Goal: Task Accomplishment & Management: Use online tool/utility

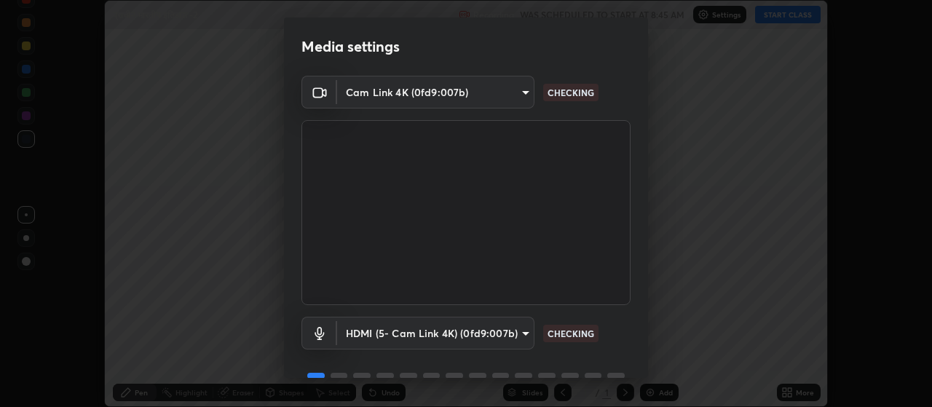
scroll to position [71, 0]
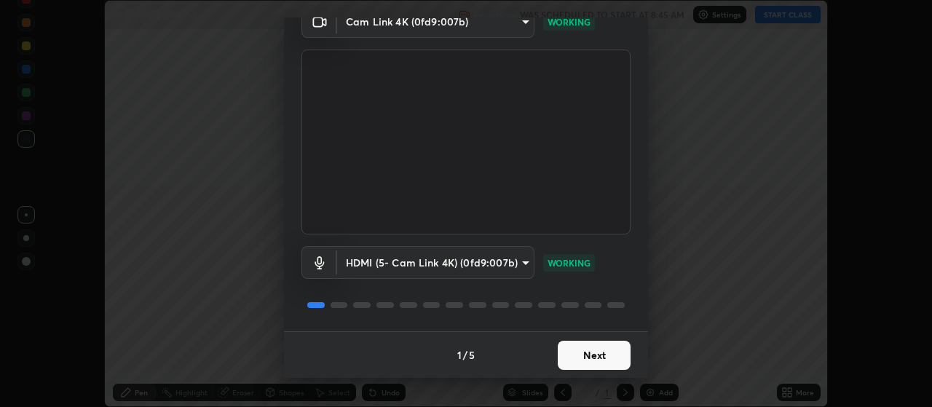
click at [603, 357] on button "Next" at bounding box center [594, 355] width 73 height 29
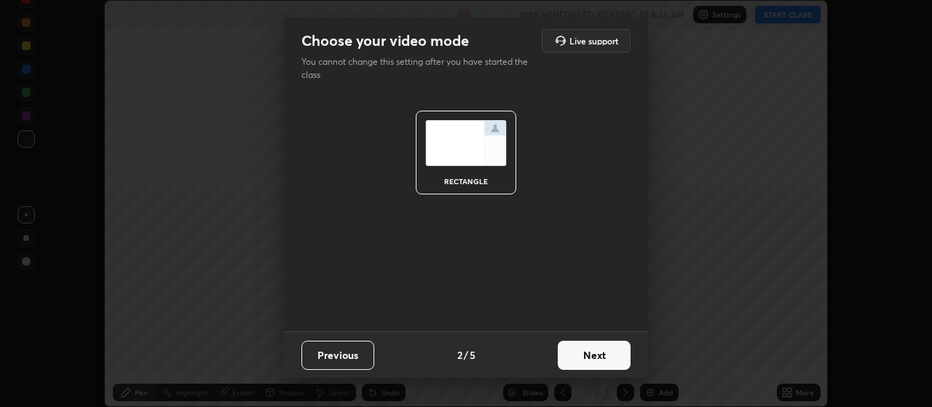
scroll to position [0, 0]
click at [605, 357] on button "Next" at bounding box center [594, 355] width 73 height 29
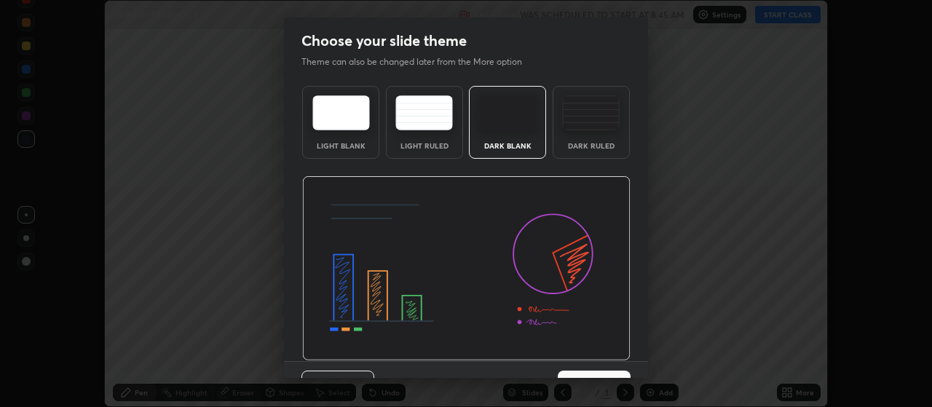
scroll to position [30, 0]
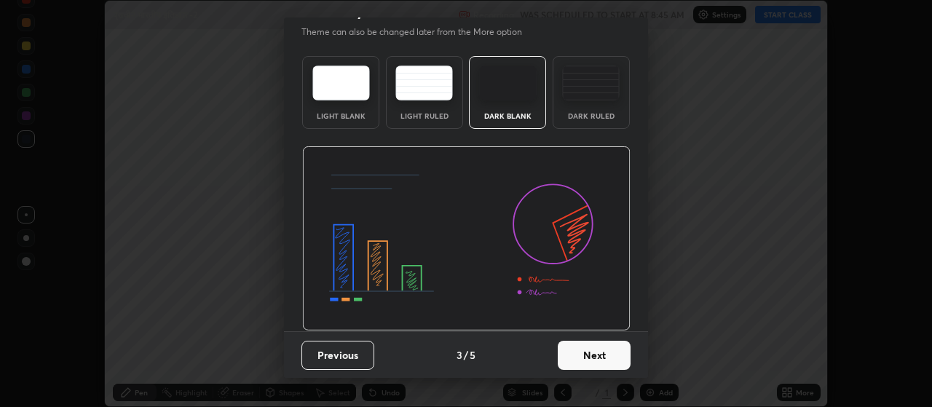
click at [609, 356] on button "Next" at bounding box center [594, 355] width 73 height 29
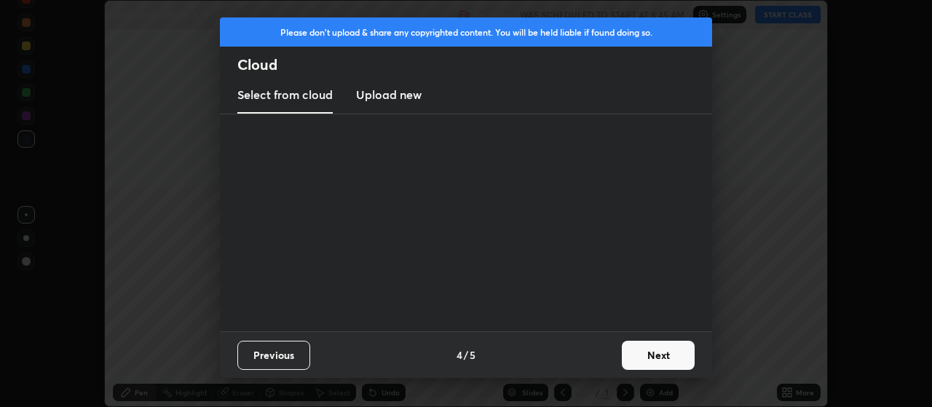
scroll to position [0, 0]
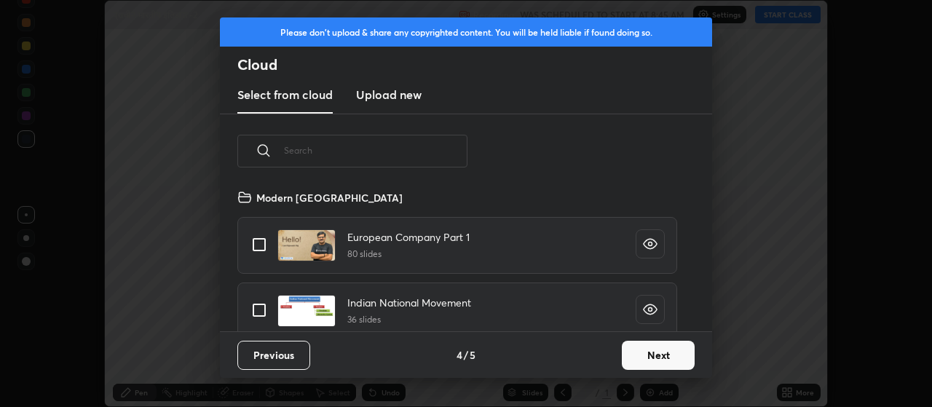
click at [634, 361] on button "Next" at bounding box center [658, 355] width 73 height 29
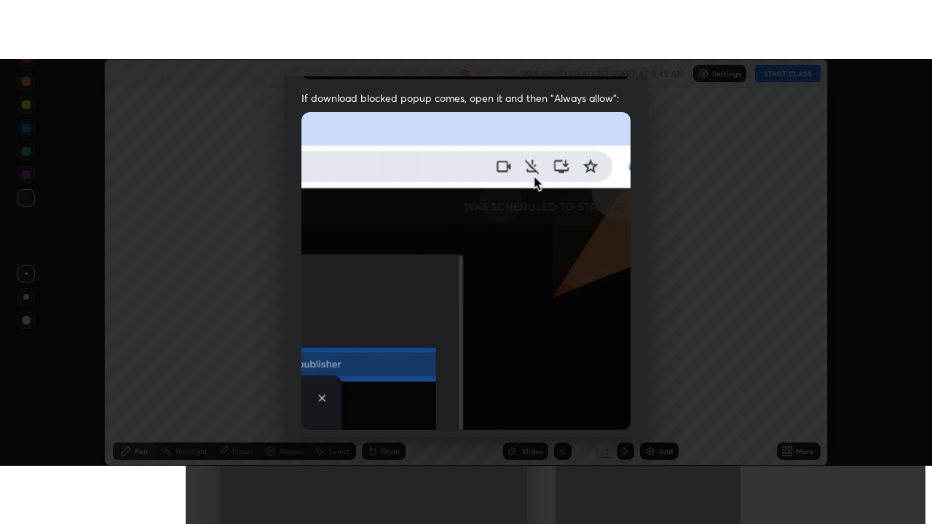
scroll to position [368, 0]
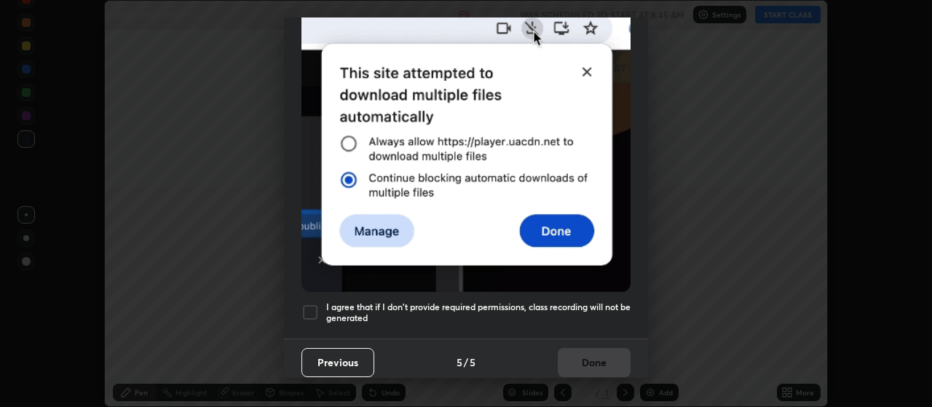
click at [308, 310] on div at bounding box center [310, 312] width 17 height 17
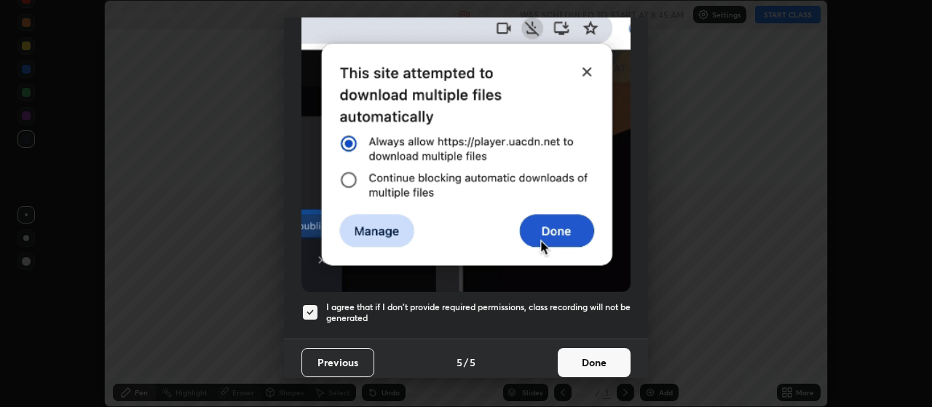
click at [578, 351] on button "Done" at bounding box center [594, 362] width 73 height 29
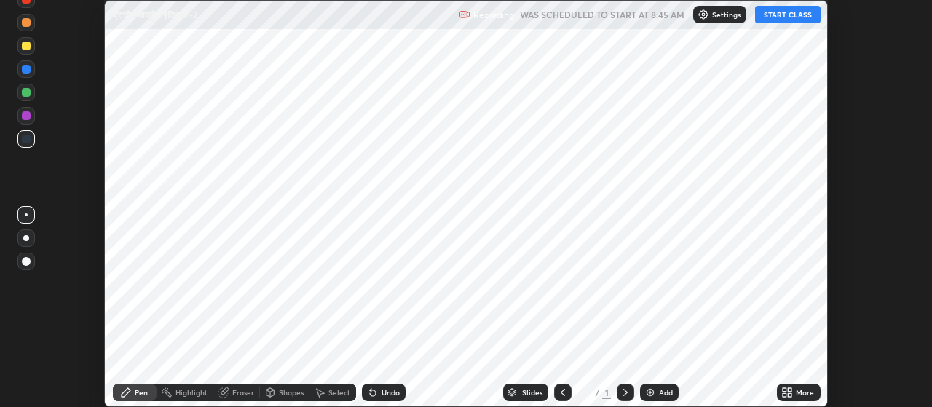
click at [653, 388] on img at bounding box center [651, 393] width 12 height 12
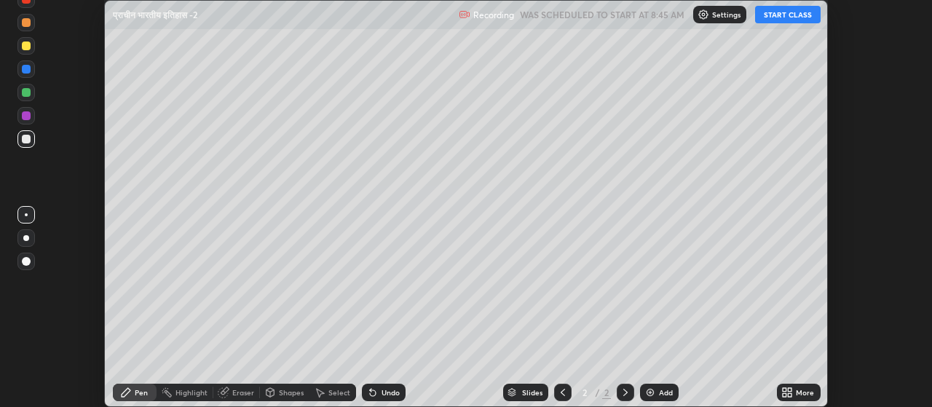
click at [790, 392] on icon at bounding box center [788, 393] width 12 height 12
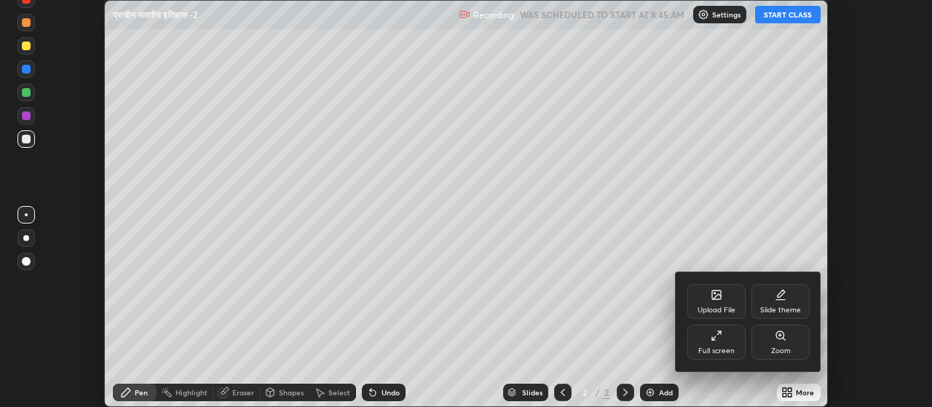
click at [706, 350] on div "Full screen" at bounding box center [717, 350] width 36 height 7
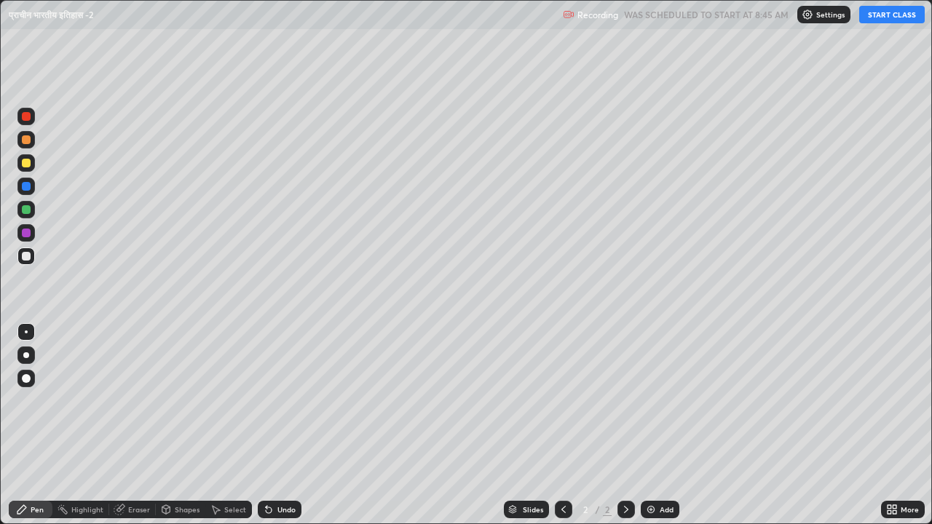
scroll to position [524, 932]
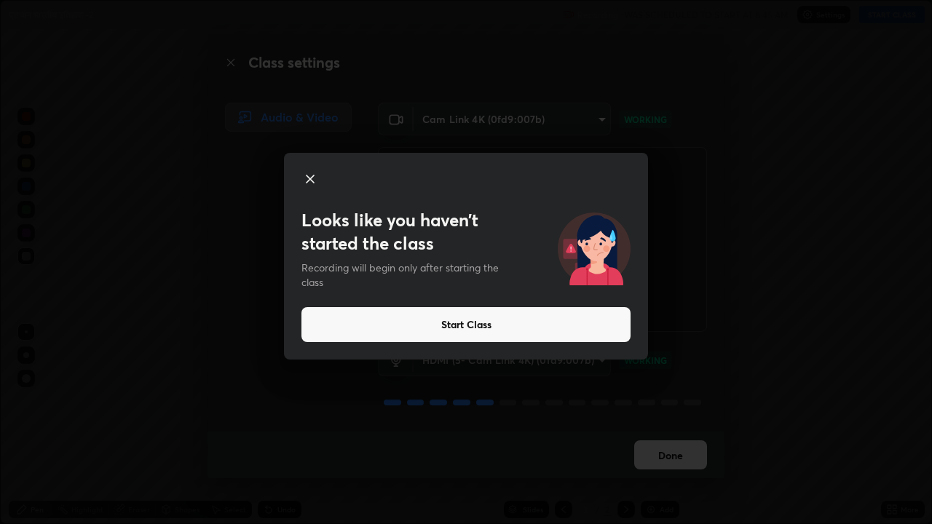
click at [428, 324] on button "Start Class" at bounding box center [466, 324] width 329 height 35
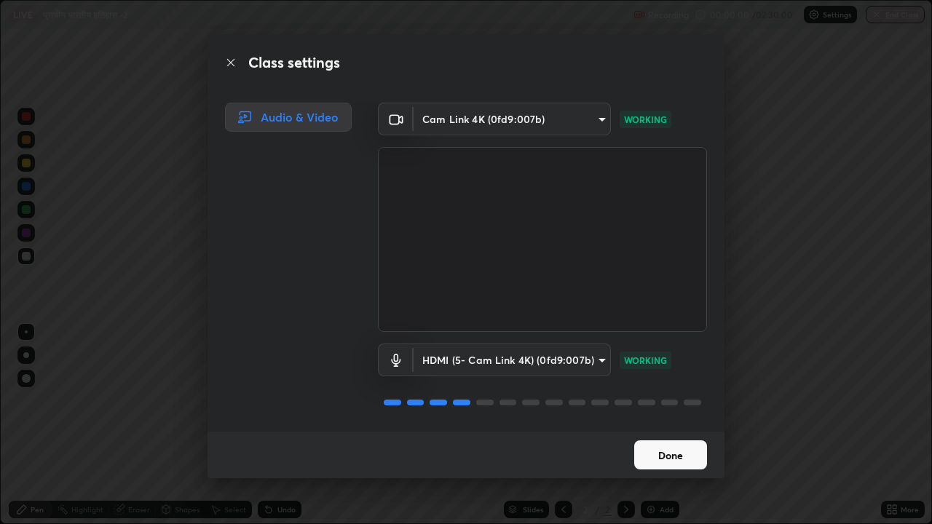
click at [664, 406] on button "Done" at bounding box center [670, 455] width 73 height 29
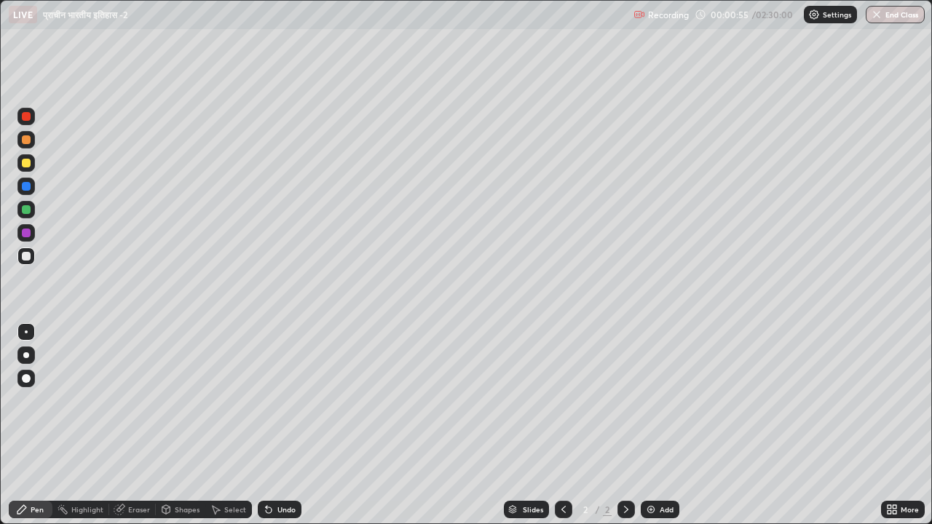
click at [26, 358] on div at bounding box center [26, 356] width 6 height 6
click at [22, 165] on div at bounding box center [26, 163] width 9 height 9
click at [667, 406] on div "Add" at bounding box center [667, 509] width 14 height 7
click at [565, 406] on icon at bounding box center [564, 510] width 12 height 12
click at [661, 406] on div "Add" at bounding box center [667, 509] width 14 height 7
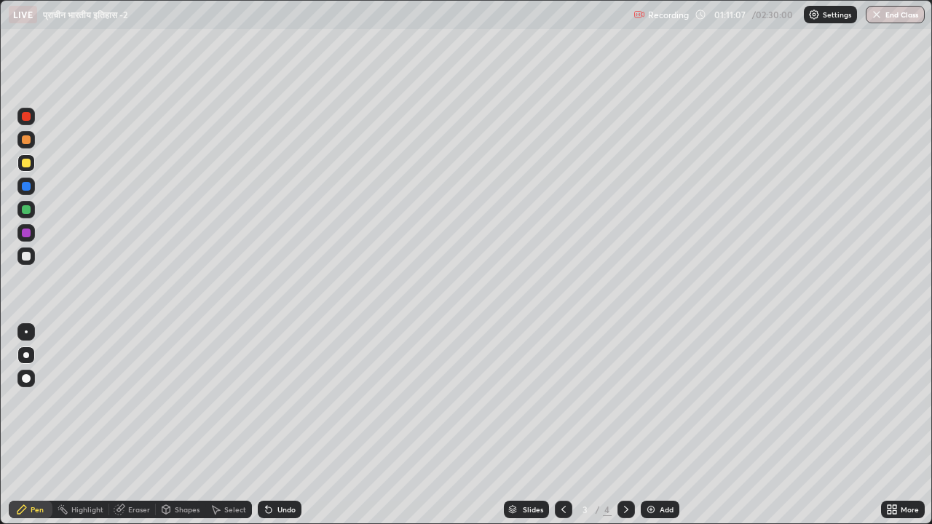
click at [675, 406] on div "Add" at bounding box center [660, 509] width 39 height 17
click at [141, 406] on div "Eraser" at bounding box center [139, 509] width 22 height 7
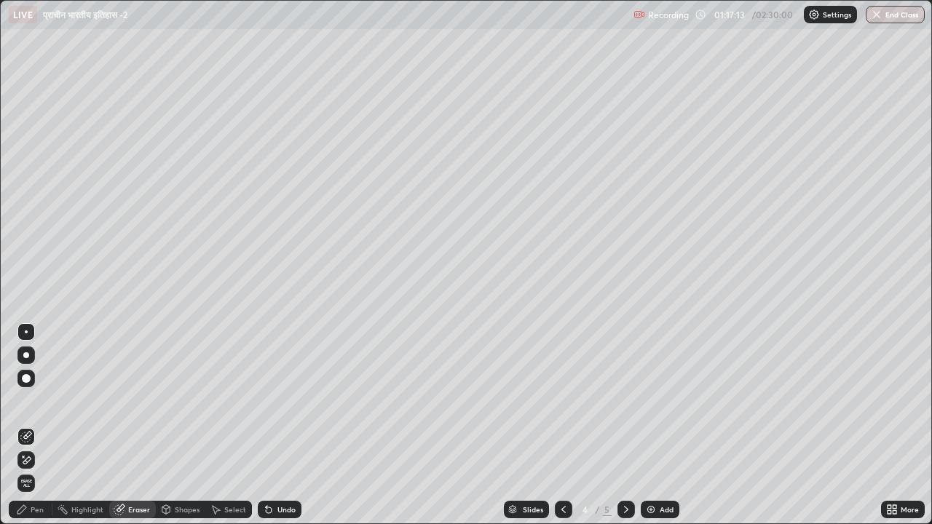
click at [35, 406] on div "Pen" at bounding box center [37, 509] width 13 height 7
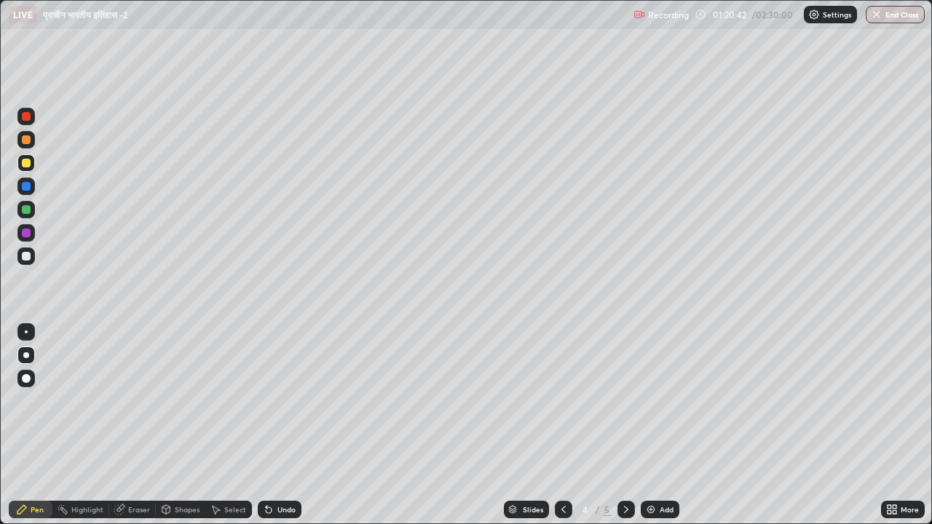
click at [665, 406] on div "Add" at bounding box center [667, 509] width 14 height 7
click at [670, 406] on div "Add" at bounding box center [667, 509] width 14 height 7
click at [140, 406] on div "Eraser" at bounding box center [139, 509] width 22 height 7
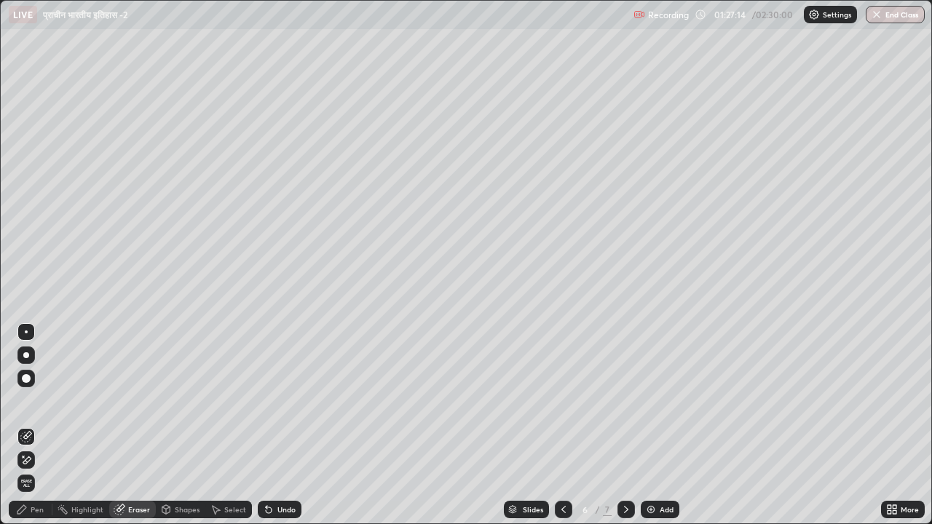
click at [40, 406] on div "Pen" at bounding box center [37, 509] width 13 height 7
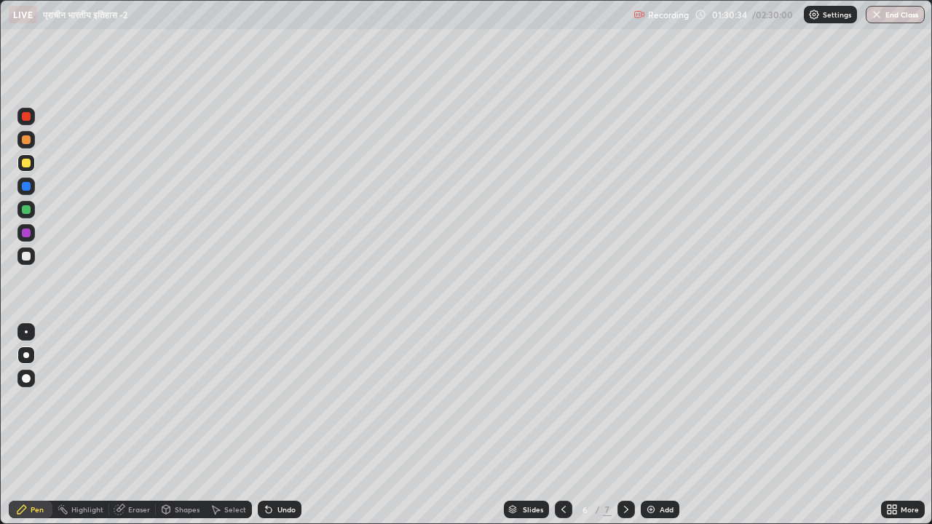
click at [27, 256] on div at bounding box center [26, 256] width 9 height 9
click at [562, 406] on icon at bounding box center [564, 510] width 12 height 12
click at [564, 406] on icon at bounding box center [564, 510] width 12 height 12
click at [625, 406] on icon at bounding box center [627, 510] width 12 height 12
click at [667, 406] on div "Add" at bounding box center [667, 509] width 14 height 7
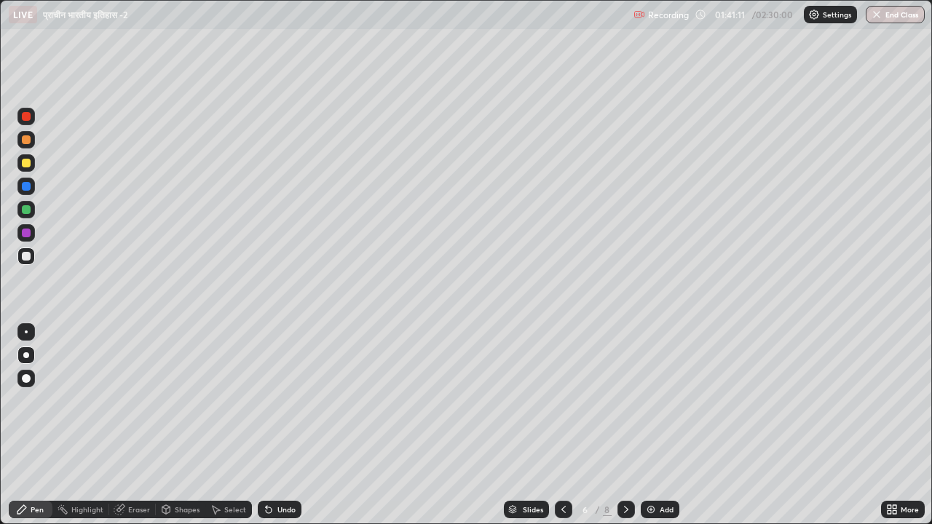
click at [626, 406] on icon at bounding box center [627, 510] width 12 height 12
click at [28, 211] on div at bounding box center [26, 209] width 9 height 9
click at [666, 406] on div "Add" at bounding box center [667, 509] width 14 height 7
click at [237, 406] on div "Select" at bounding box center [235, 509] width 22 height 7
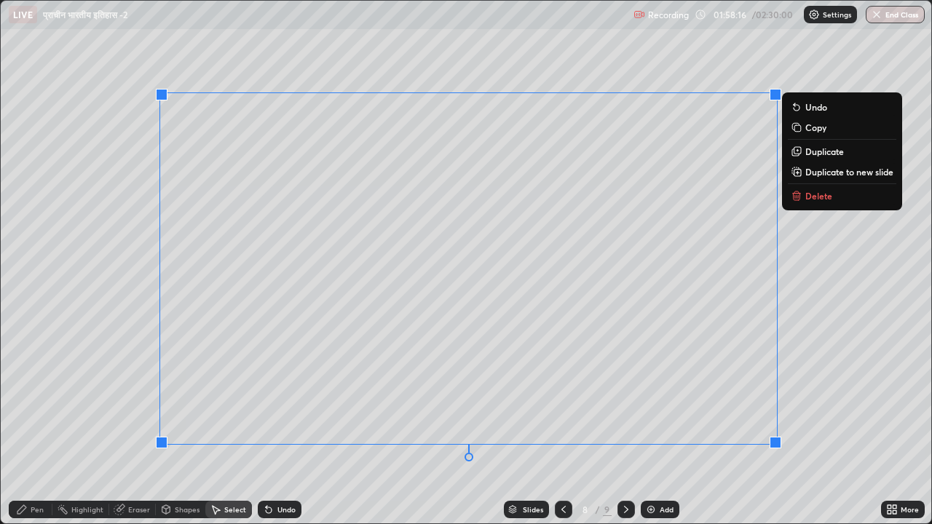
click at [811, 192] on p "Delete" at bounding box center [819, 196] width 27 height 12
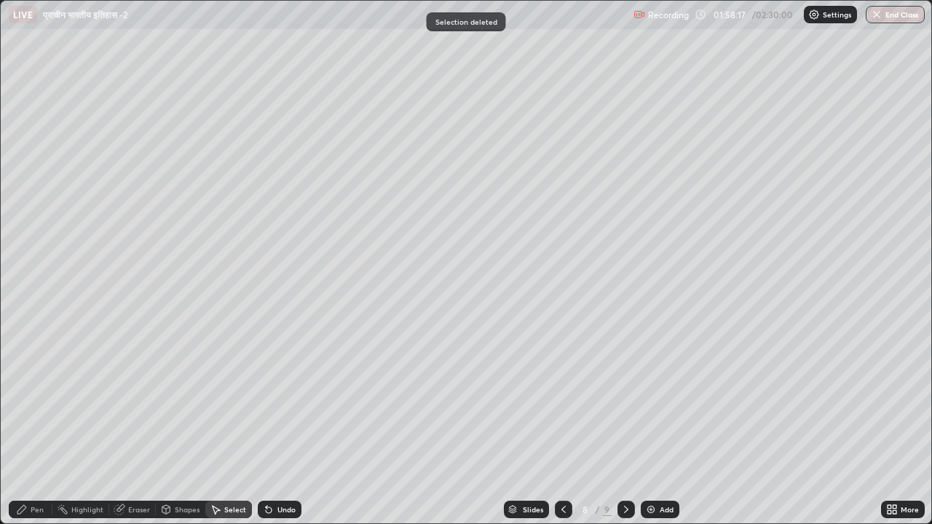
click at [562, 406] on icon at bounding box center [564, 510] width 12 height 12
click at [569, 406] on div at bounding box center [563, 509] width 17 height 17
click at [563, 406] on icon at bounding box center [564, 510] width 12 height 12
click at [562, 406] on icon at bounding box center [564, 509] width 4 height 7
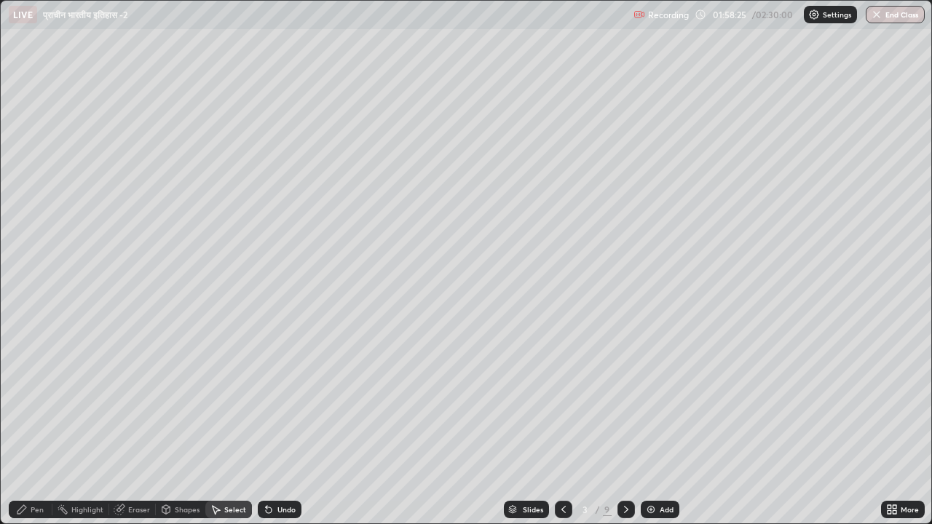
click at [565, 406] on icon at bounding box center [564, 510] width 12 height 12
click at [32, 406] on div "Pen" at bounding box center [37, 509] width 13 height 7
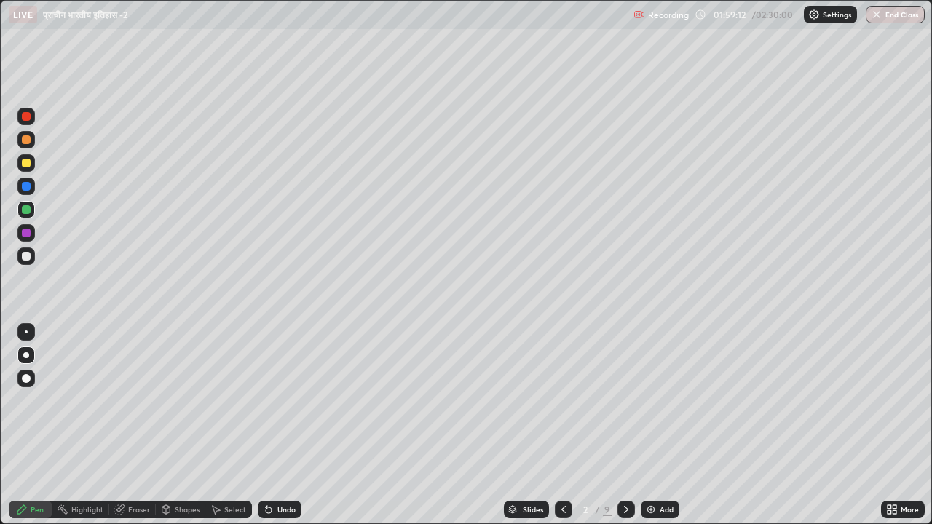
click at [531, 406] on div "Slides" at bounding box center [533, 509] width 20 height 7
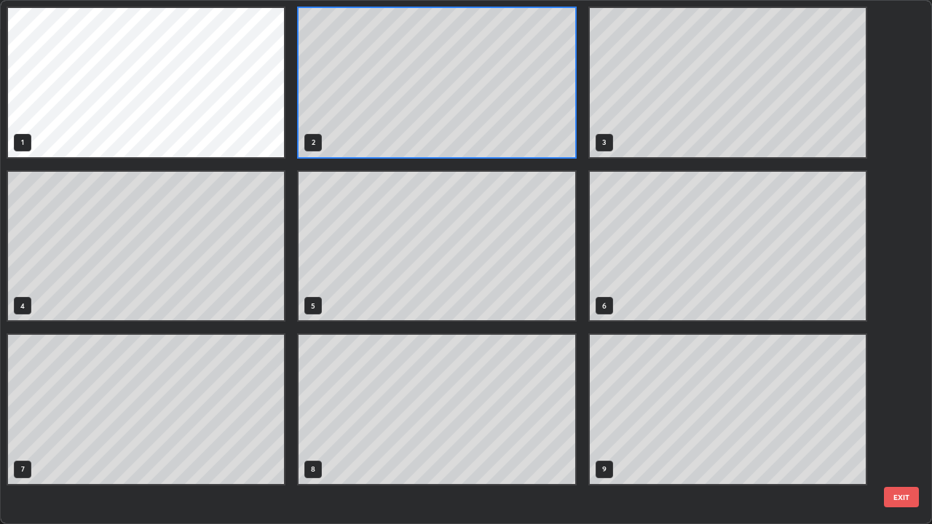
scroll to position [519, 924]
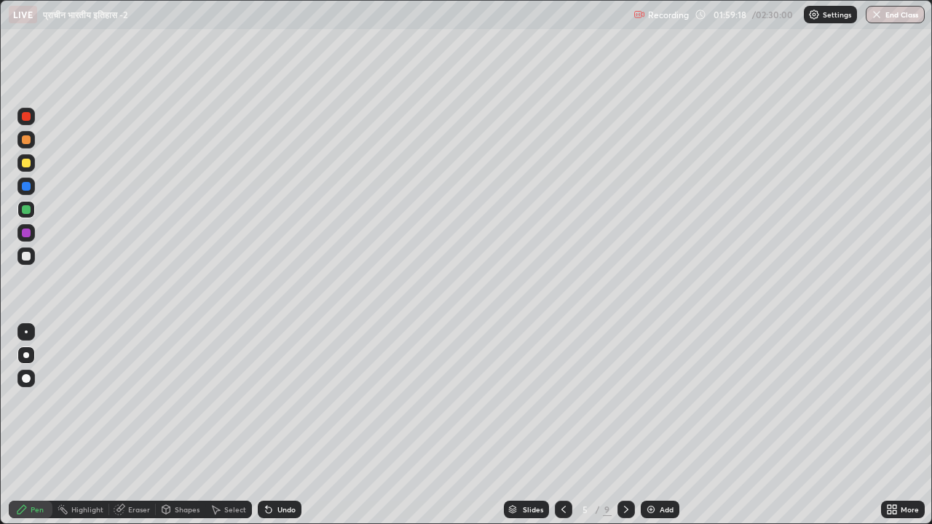
click at [625, 406] on icon at bounding box center [627, 510] width 12 height 12
click at [562, 406] on icon at bounding box center [564, 510] width 12 height 12
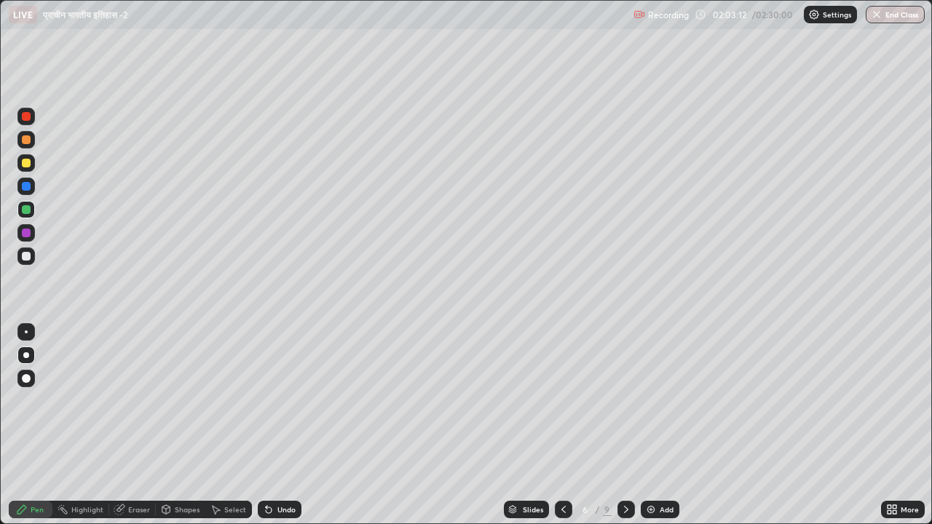
click at [563, 406] on icon at bounding box center [564, 510] width 12 height 12
click at [562, 406] on icon at bounding box center [564, 510] width 12 height 12
click at [565, 406] on icon at bounding box center [564, 510] width 12 height 12
click at [532, 406] on div "Slides" at bounding box center [533, 509] width 20 height 7
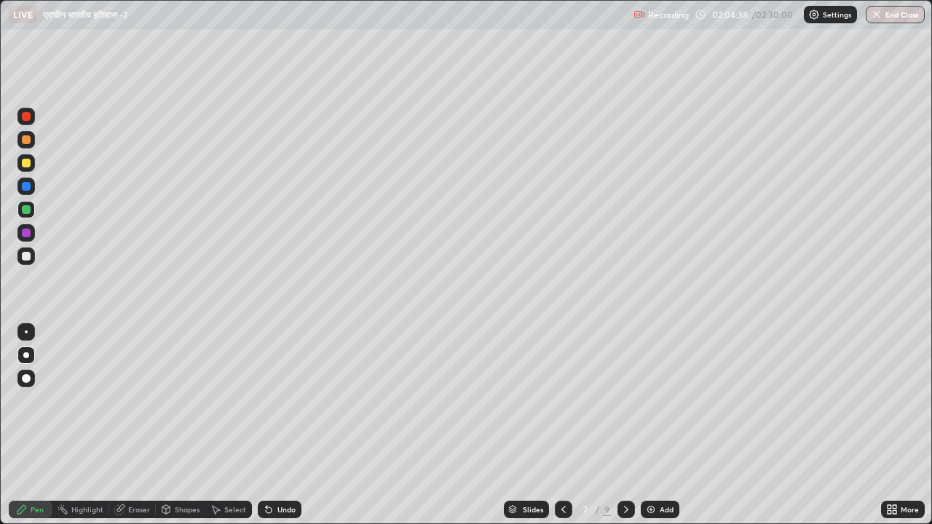
click at [28, 235] on div at bounding box center [26, 233] width 9 height 9
click at [570, 406] on div at bounding box center [563, 509] width 17 height 17
click at [562, 406] on icon at bounding box center [564, 510] width 12 height 12
click at [565, 406] on icon at bounding box center [564, 510] width 12 height 12
click at [564, 406] on icon at bounding box center [564, 509] width 4 height 7
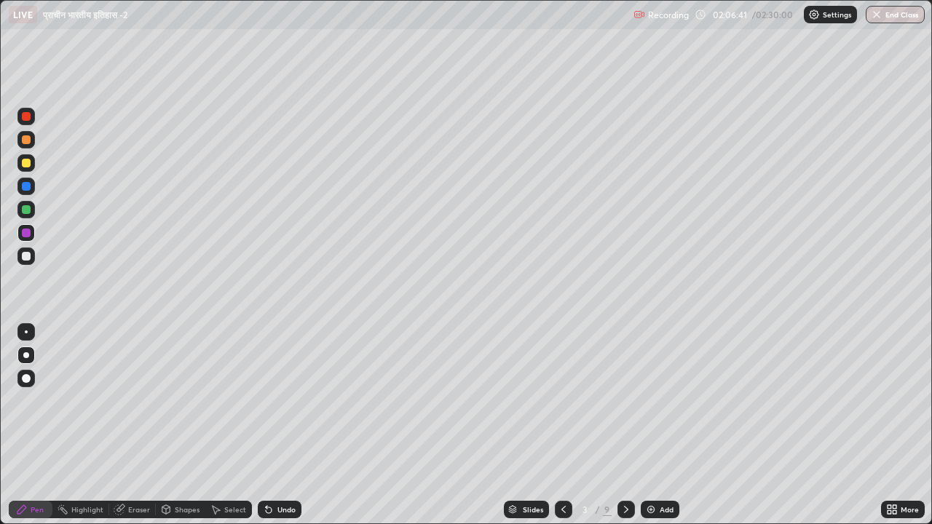
click at [562, 406] on icon at bounding box center [564, 509] width 4 height 7
click at [562, 406] on icon at bounding box center [564, 510] width 12 height 12
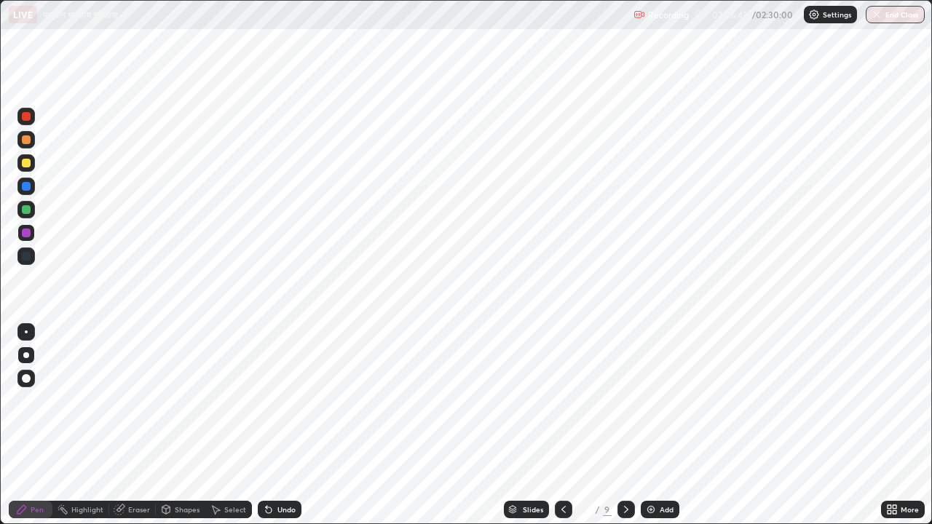
click at [625, 406] on icon at bounding box center [627, 510] width 12 height 12
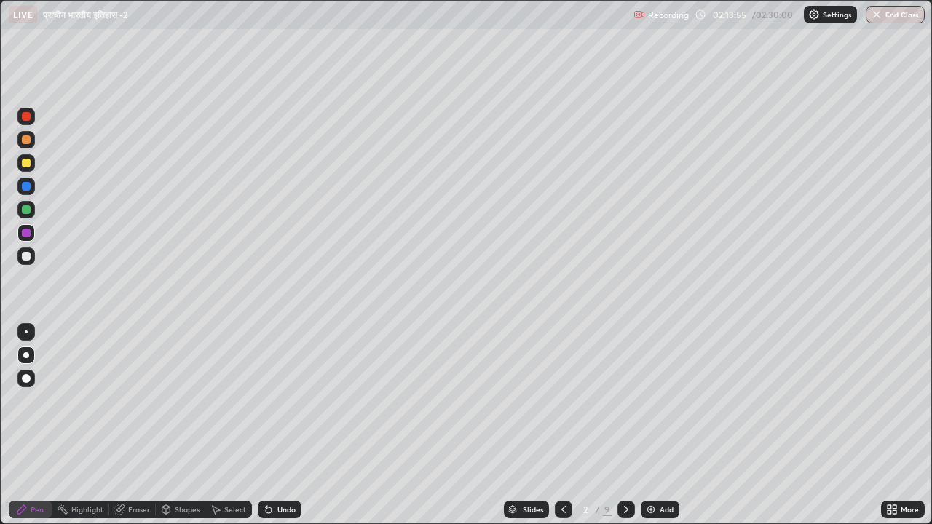
click at [903, 17] on button "End Class" at bounding box center [895, 14] width 59 height 17
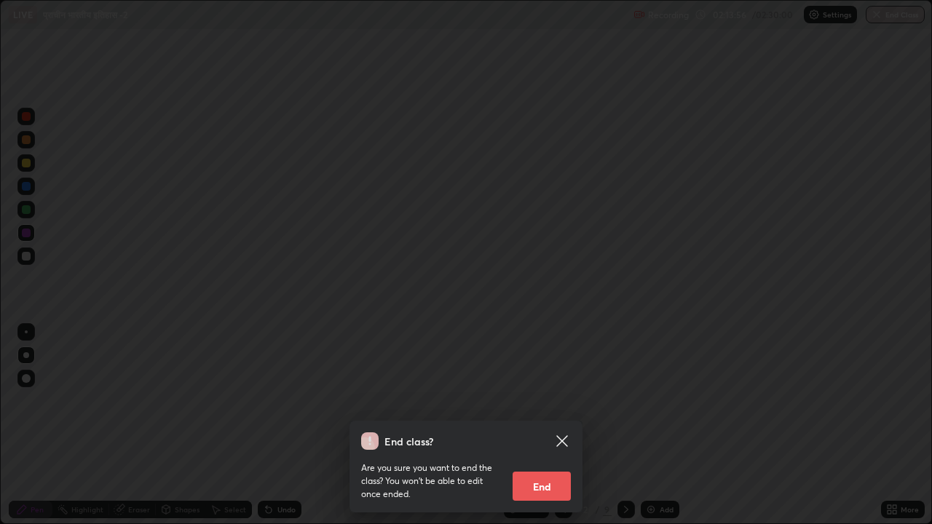
click at [549, 406] on button "End" at bounding box center [542, 486] width 58 height 29
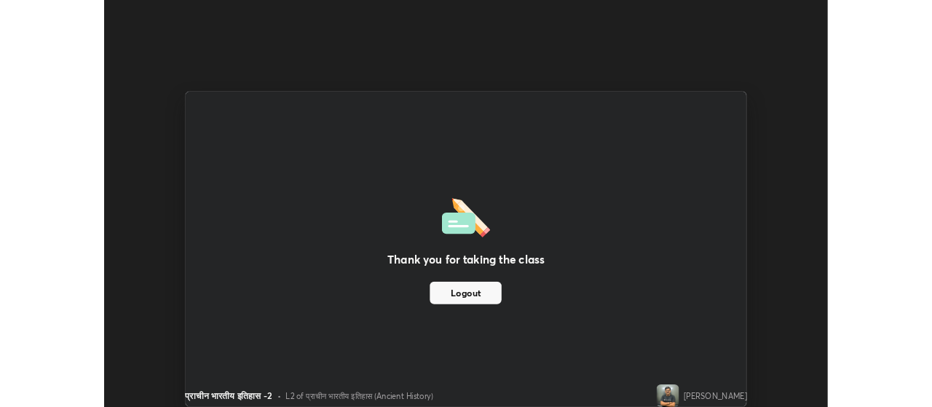
scroll to position [72439, 71914]
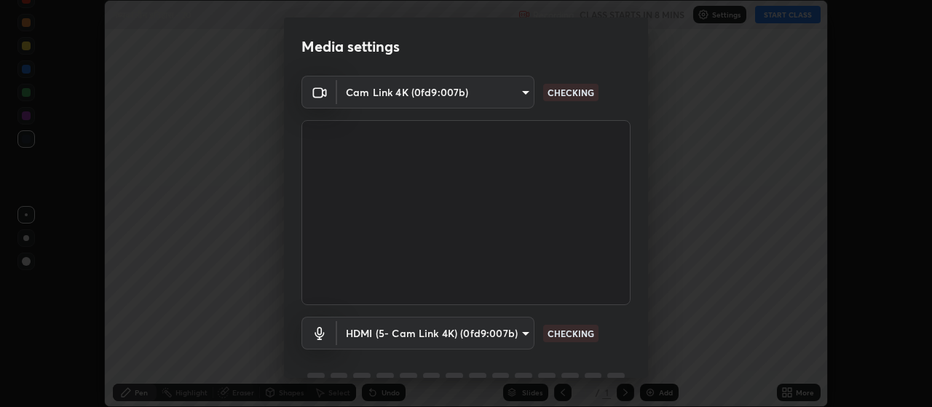
scroll to position [71, 0]
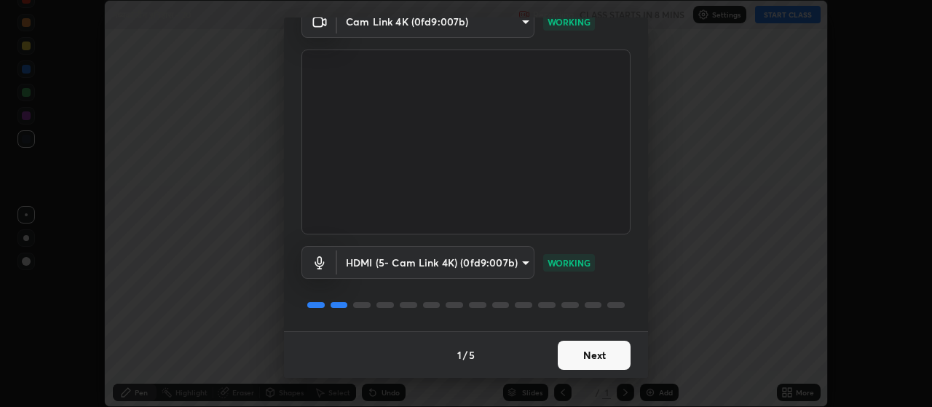
click at [605, 360] on button "Next" at bounding box center [594, 355] width 73 height 29
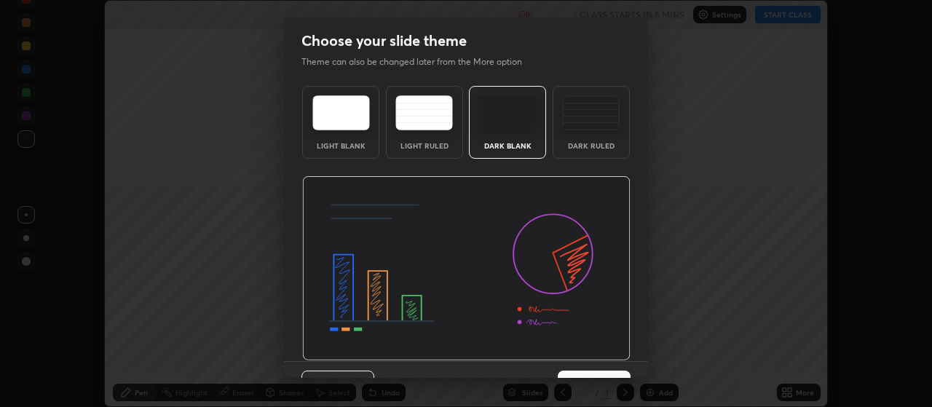
click at [624, 360] on img at bounding box center [466, 268] width 329 height 185
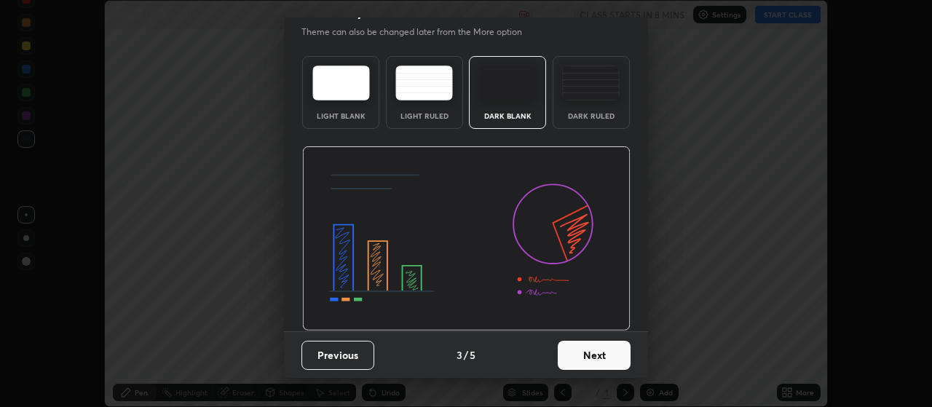
click at [602, 355] on button "Next" at bounding box center [594, 355] width 73 height 29
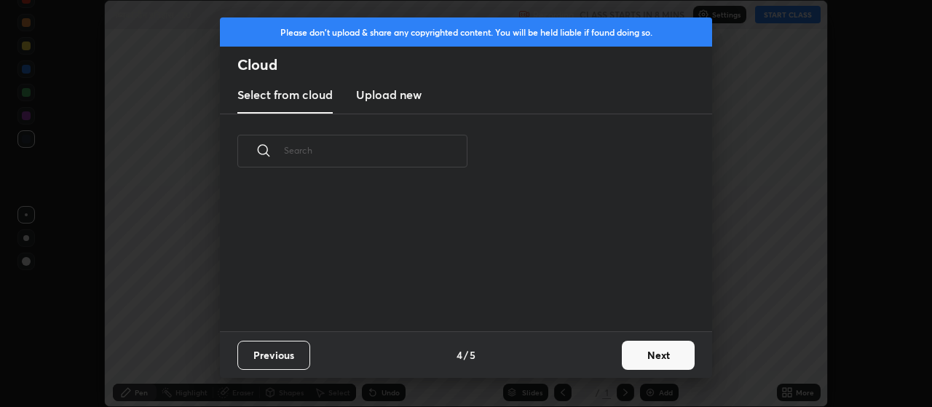
scroll to position [0, 0]
click at [642, 362] on button "Next" at bounding box center [658, 355] width 73 height 29
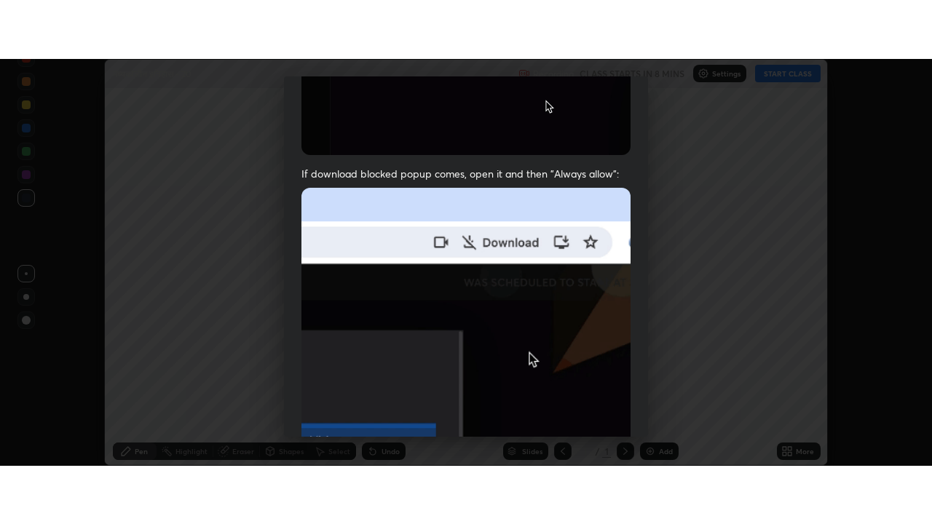
scroll to position [368, 0]
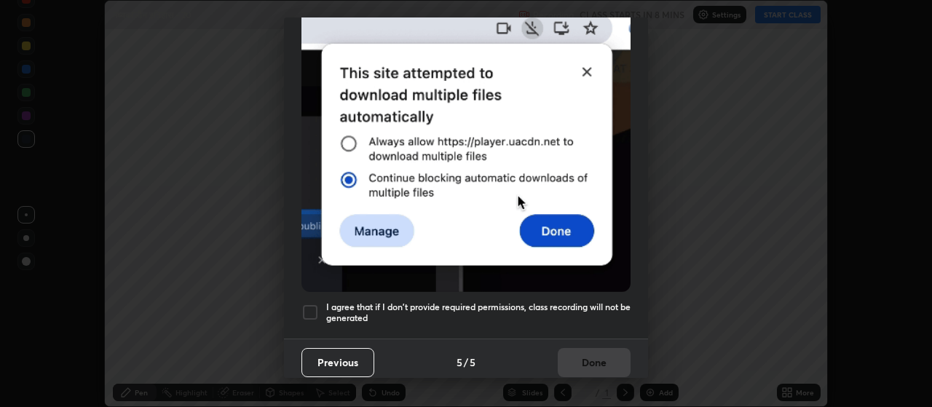
click at [313, 305] on div at bounding box center [310, 312] width 17 height 17
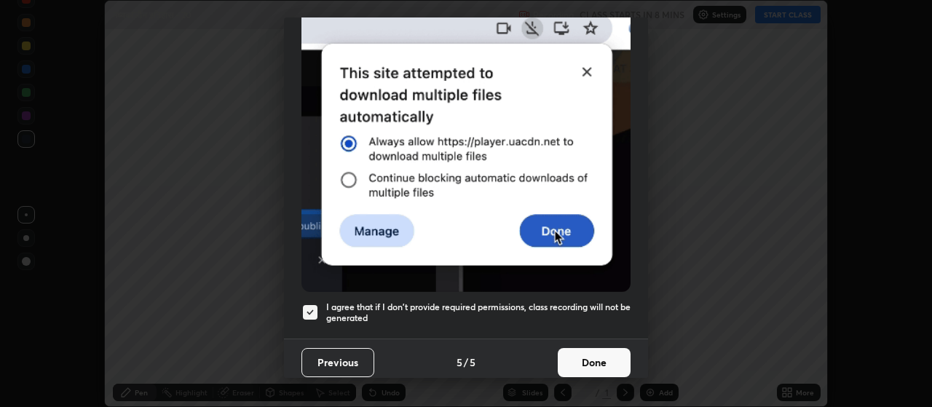
click at [589, 360] on button "Done" at bounding box center [594, 362] width 73 height 29
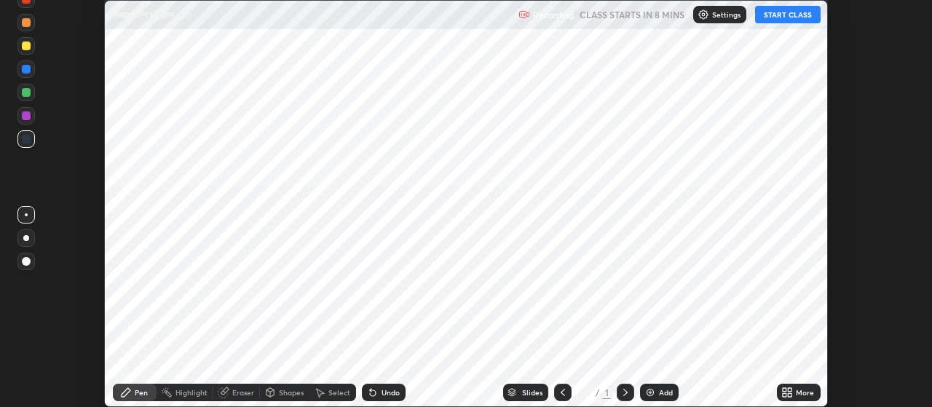
click at [654, 397] on img at bounding box center [651, 393] width 12 height 12
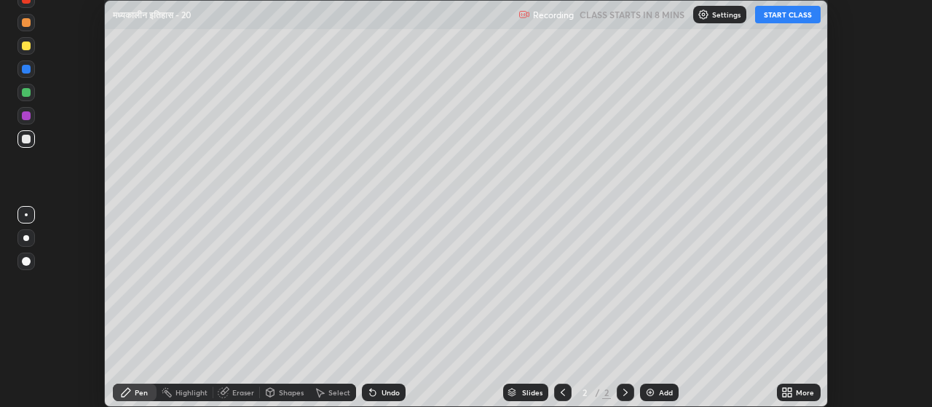
click at [790, 391] on icon at bounding box center [791, 390] width 4 height 4
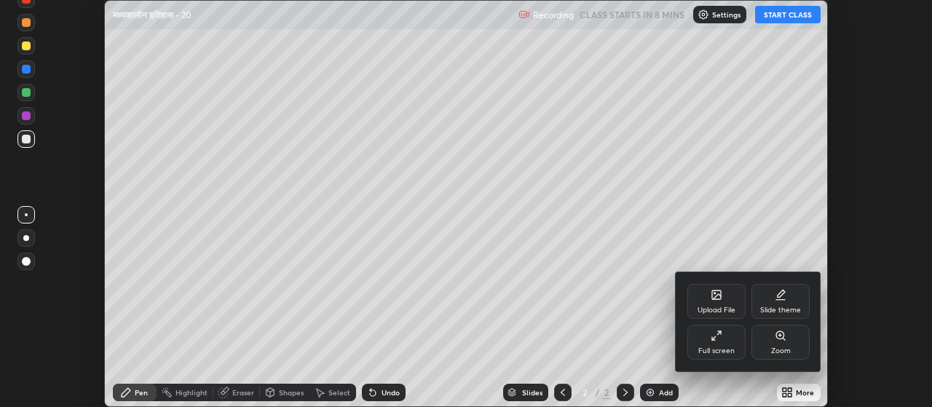
click at [718, 347] on div "Full screen" at bounding box center [717, 350] width 36 height 7
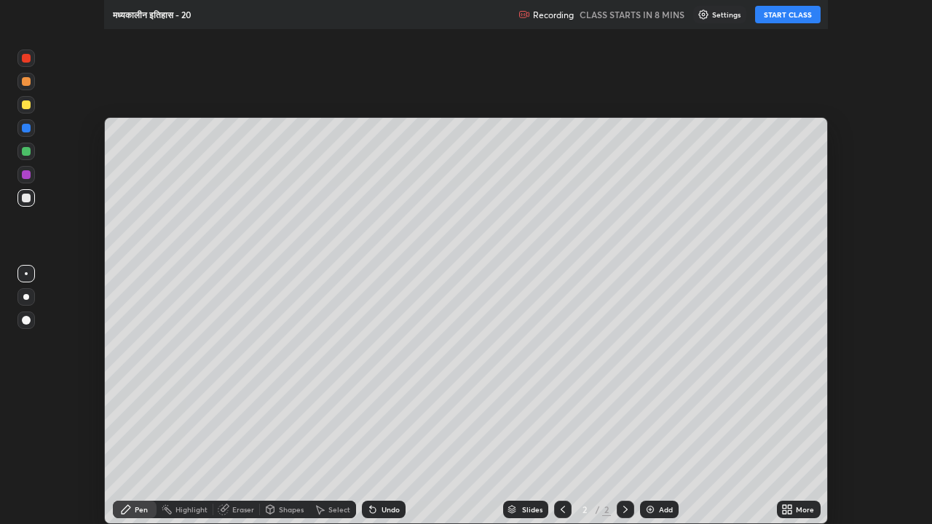
scroll to position [524, 932]
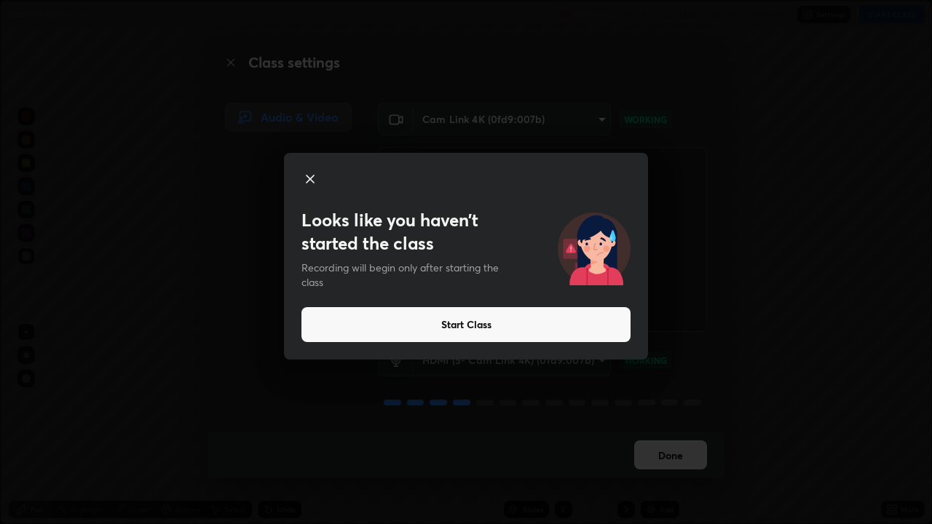
click at [464, 322] on button "Start Class" at bounding box center [466, 324] width 329 height 35
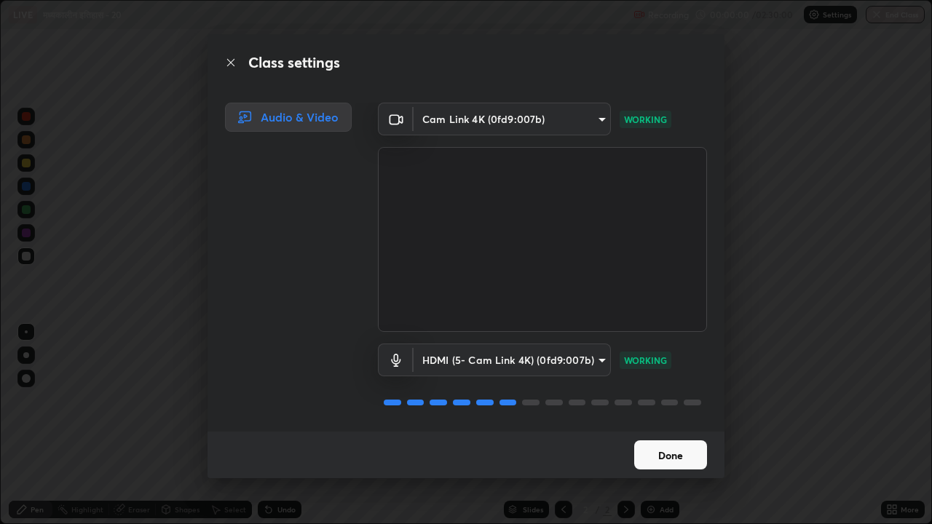
click at [672, 406] on button "Done" at bounding box center [670, 455] width 73 height 29
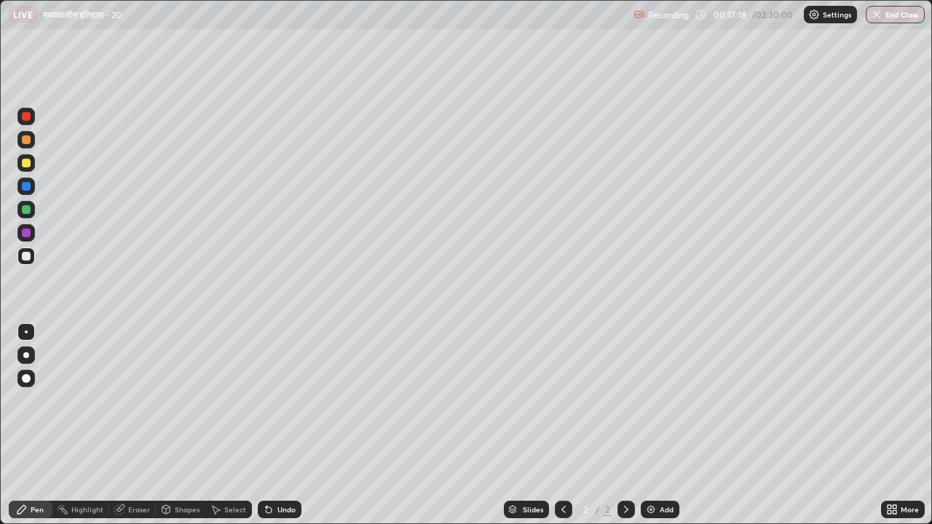
click at [29, 165] on div at bounding box center [26, 163] width 9 height 9
click at [26, 355] on div at bounding box center [26, 356] width 6 height 6
click at [235, 406] on div "Select" at bounding box center [235, 509] width 22 height 7
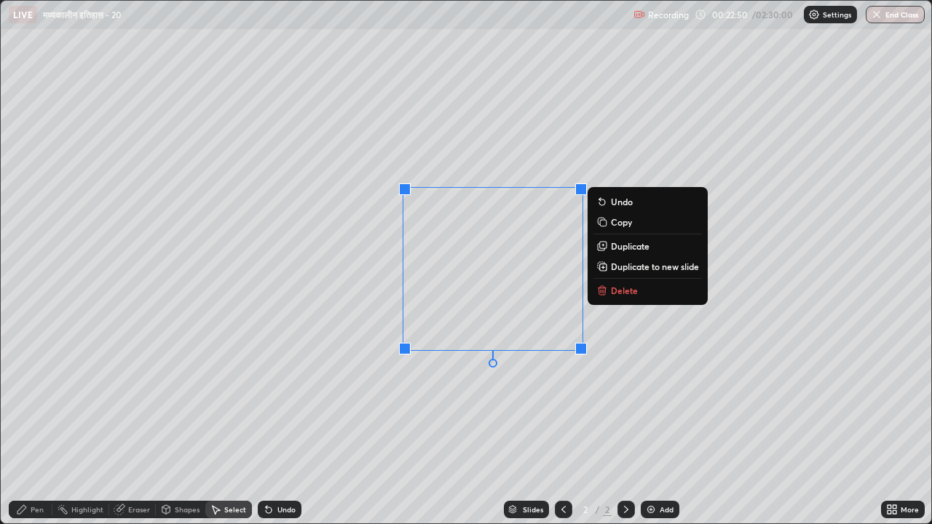
click at [636, 294] on p "Delete" at bounding box center [624, 291] width 27 height 12
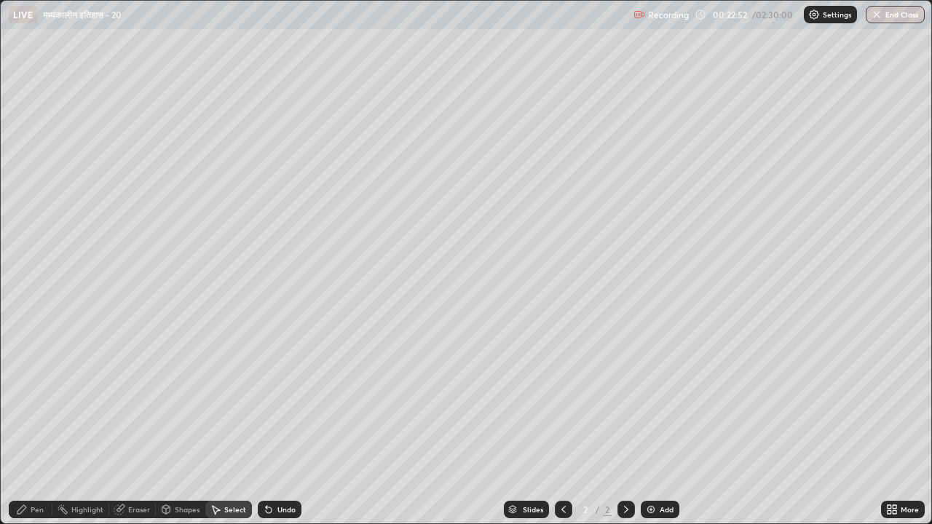
click at [45, 406] on div "Pen" at bounding box center [31, 509] width 44 height 17
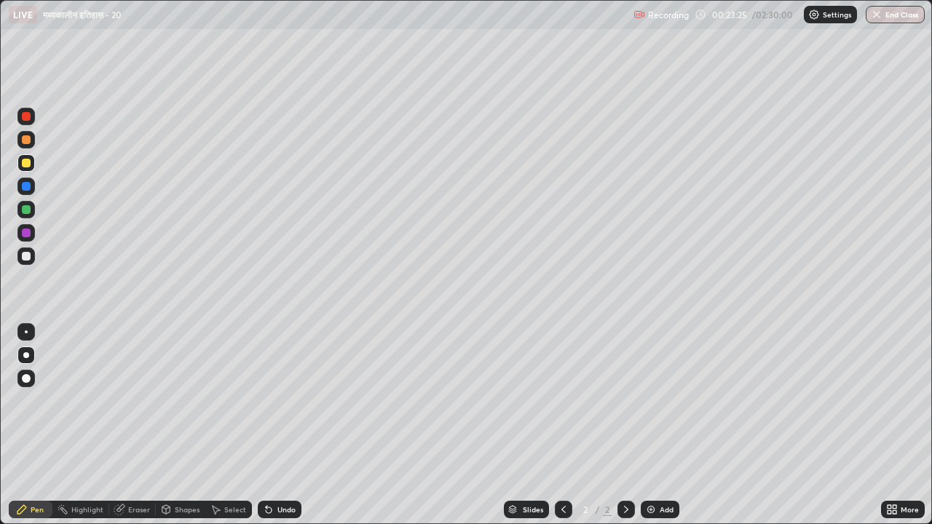
click at [28, 235] on div at bounding box center [26, 233] width 9 height 9
click at [192, 406] on div "Shapes" at bounding box center [187, 509] width 25 height 7
click at [189, 406] on div "Shapes" at bounding box center [187, 509] width 25 height 7
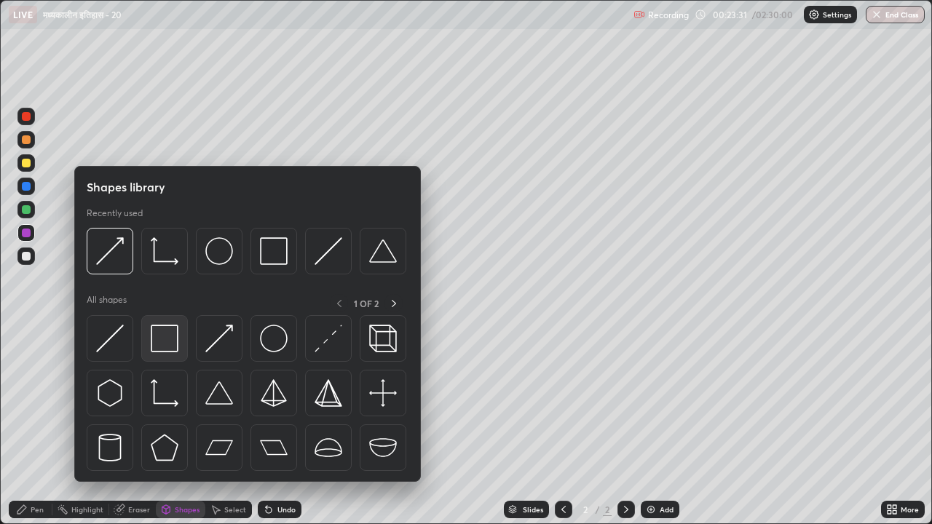
click at [173, 339] on img at bounding box center [165, 339] width 28 height 28
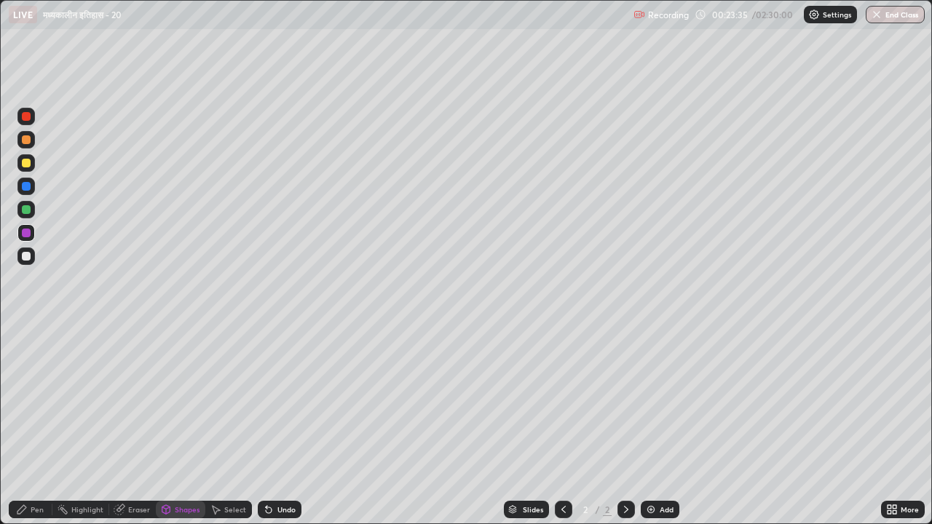
click at [42, 406] on div "Pen" at bounding box center [37, 509] width 13 height 7
click at [27, 256] on div at bounding box center [26, 256] width 9 height 9
click at [139, 406] on div "Eraser" at bounding box center [139, 509] width 22 height 7
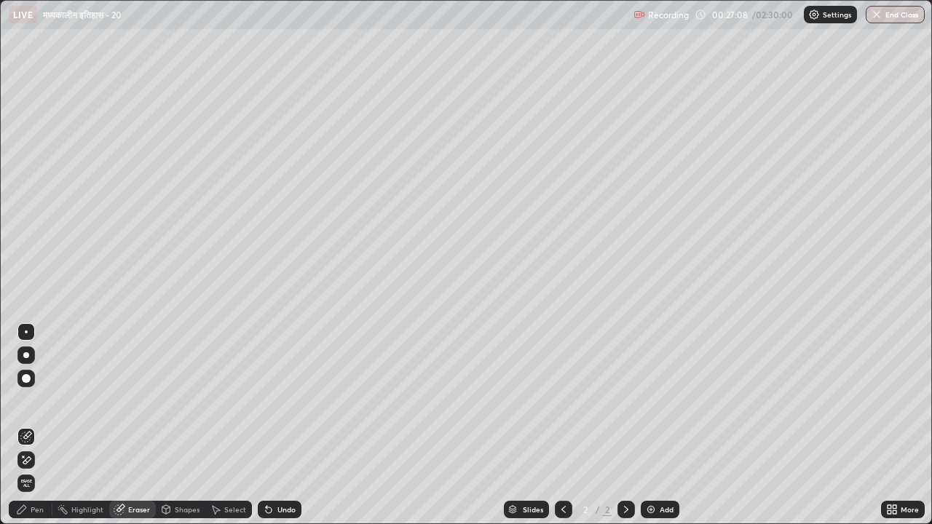
click at [41, 406] on div "Pen" at bounding box center [37, 509] width 13 height 7
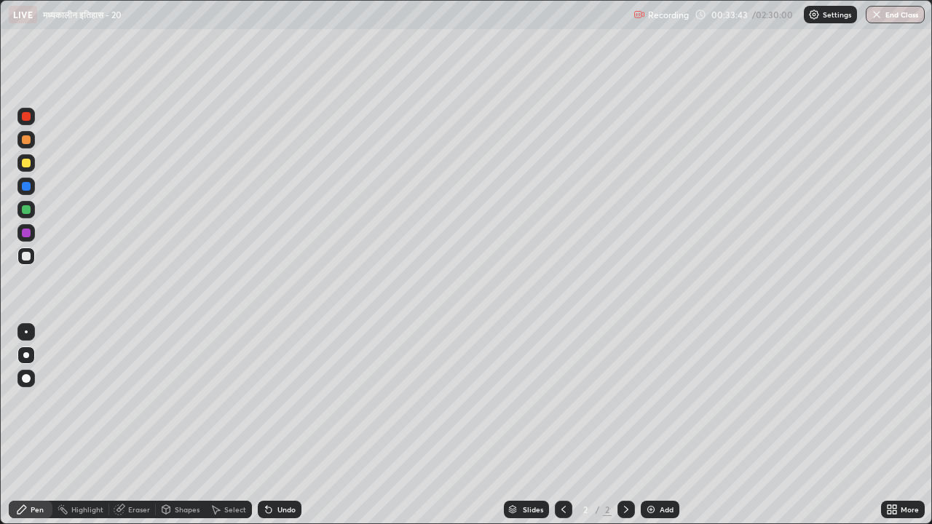
click at [625, 406] on icon at bounding box center [627, 510] width 12 height 12
click at [661, 406] on div "Add" at bounding box center [667, 509] width 14 height 7
click at [888, 406] on icon at bounding box center [890, 513] width 4 height 4
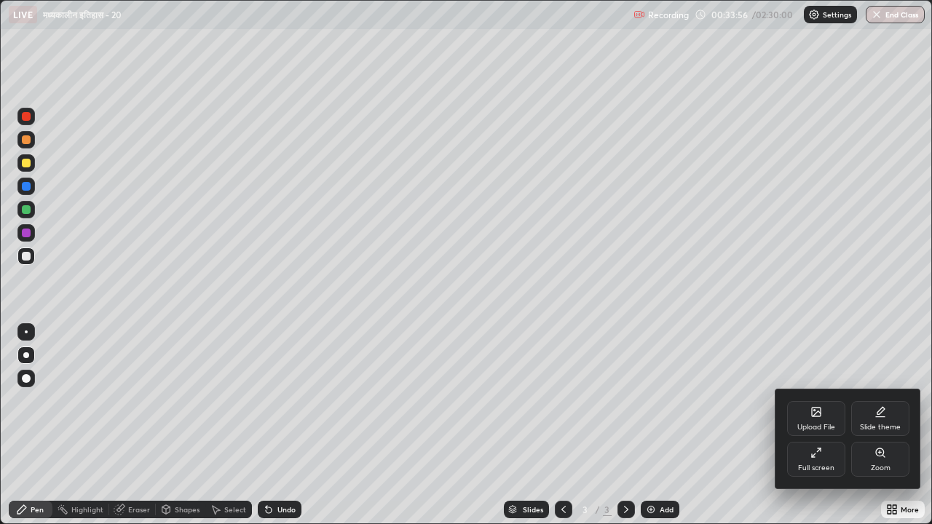
click at [822, 406] on icon at bounding box center [817, 412] width 12 height 12
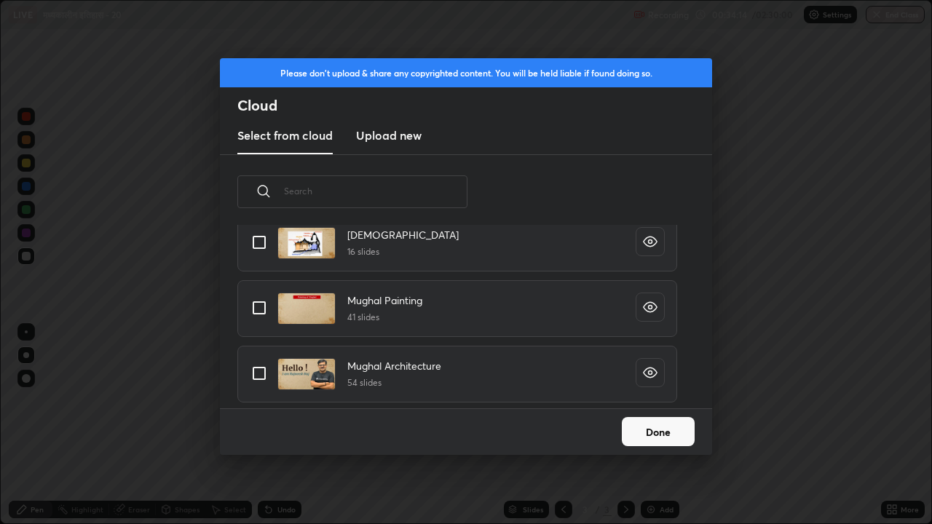
scroll to position [1179, 0]
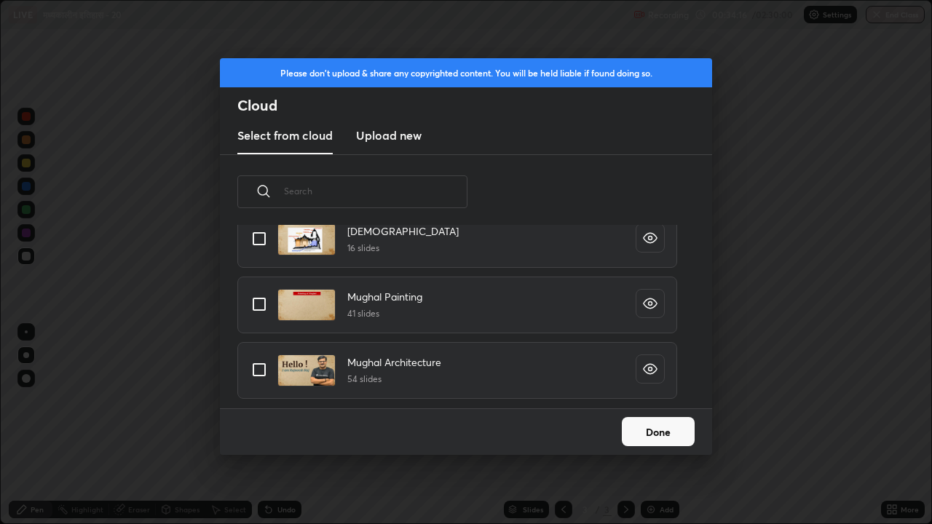
click at [262, 304] on input "grid" at bounding box center [259, 304] width 31 height 31
checkbox input "true"
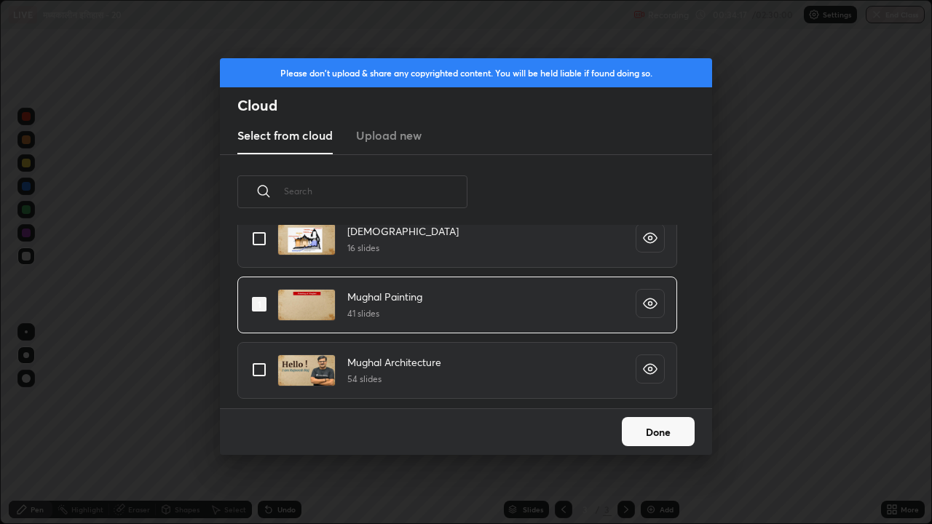
click at [664, 406] on button "Done" at bounding box center [658, 431] width 73 height 29
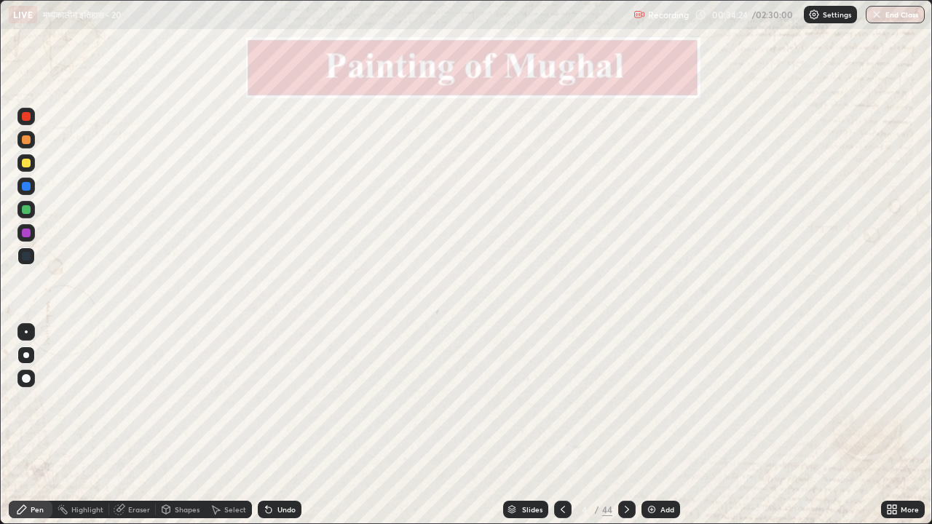
click at [625, 406] on icon at bounding box center [627, 510] width 12 height 12
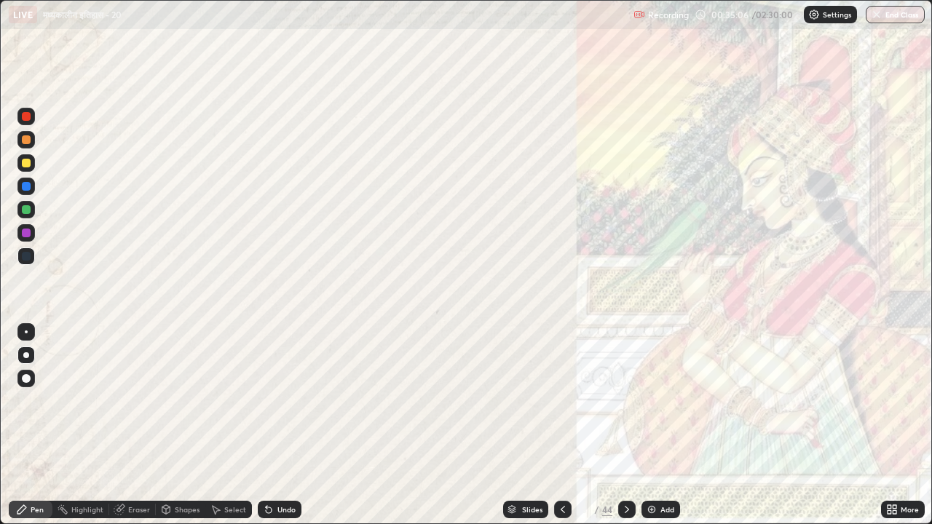
click at [625, 406] on icon at bounding box center [627, 510] width 12 height 12
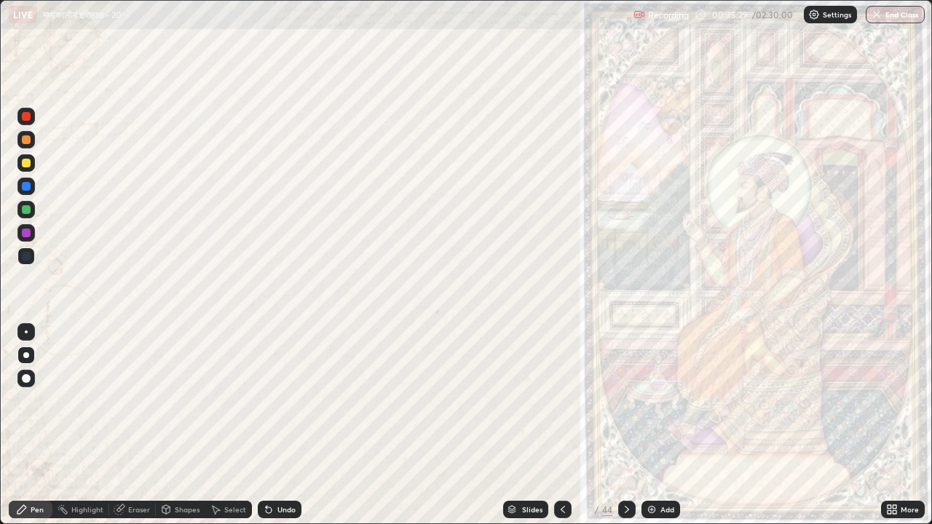
click at [626, 406] on icon at bounding box center [627, 510] width 12 height 12
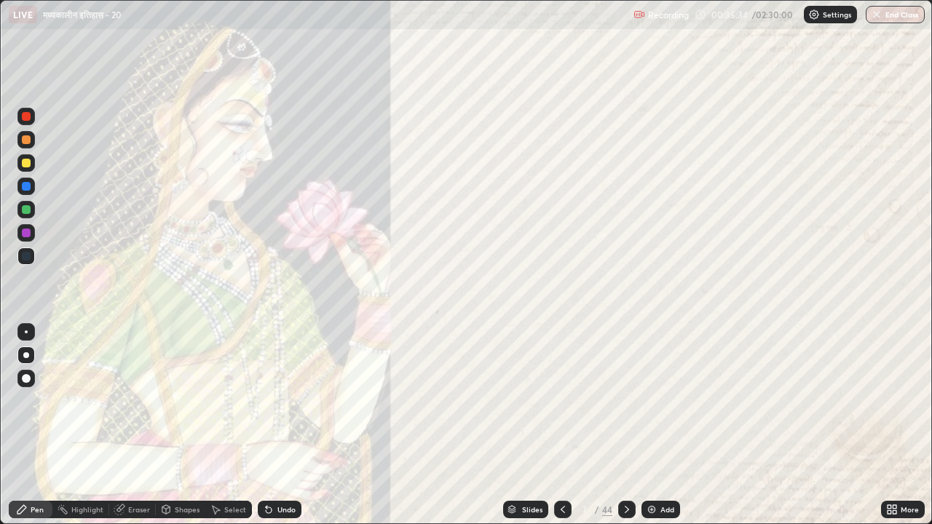
click at [625, 406] on icon at bounding box center [627, 510] width 12 height 12
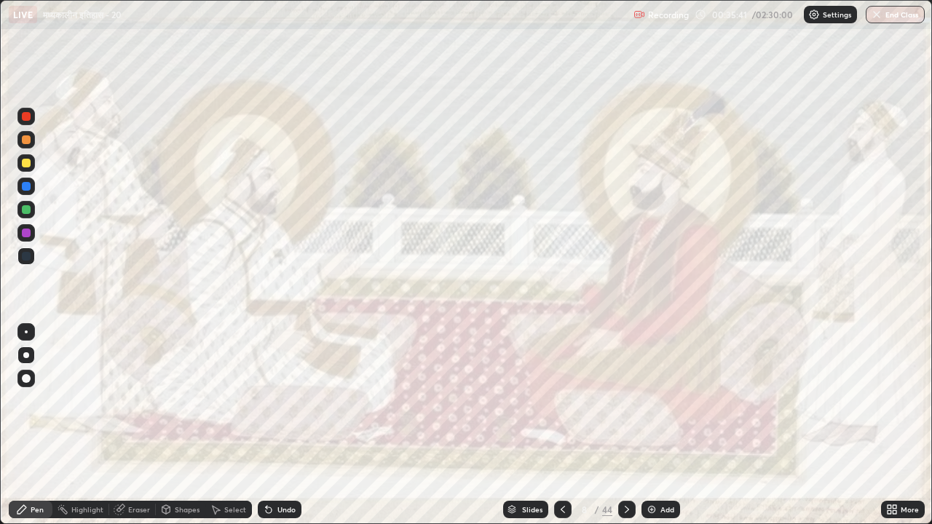
click at [625, 406] on icon at bounding box center [627, 510] width 12 height 12
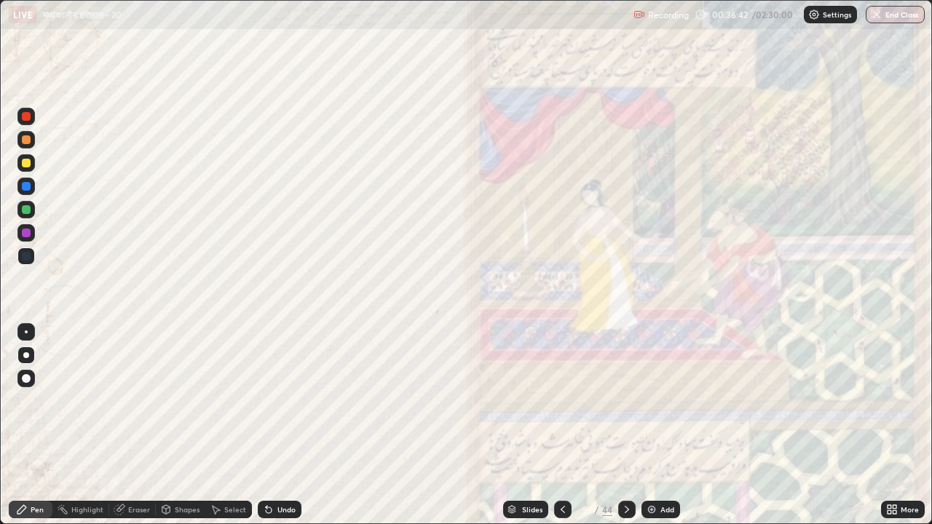
click at [625, 406] on icon at bounding box center [627, 510] width 12 height 12
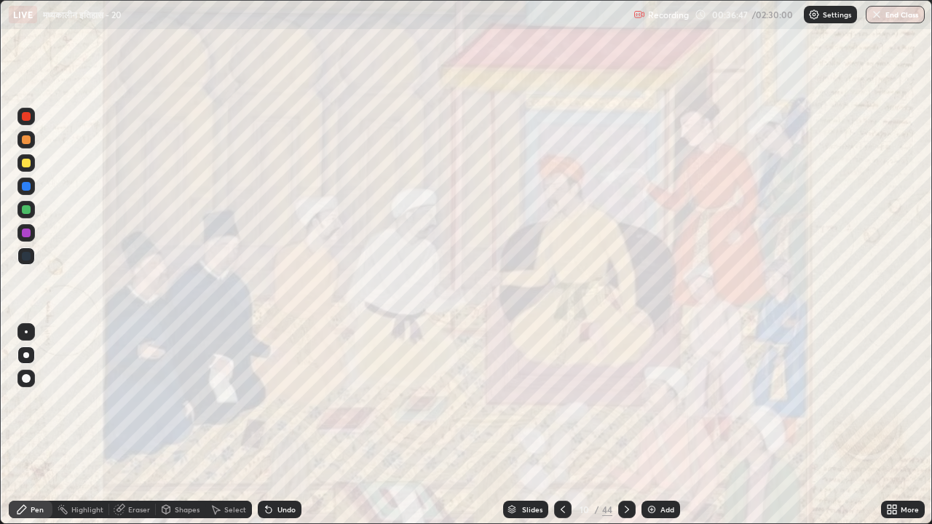
click at [624, 406] on icon at bounding box center [627, 510] width 12 height 12
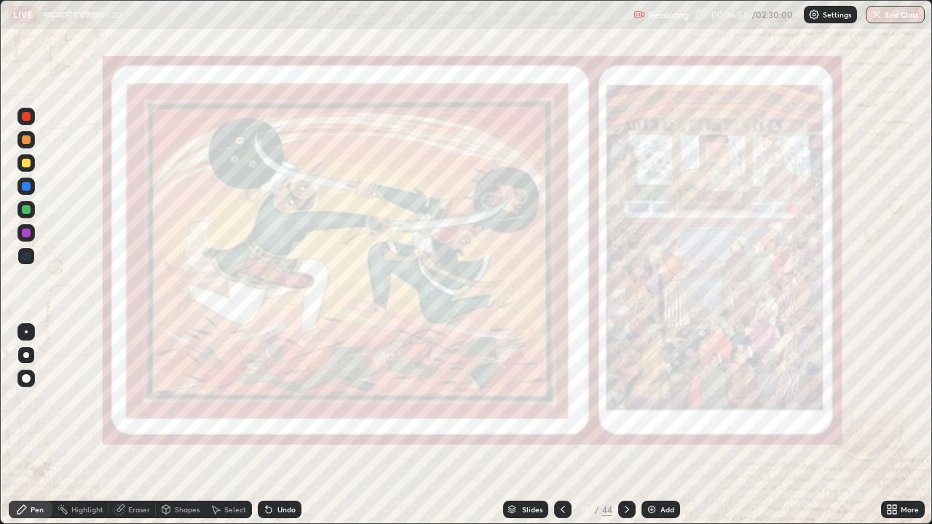
click at [625, 406] on icon at bounding box center [627, 510] width 12 height 12
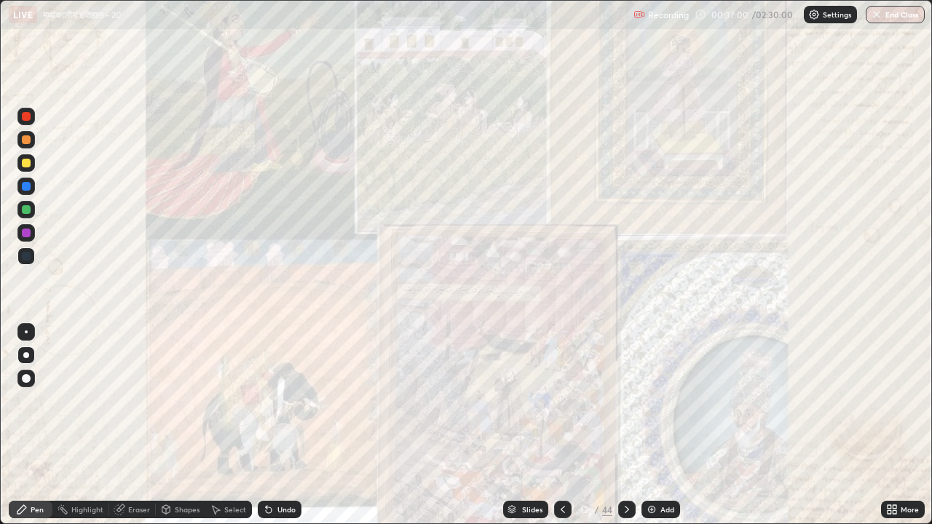
click at [625, 406] on icon at bounding box center [627, 510] width 12 height 12
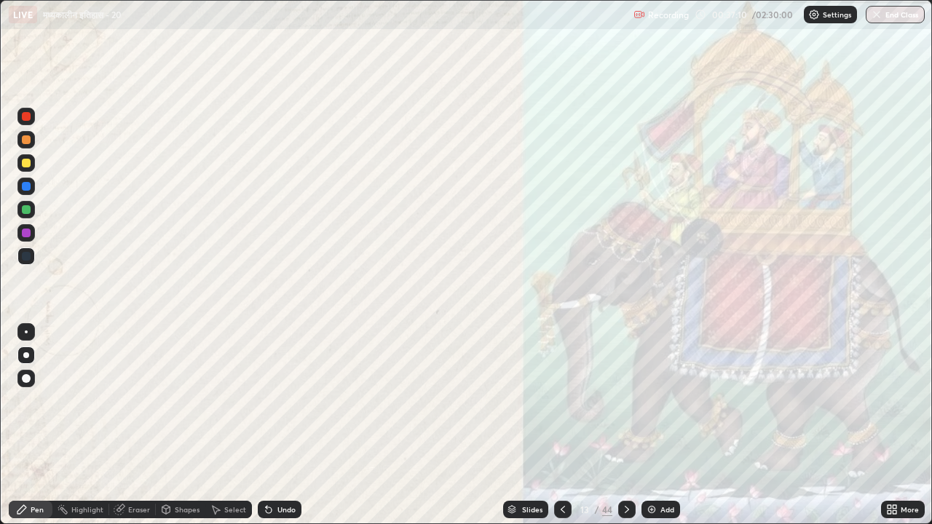
click at [625, 406] on icon at bounding box center [627, 510] width 12 height 12
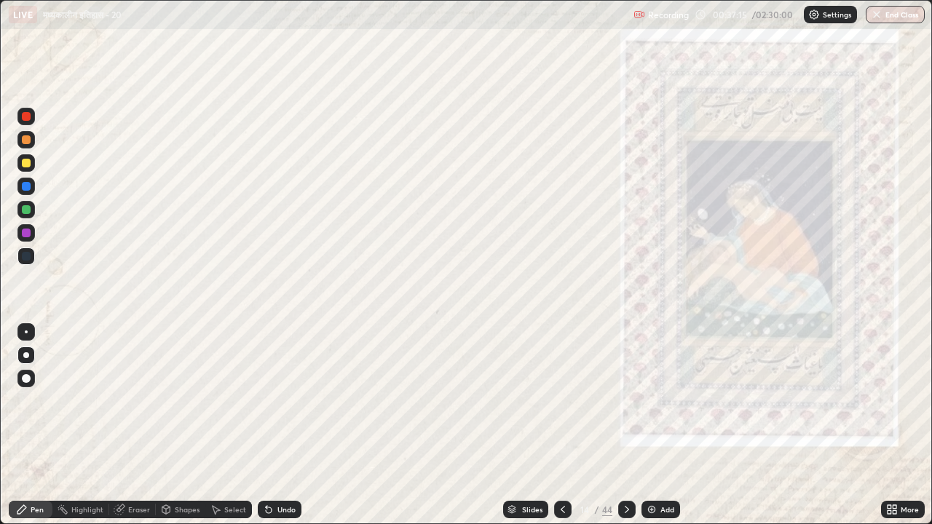
click at [625, 406] on icon at bounding box center [627, 510] width 12 height 12
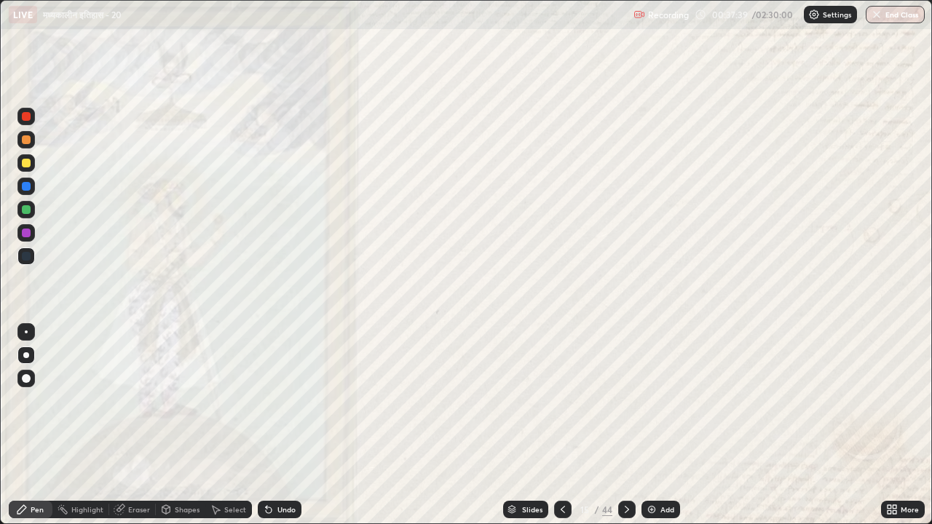
click at [625, 406] on icon at bounding box center [627, 510] width 12 height 12
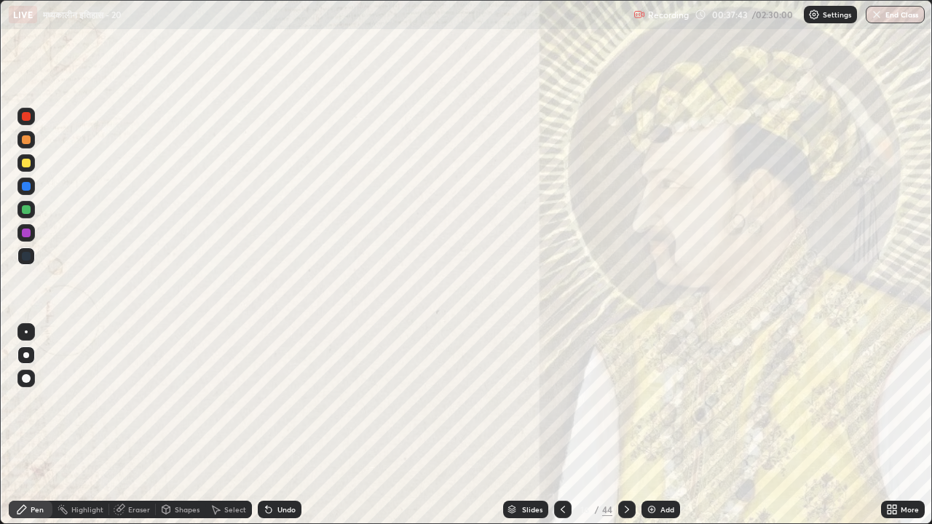
click at [626, 406] on icon at bounding box center [627, 510] width 12 height 12
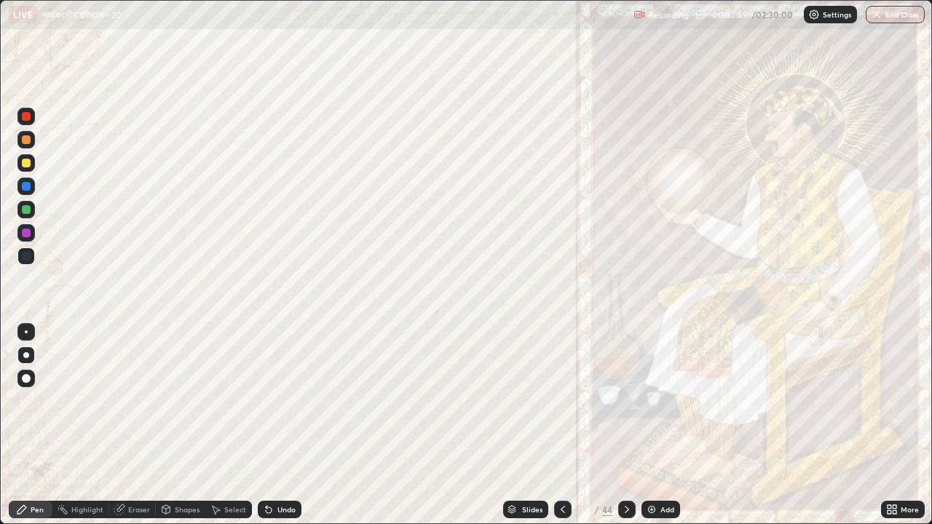
click at [626, 406] on icon at bounding box center [627, 510] width 12 height 12
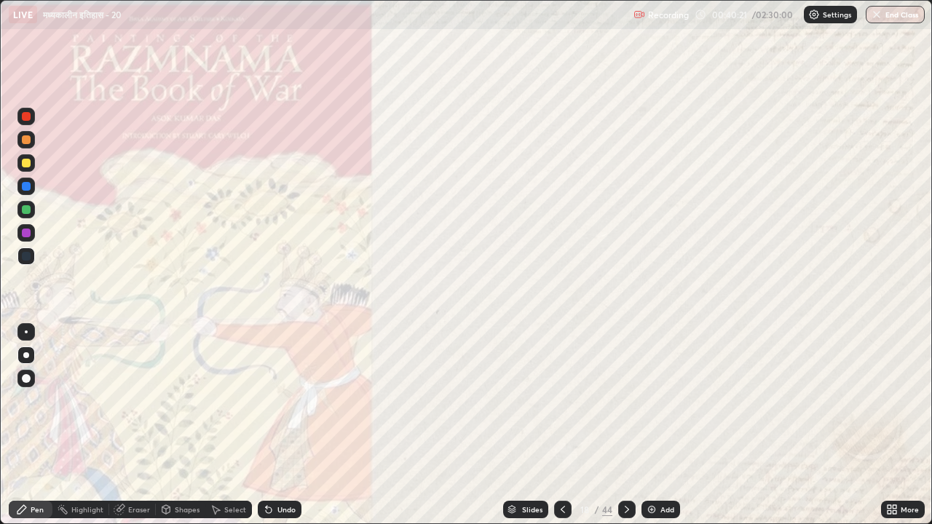
click at [625, 406] on icon at bounding box center [627, 510] width 12 height 12
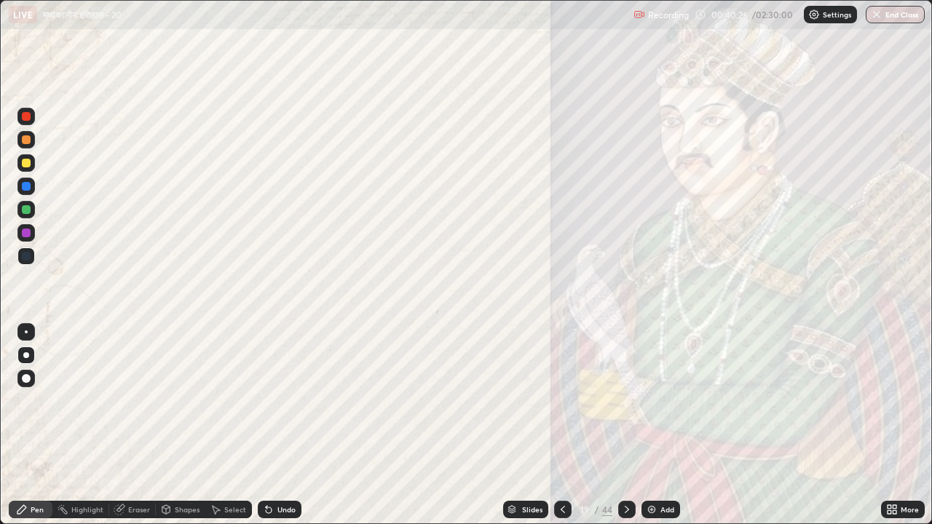
click at [626, 406] on icon at bounding box center [627, 510] width 12 height 12
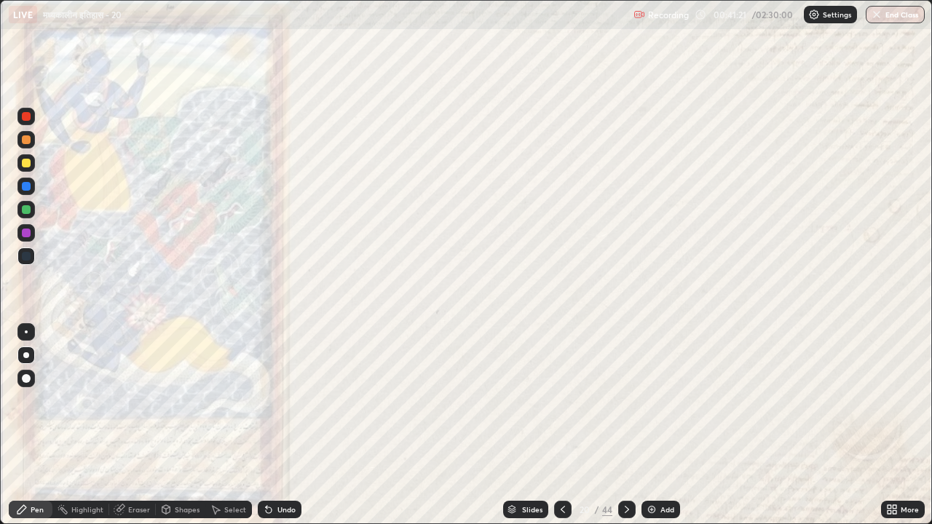
click at [625, 406] on icon at bounding box center [627, 510] width 12 height 12
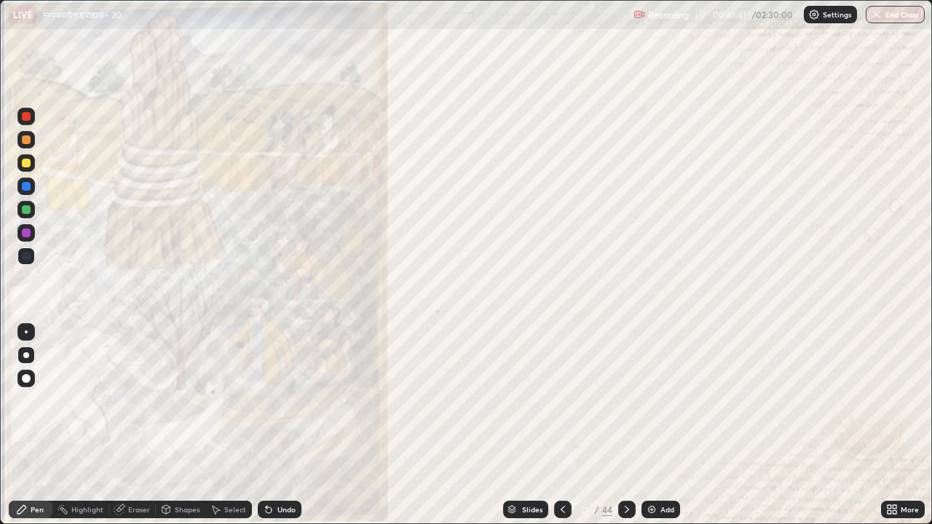
click at [625, 406] on icon at bounding box center [627, 510] width 12 height 12
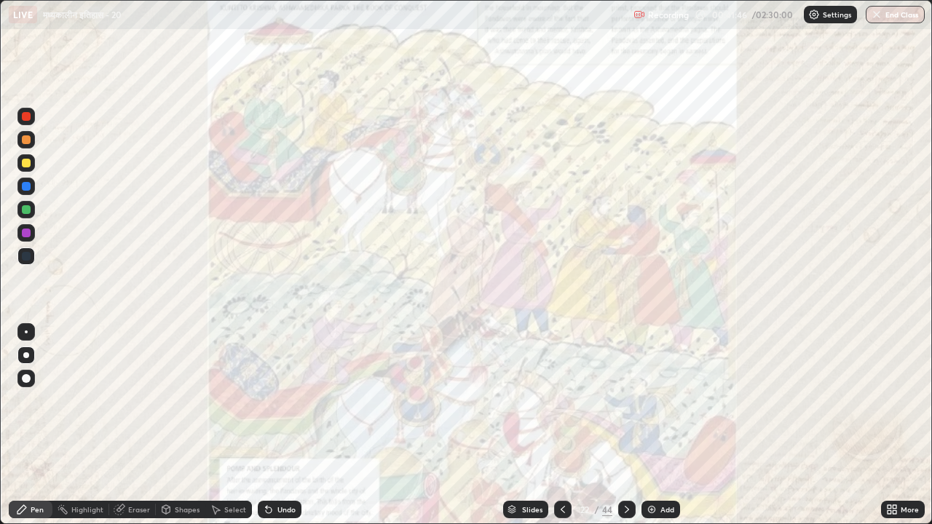
click at [625, 406] on icon at bounding box center [627, 510] width 12 height 12
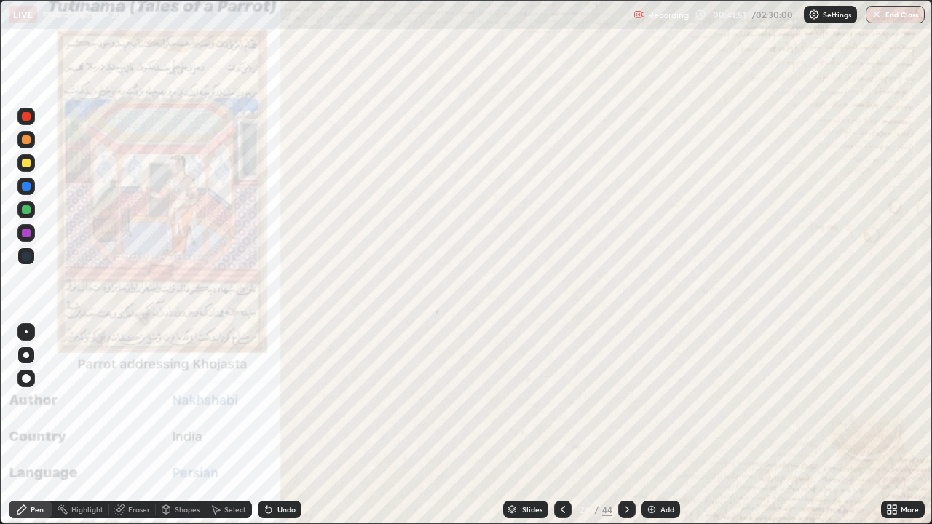
click at [625, 406] on icon at bounding box center [627, 510] width 12 height 12
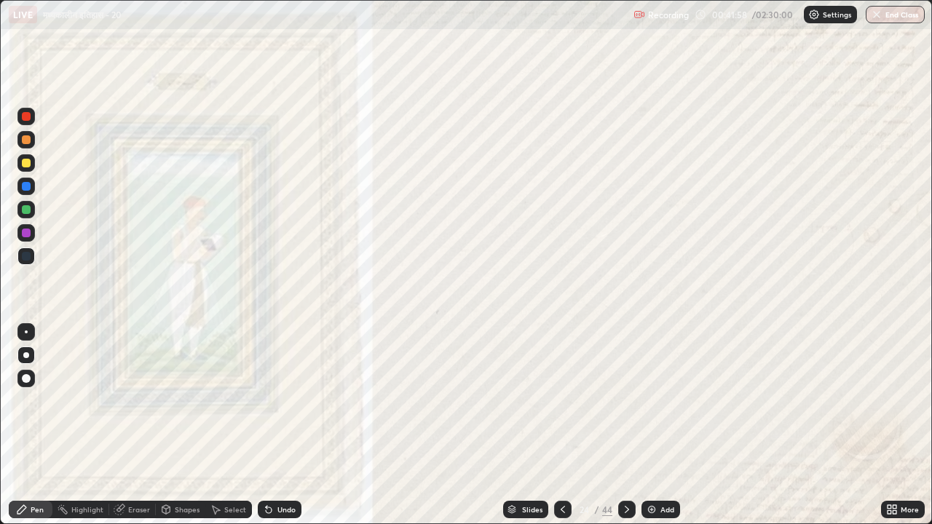
click at [626, 406] on icon at bounding box center [627, 510] width 12 height 12
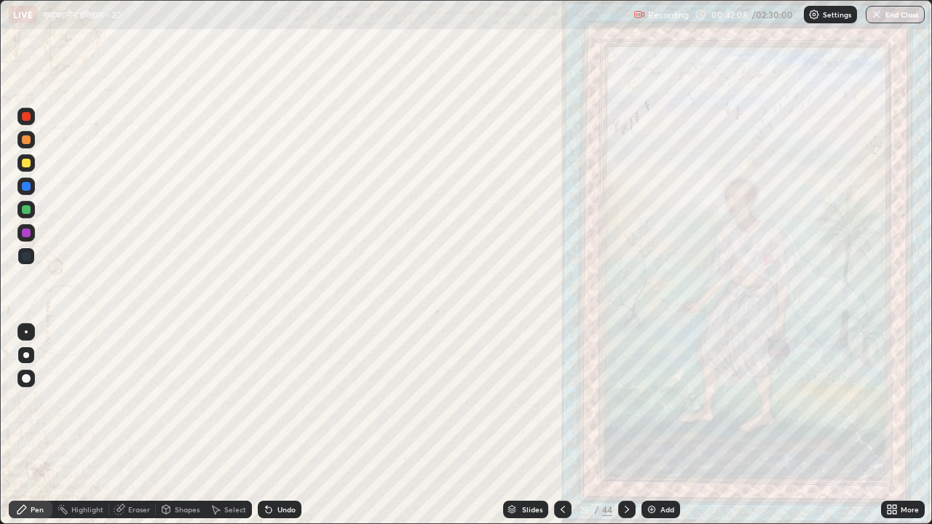
click at [625, 406] on icon at bounding box center [627, 510] width 12 height 12
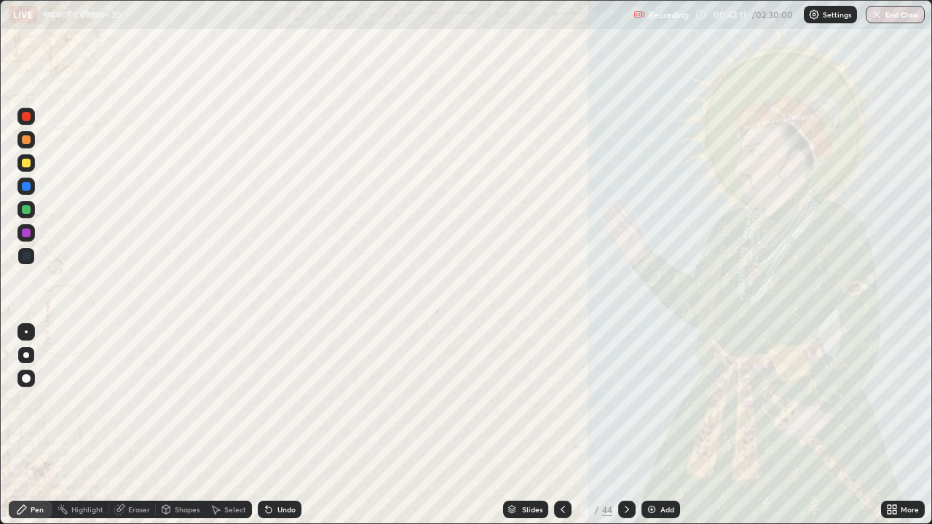
click at [625, 406] on icon at bounding box center [627, 510] width 12 height 12
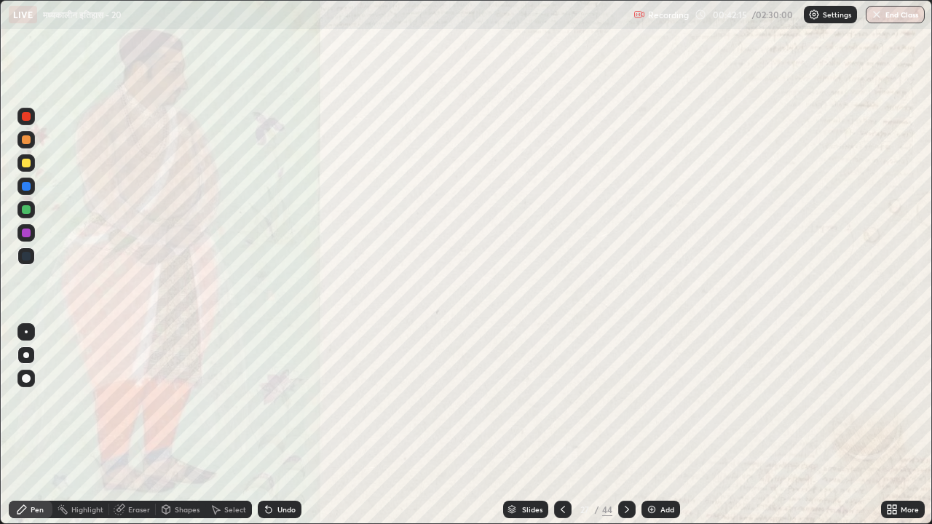
click at [626, 406] on icon at bounding box center [627, 510] width 12 height 12
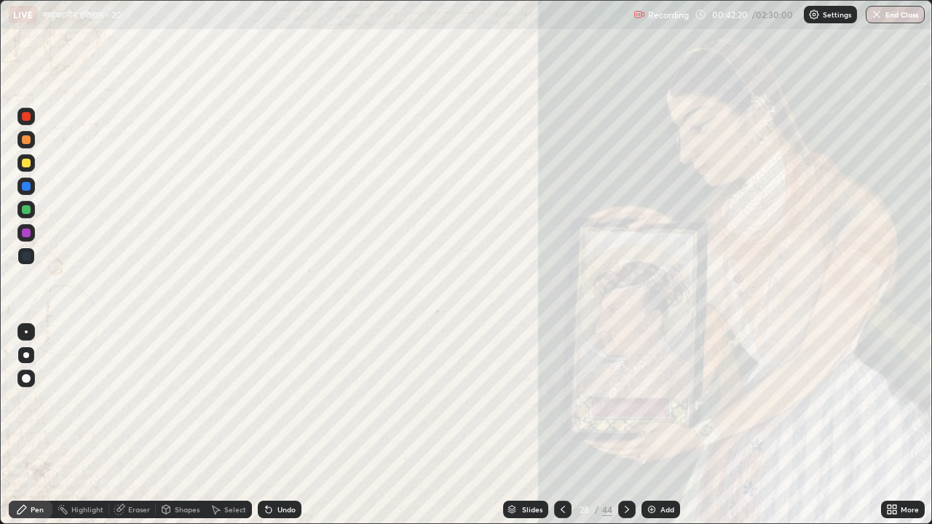
click at [626, 406] on icon at bounding box center [627, 509] width 4 height 7
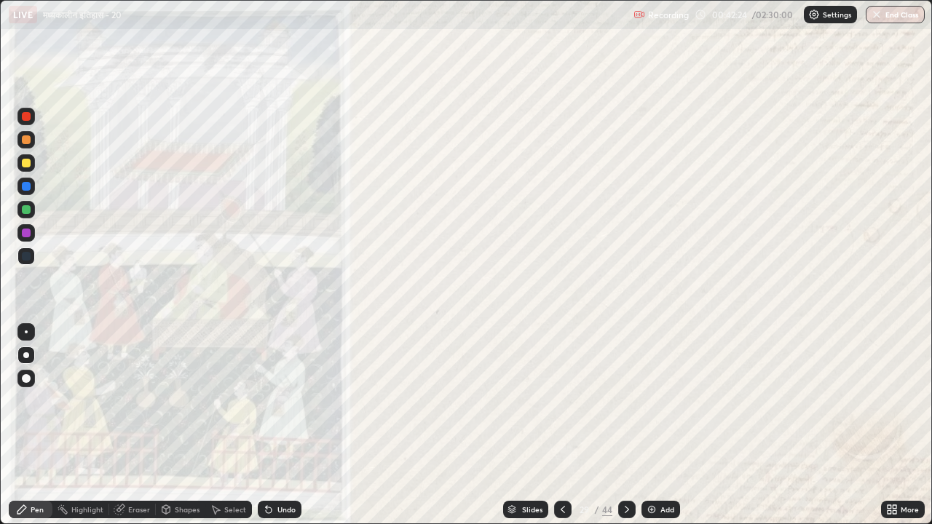
click at [625, 406] on icon at bounding box center [627, 510] width 12 height 12
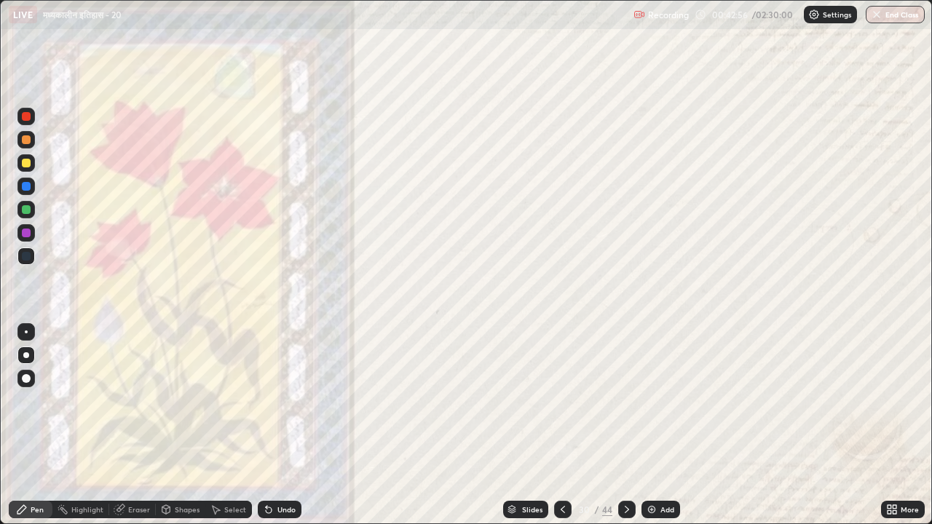
click at [625, 406] on icon at bounding box center [627, 510] width 12 height 12
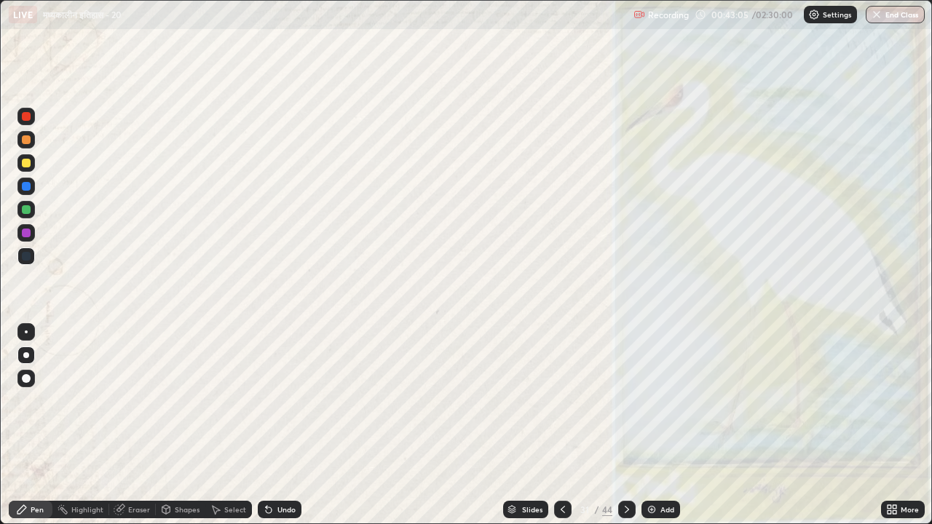
click at [625, 406] on icon at bounding box center [627, 510] width 12 height 12
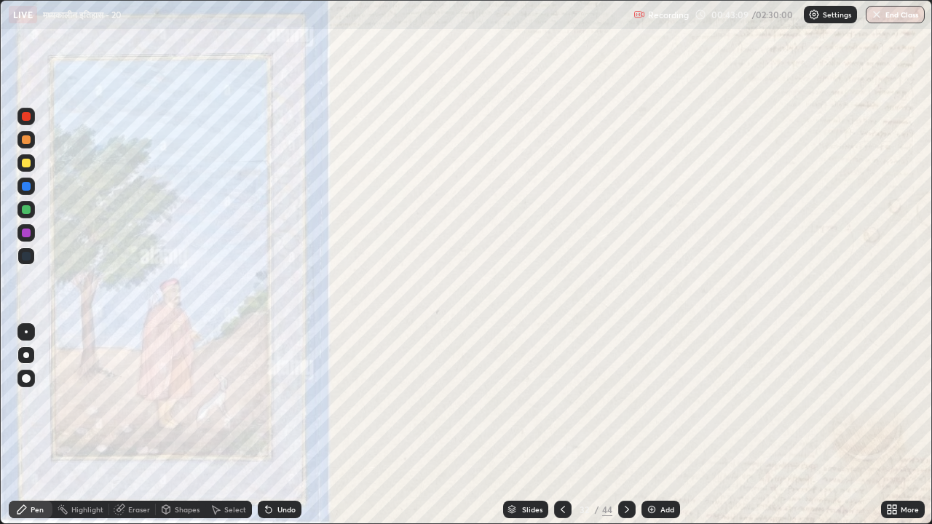
click at [626, 406] on icon at bounding box center [627, 510] width 12 height 12
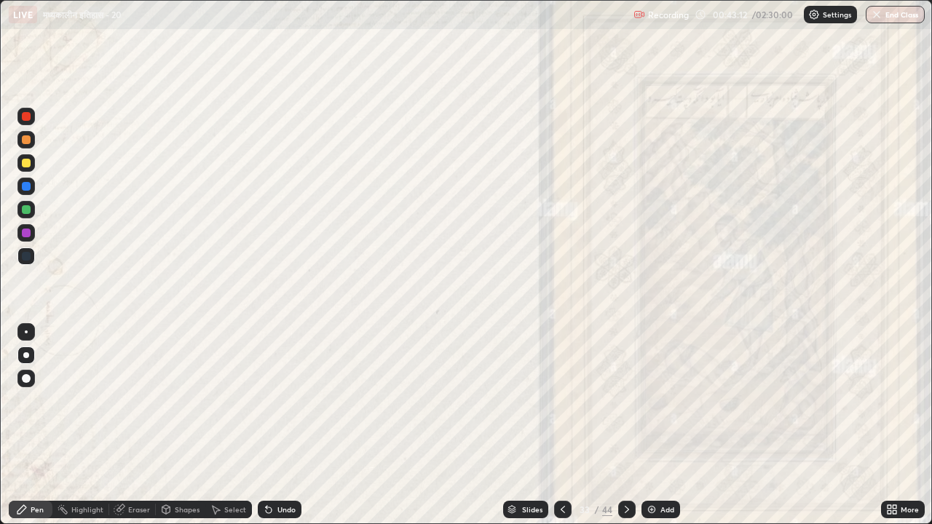
click at [627, 406] on icon at bounding box center [627, 510] width 12 height 12
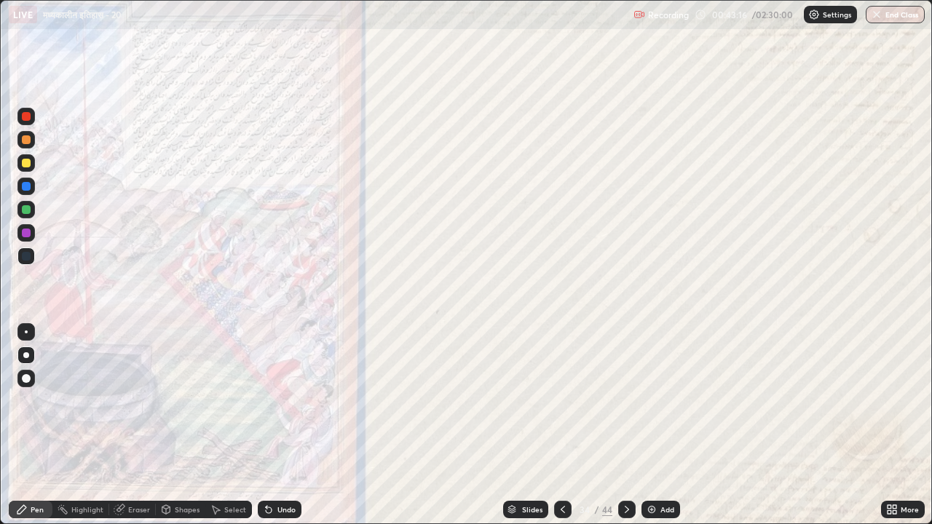
click at [625, 406] on icon at bounding box center [627, 510] width 12 height 12
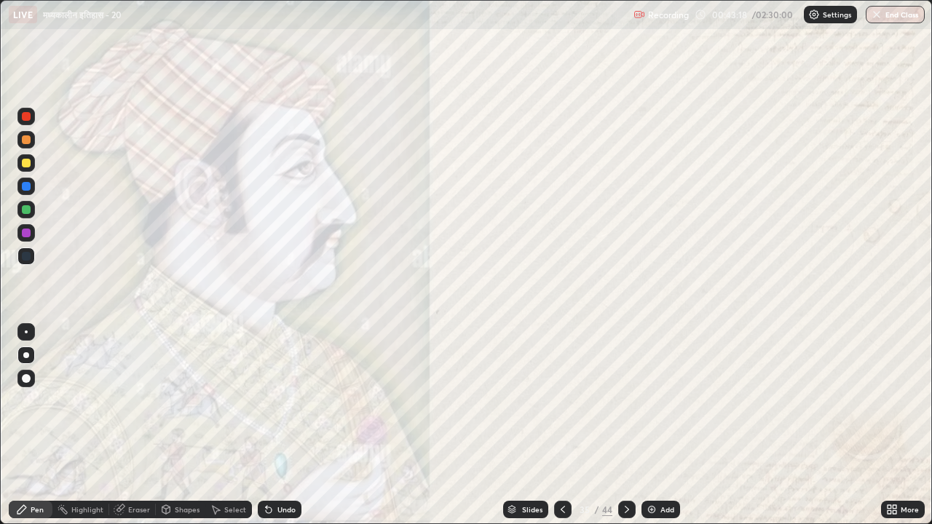
click at [625, 406] on icon at bounding box center [627, 510] width 12 height 12
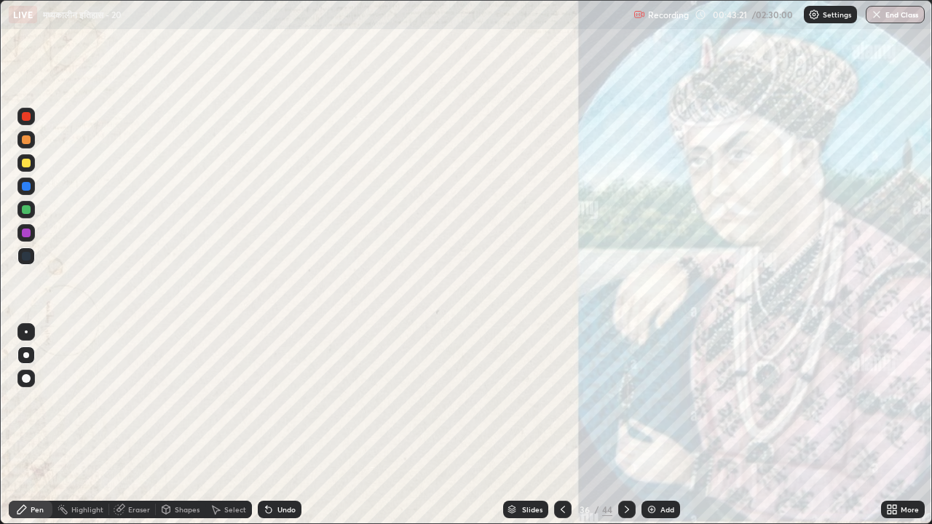
click at [535, 406] on div "Slides" at bounding box center [532, 509] width 20 height 7
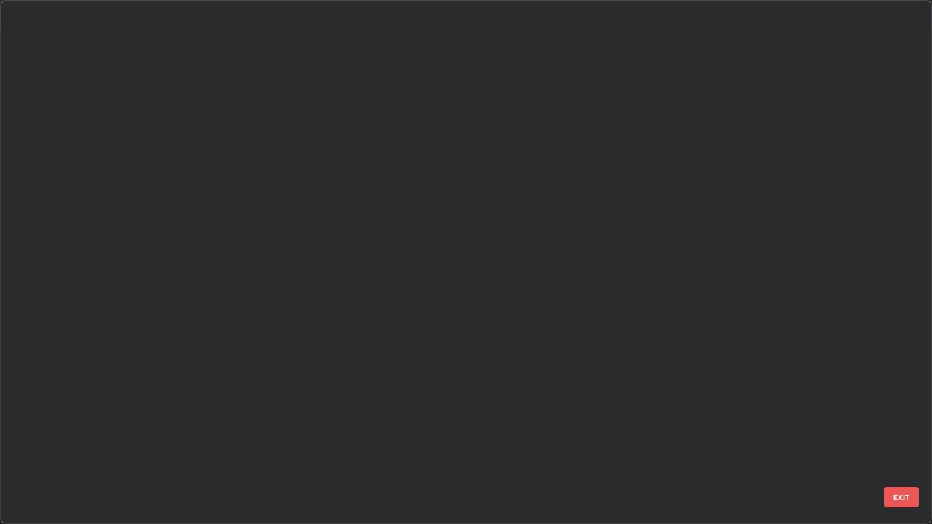
click at [533, 406] on div "25 26 27 28 29 30 31 32 33 34 35 36 37 38 39 40 41 42" at bounding box center [453, 262] width 905 height 523
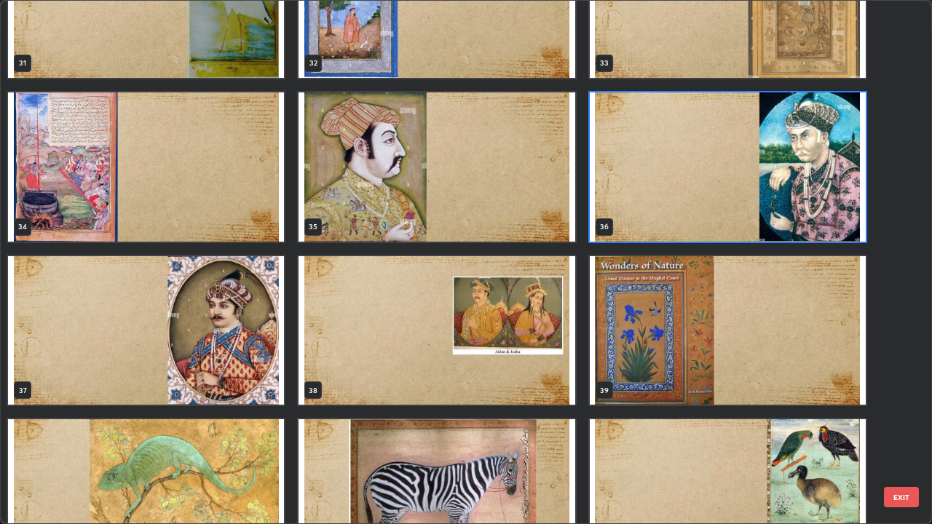
scroll to position [1718, 0]
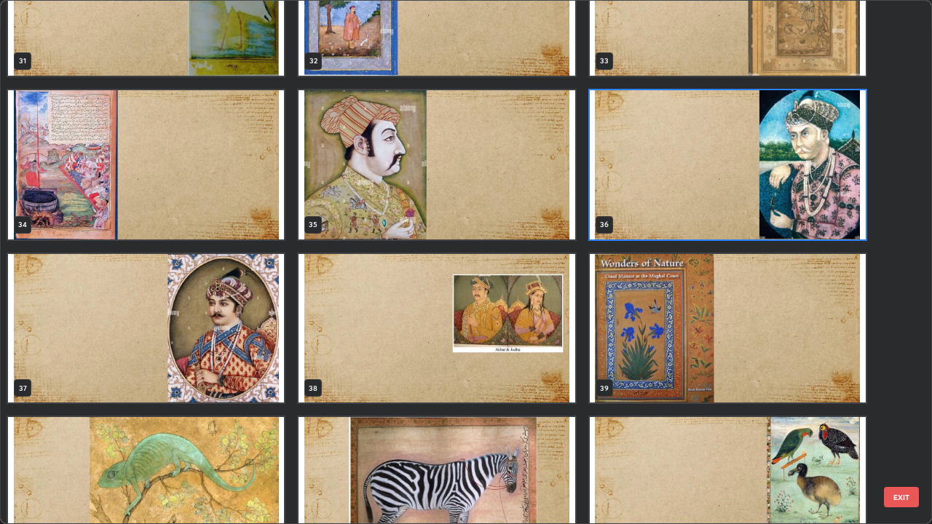
click at [647, 334] on img "grid" at bounding box center [728, 328] width 276 height 149
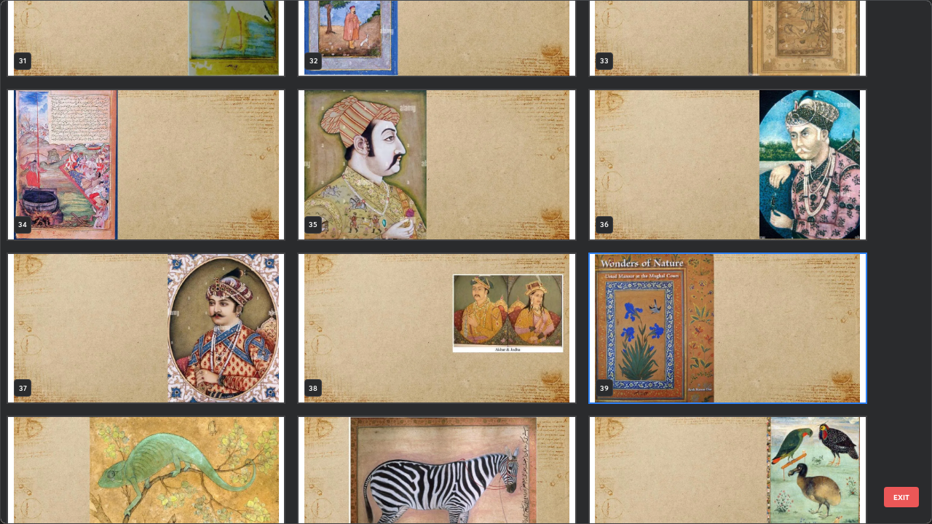
click at [648, 333] on img "grid" at bounding box center [728, 328] width 276 height 149
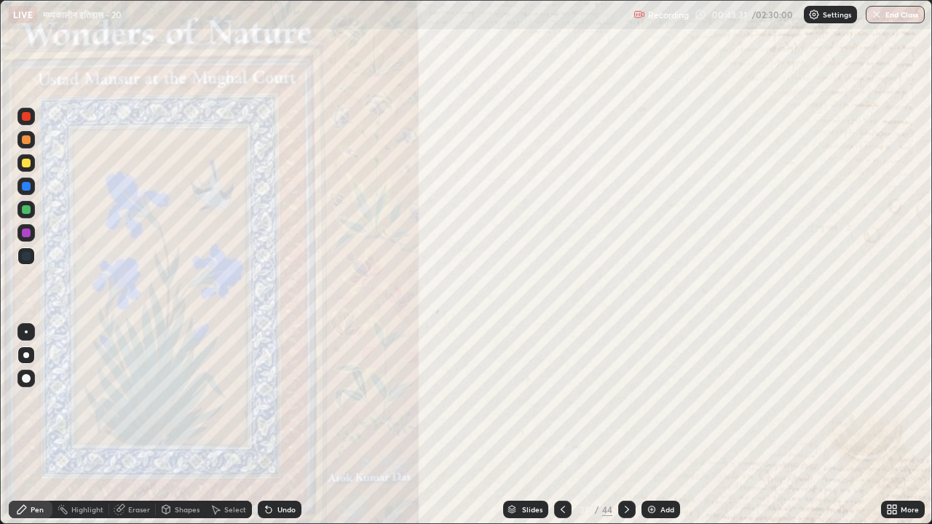
click at [625, 406] on icon at bounding box center [627, 510] width 12 height 12
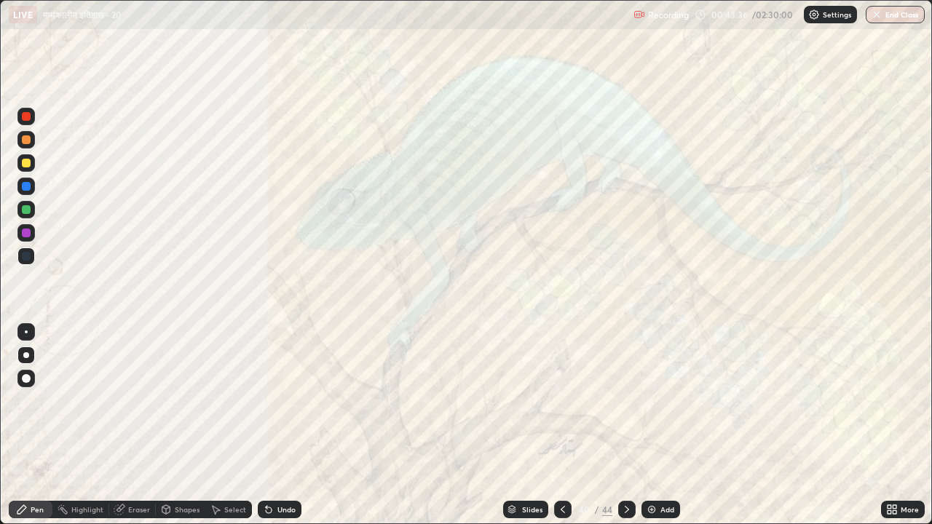
click at [625, 406] on icon at bounding box center [627, 510] width 12 height 12
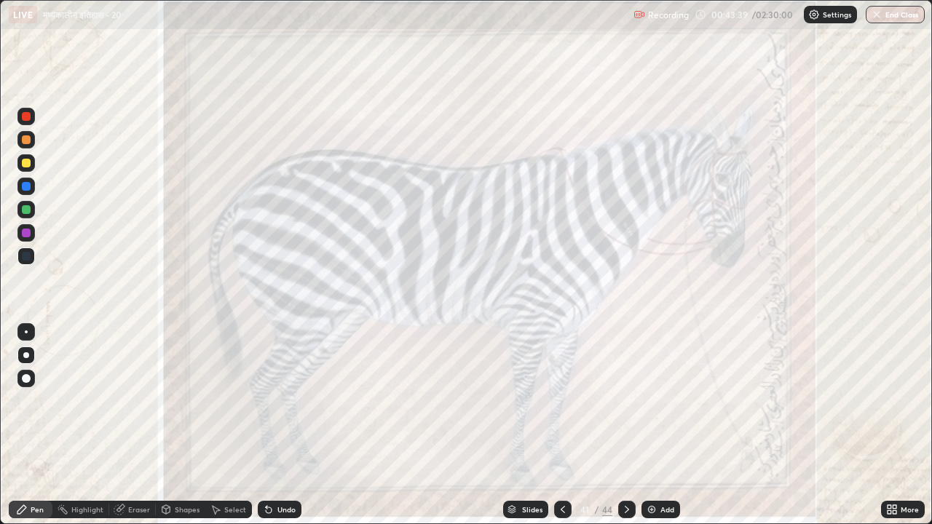
click at [624, 406] on icon at bounding box center [627, 510] width 12 height 12
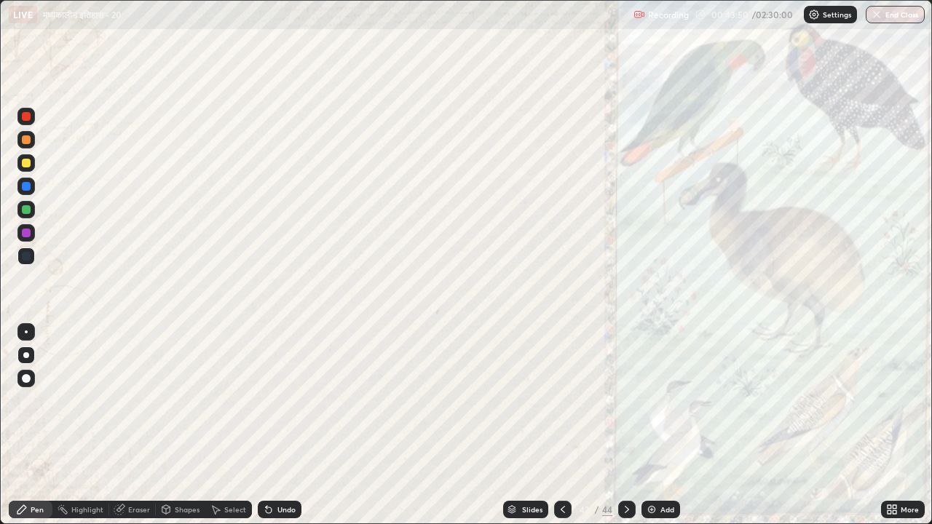
click at [625, 406] on icon at bounding box center [627, 510] width 12 height 12
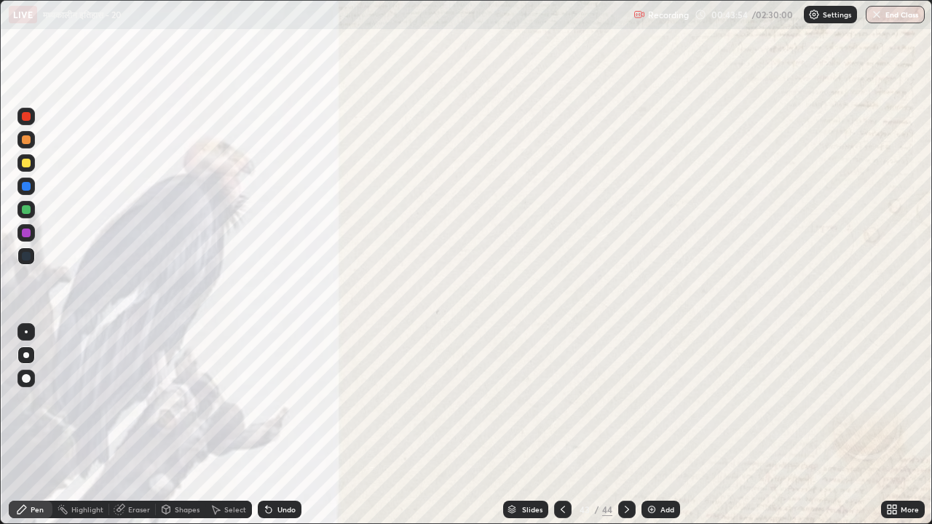
click at [625, 406] on icon at bounding box center [627, 509] width 4 height 7
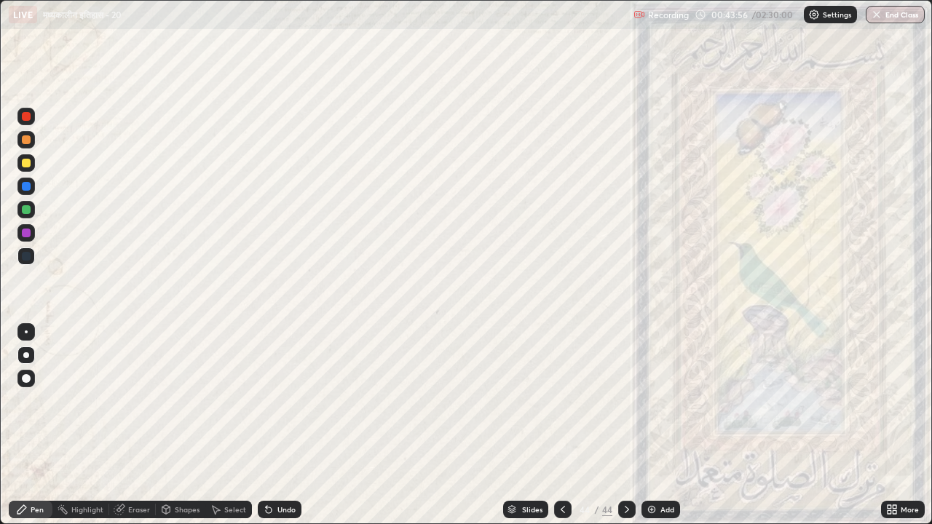
click at [625, 406] on icon at bounding box center [627, 510] width 12 height 12
click at [626, 406] on icon at bounding box center [627, 509] width 4 height 7
click at [626, 406] on icon at bounding box center [627, 510] width 12 height 12
click at [624, 406] on icon at bounding box center [627, 510] width 12 height 12
click at [889, 406] on icon at bounding box center [890, 508] width 4 height 4
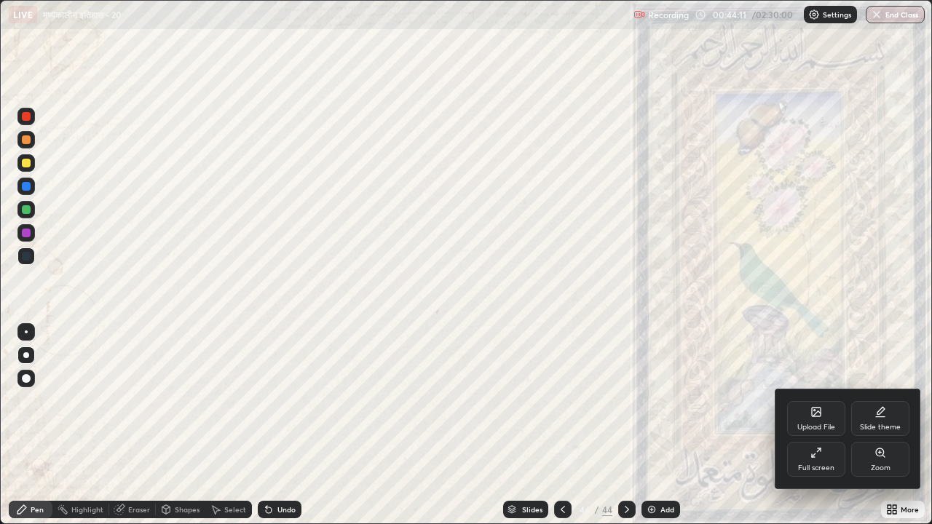
click at [820, 406] on div "Upload File" at bounding box center [816, 418] width 58 height 35
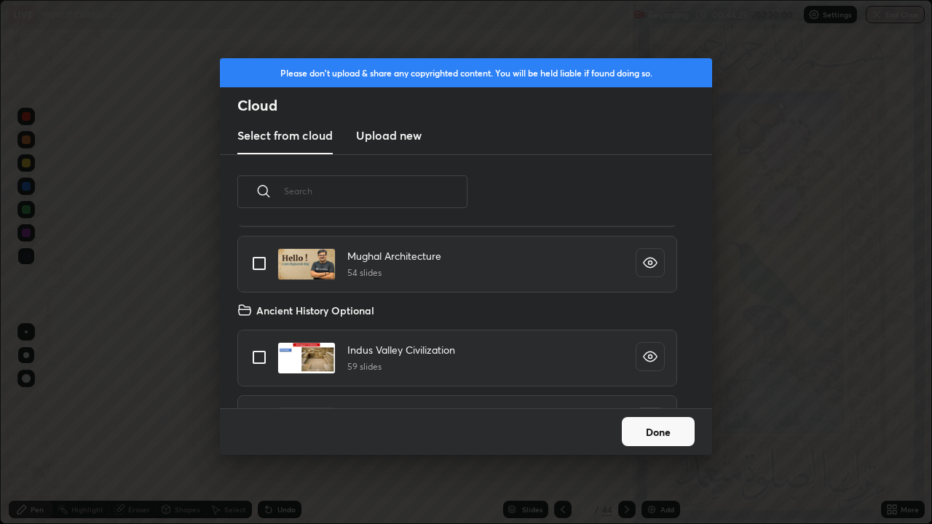
scroll to position [1287, 0]
click at [258, 260] on input "grid" at bounding box center [259, 262] width 31 height 31
checkbox input "true"
click at [649, 406] on button "Done" at bounding box center [658, 431] width 73 height 29
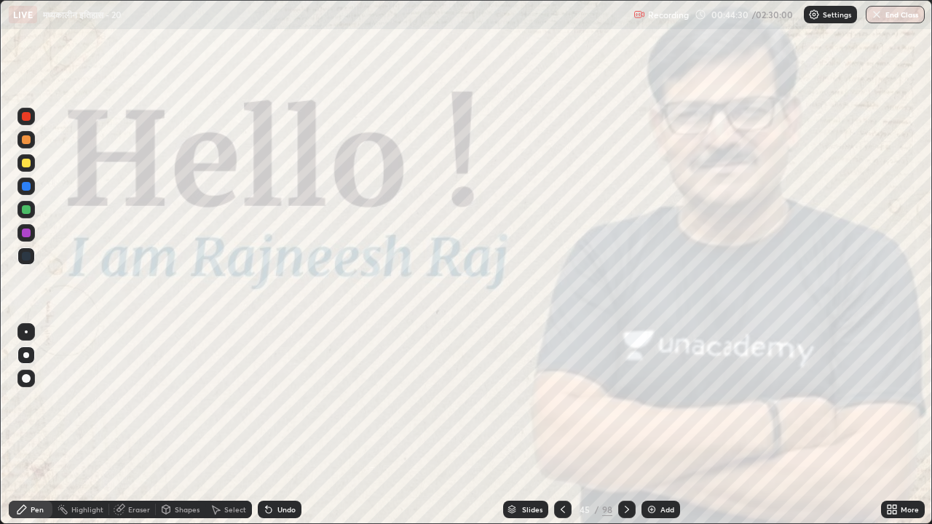
click at [669, 406] on div "Add" at bounding box center [668, 509] width 14 height 7
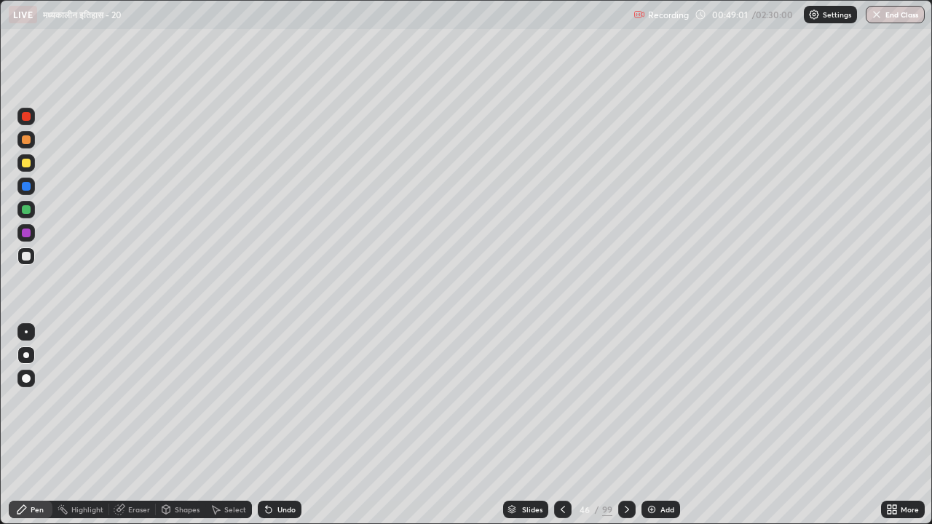
click at [671, 406] on div "Add" at bounding box center [668, 509] width 14 height 7
click at [26, 163] on div at bounding box center [26, 163] width 9 height 9
click at [663, 406] on div "Add" at bounding box center [670, 509] width 14 height 7
click at [142, 406] on div "Eraser" at bounding box center [139, 509] width 22 height 7
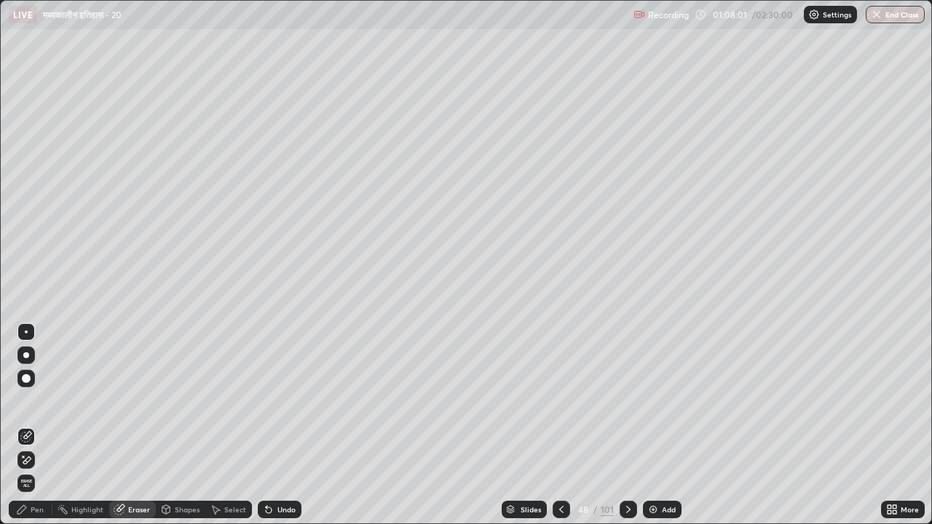
click at [39, 406] on div "Pen" at bounding box center [37, 509] width 13 height 7
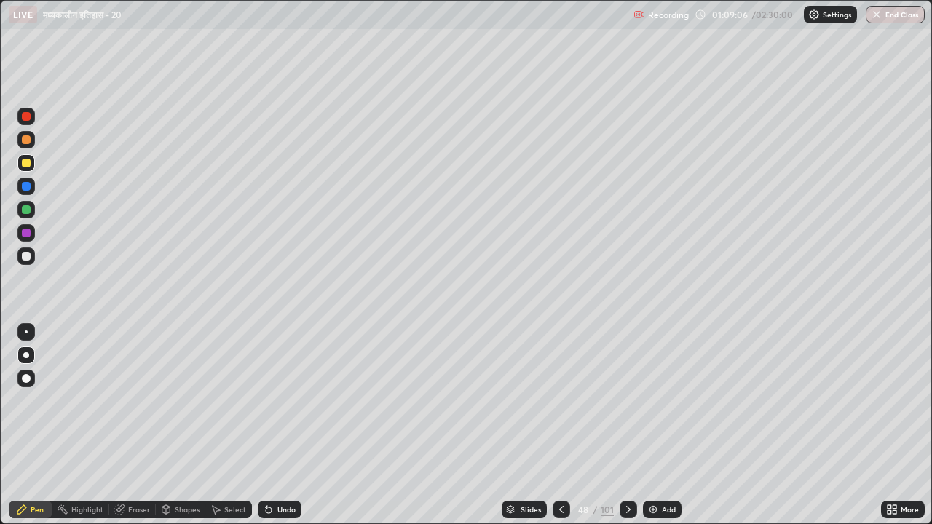
click at [672, 406] on div "Add" at bounding box center [669, 509] width 14 height 7
click at [235, 406] on div "Select" at bounding box center [235, 509] width 22 height 7
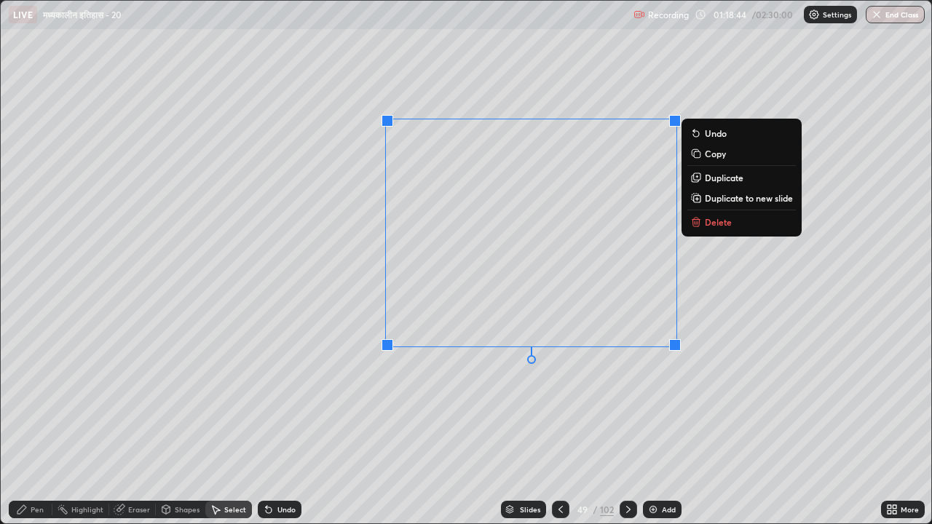
click at [714, 224] on p "Delete" at bounding box center [718, 222] width 27 height 12
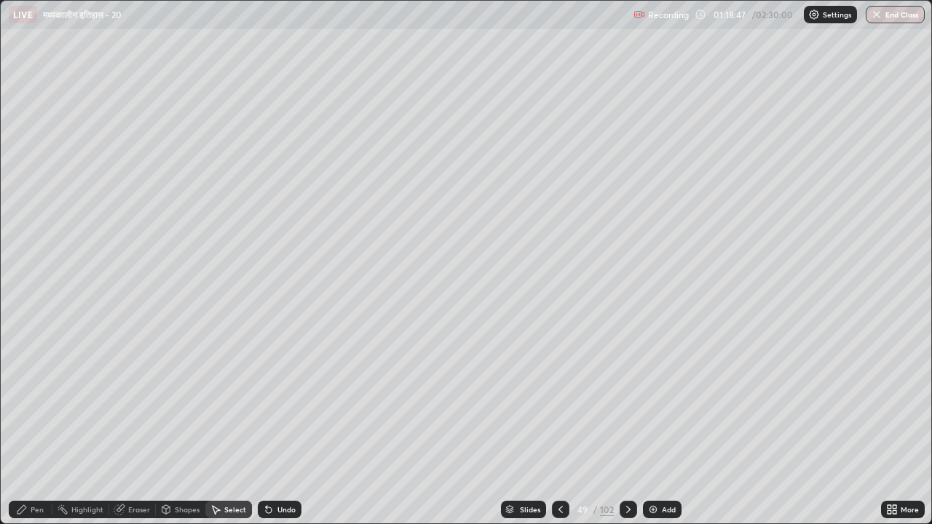
click at [44, 406] on div "Pen" at bounding box center [31, 509] width 44 height 17
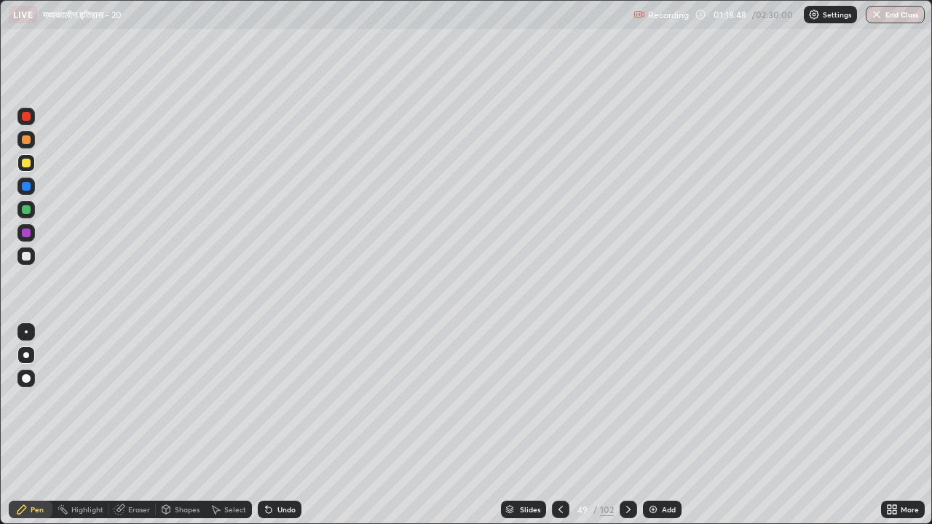
click at [559, 406] on icon at bounding box center [561, 510] width 12 height 12
click at [669, 406] on div "Add" at bounding box center [669, 509] width 14 height 7
click at [233, 406] on div "Select" at bounding box center [235, 509] width 22 height 7
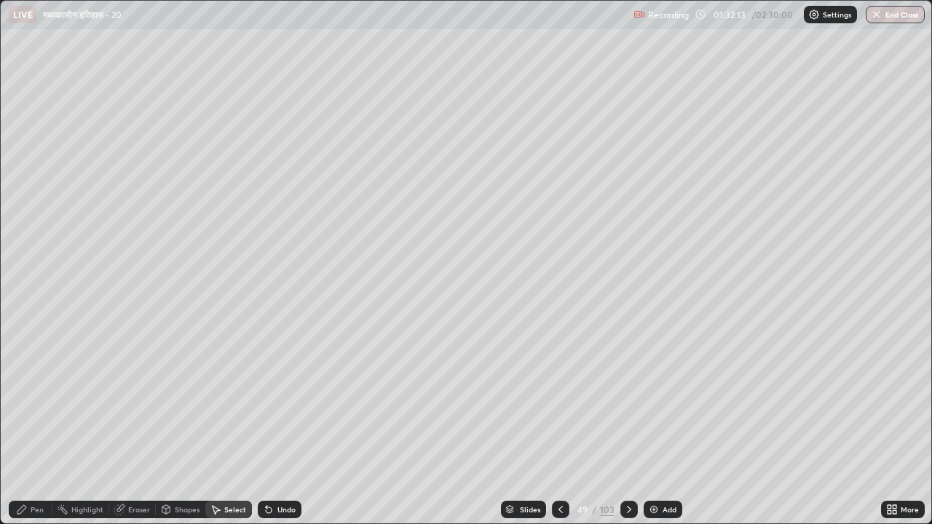
click at [40, 406] on div "Pen" at bounding box center [37, 509] width 13 height 7
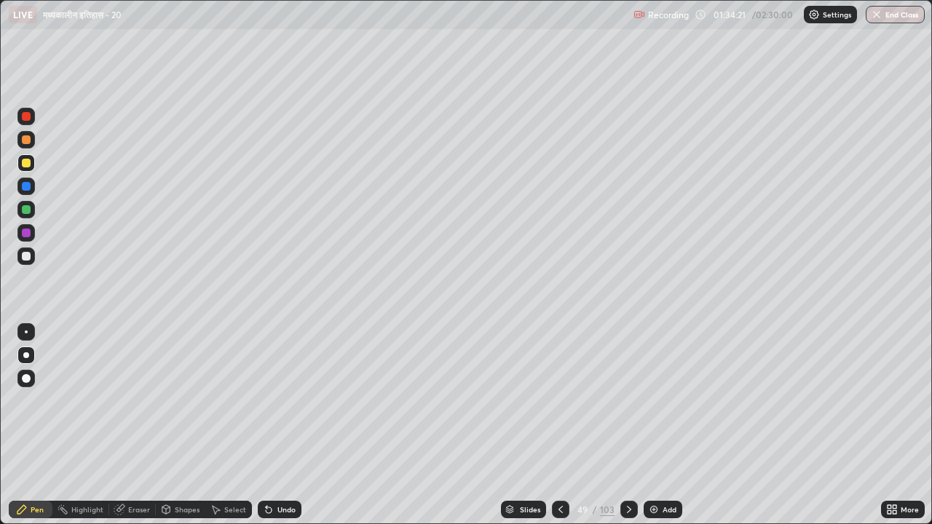
click at [667, 406] on div "Add" at bounding box center [670, 509] width 14 height 7
click at [668, 406] on div "Add" at bounding box center [670, 509] width 14 height 7
click at [669, 406] on div "Add" at bounding box center [670, 509] width 14 height 7
click at [672, 406] on div "Add" at bounding box center [670, 509] width 14 height 7
click at [231, 406] on div "Select" at bounding box center [235, 509] width 22 height 7
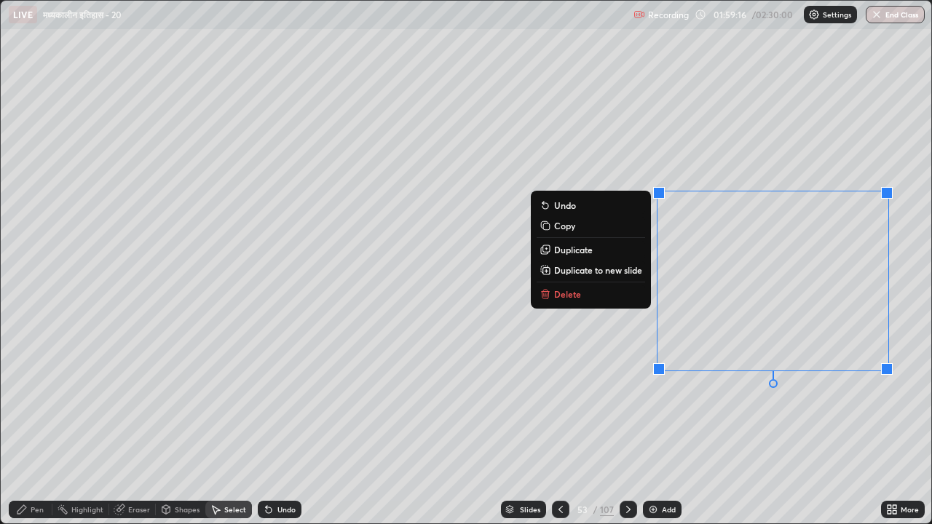
click at [612, 294] on button "Delete" at bounding box center [591, 294] width 109 height 17
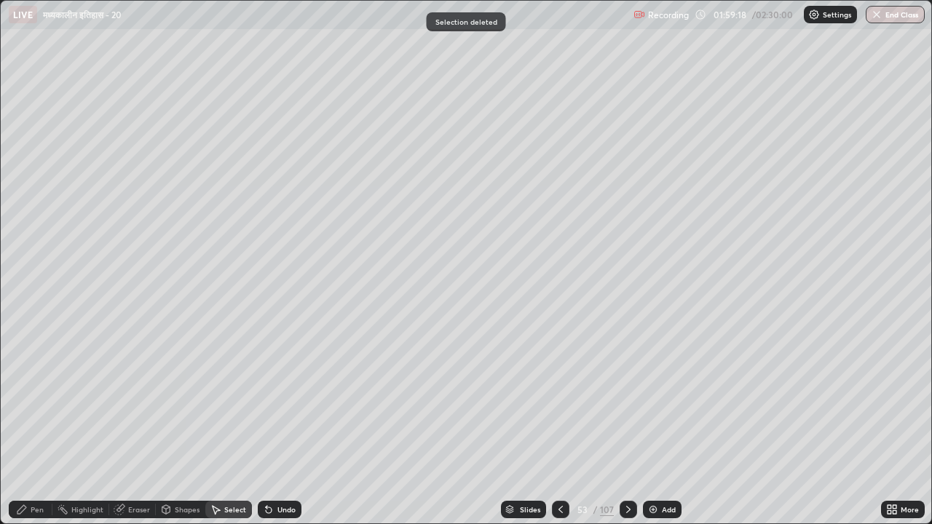
click at [39, 406] on div "Pen" at bounding box center [37, 509] width 13 height 7
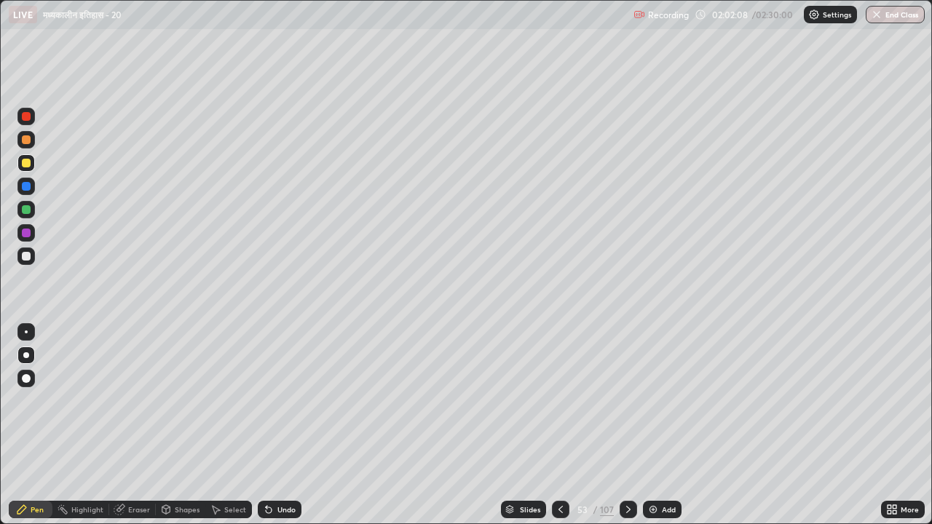
click at [189, 406] on div "Shapes" at bounding box center [187, 509] width 25 height 7
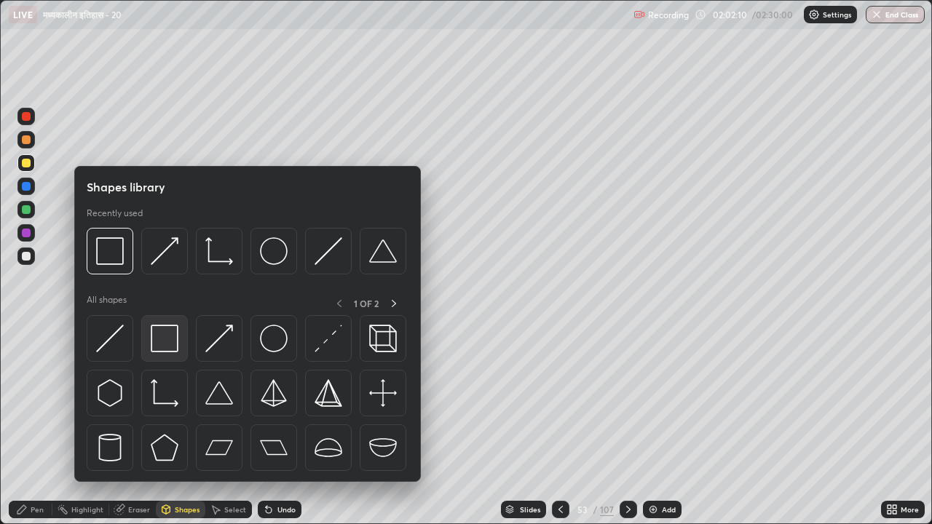
click at [165, 344] on img at bounding box center [165, 339] width 28 height 28
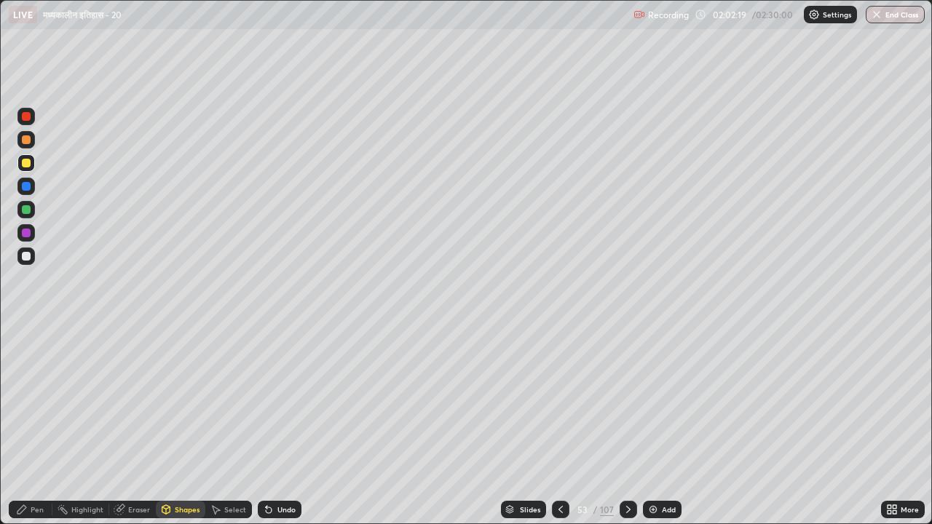
click at [40, 406] on div "Pen" at bounding box center [37, 509] width 13 height 7
click at [672, 406] on div "Add" at bounding box center [669, 509] width 14 height 7
click at [560, 406] on icon at bounding box center [561, 510] width 12 height 12
click at [629, 406] on icon at bounding box center [629, 509] width 4 height 7
click at [629, 406] on icon at bounding box center [630, 510] width 12 height 12
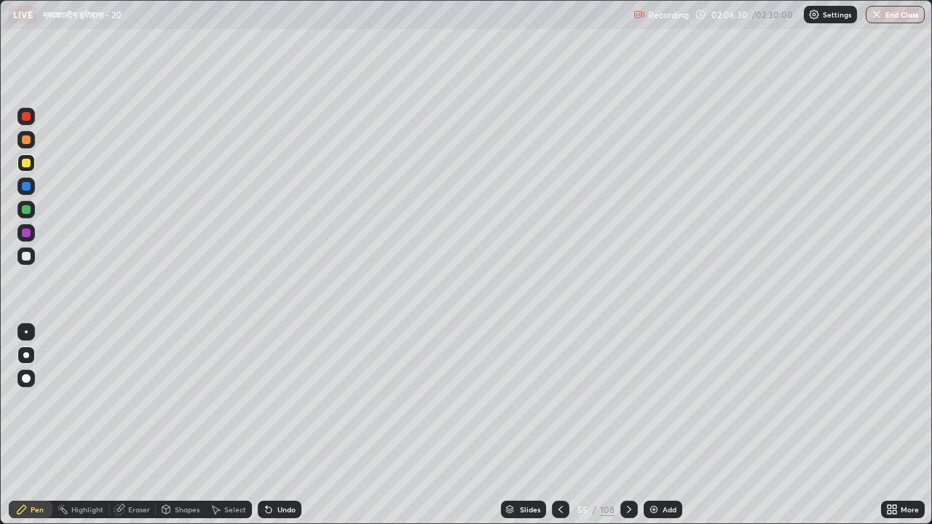
click at [627, 406] on icon at bounding box center [629, 509] width 4 height 7
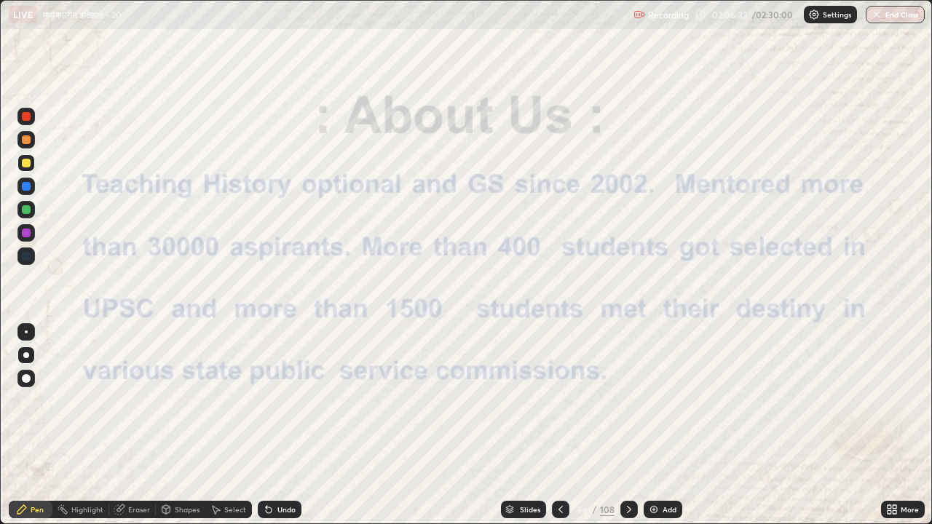
click at [630, 406] on icon at bounding box center [630, 510] width 12 height 12
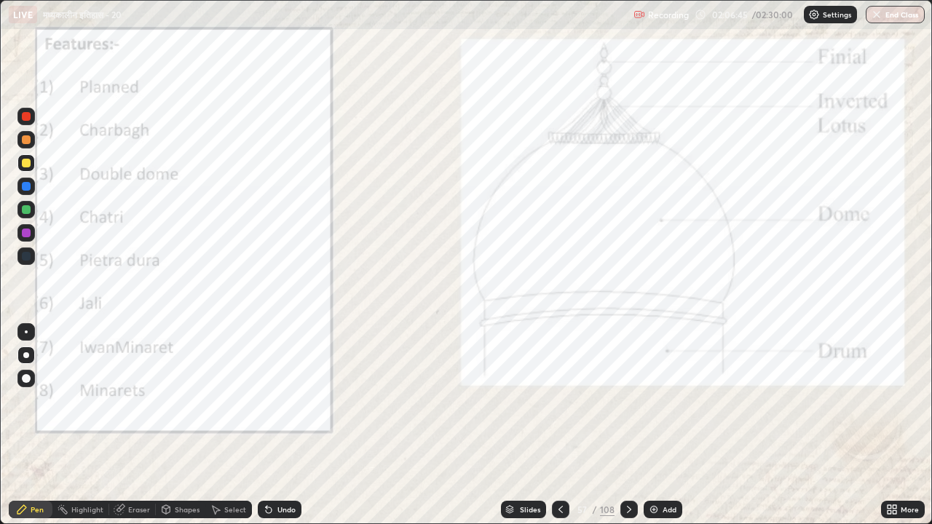
click at [28, 235] on div at bounding box center [26, 233] width 9 height 9
click at [630, 406] on icon at bounding box center [630, 510] width 12 height 12
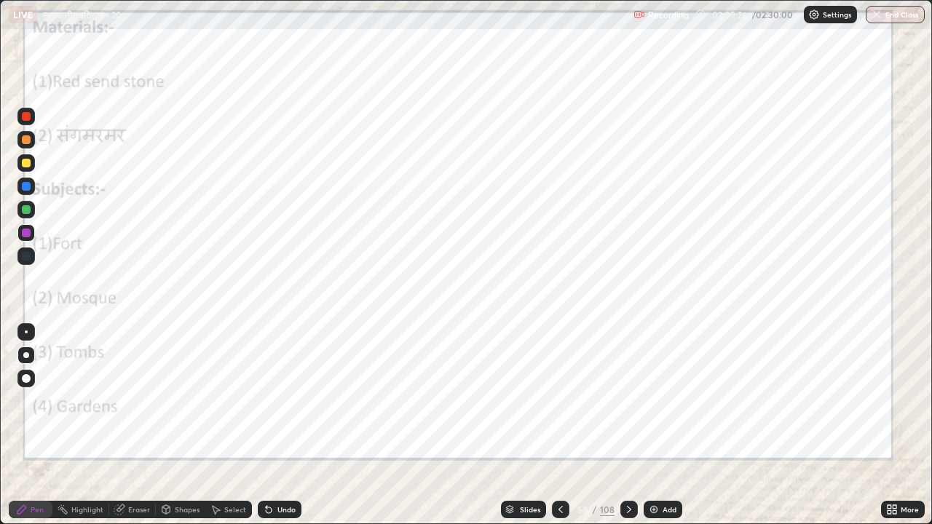
click at [627, 406] on icon at bounding box center [630, 510] width 12 height 12
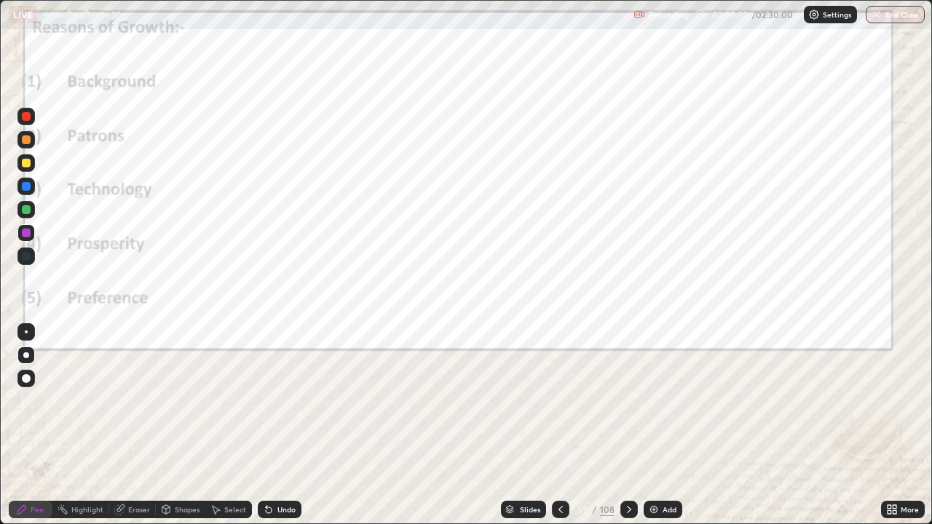
click at [627, 406] on icon at bounding box center [630, 510] width 12 height 12
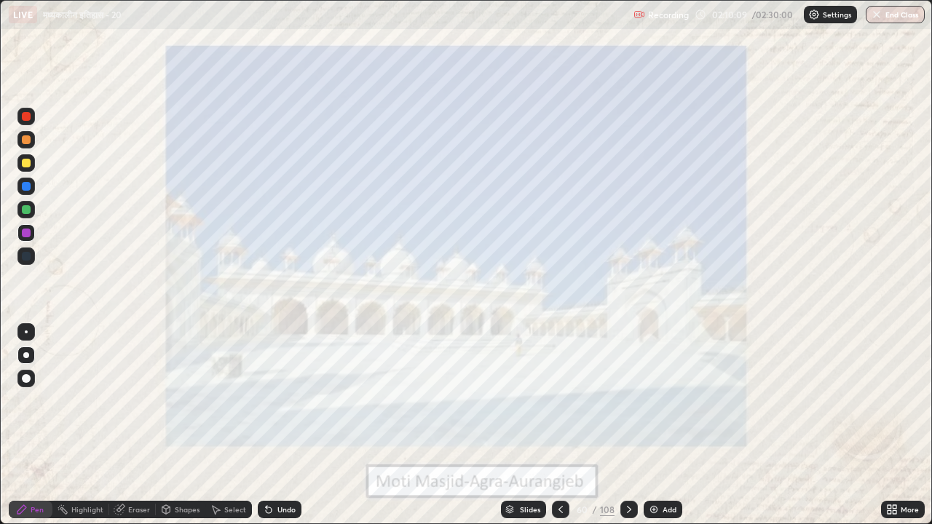
click at [629, 406] on icon at bounding box center [630, 510] width 12 height 12
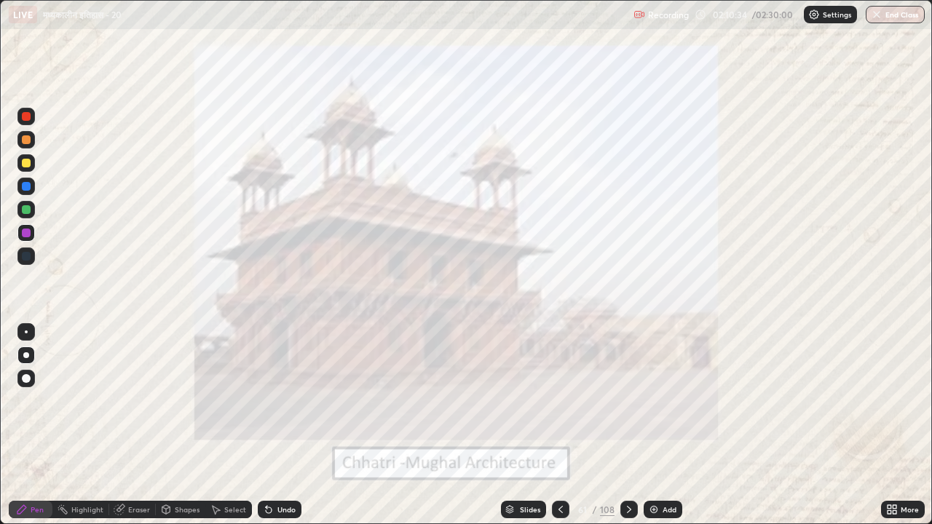
click at [626, 406] on icon at bounding box center [630, 510] width 12 height 12
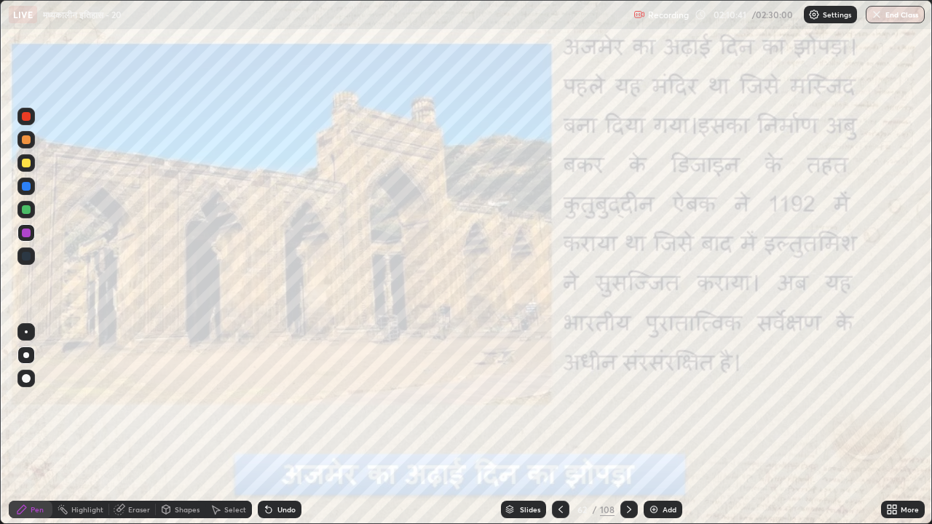
click at [629, 406] on icon at bounding box center [630, 510] width 12 height 12
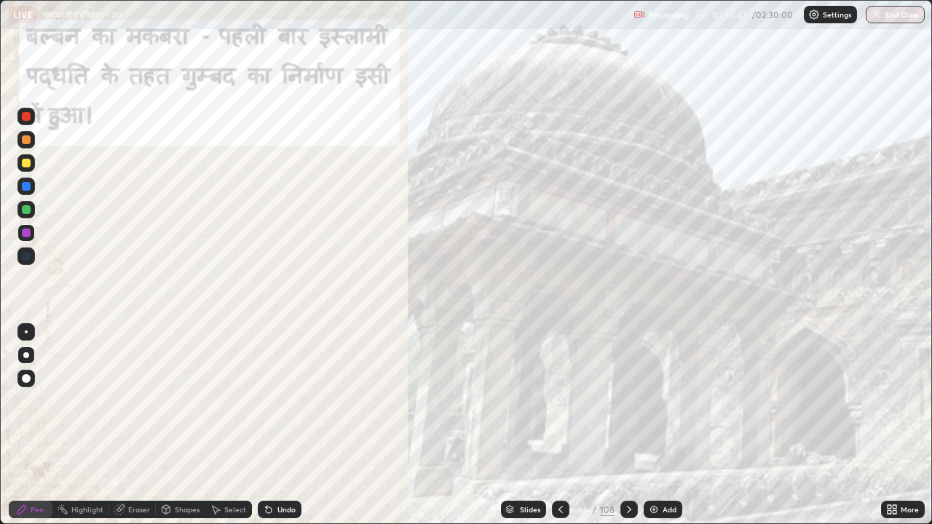
click at [627, 406] on icon at bounding box center [630, 510] width 12 height 12
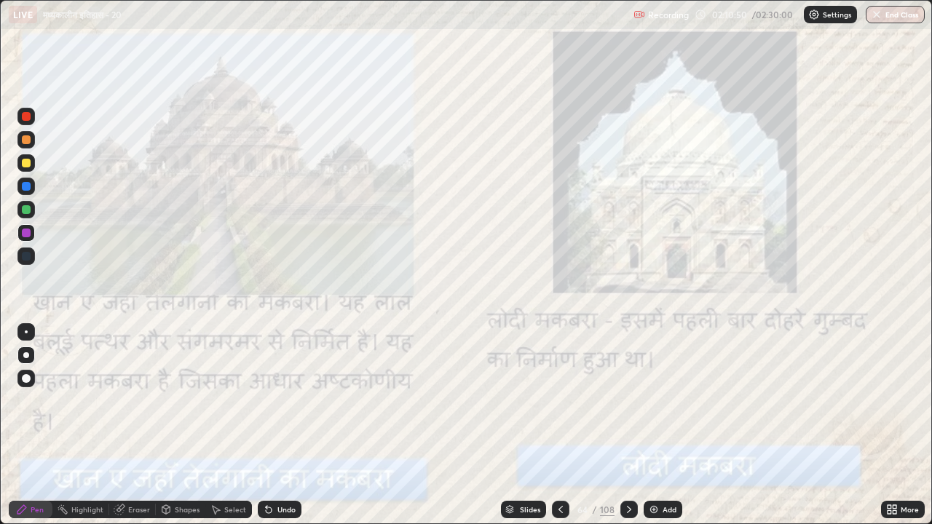
click at [627, 406] on icon at bounding box center [630, 510] width 12 height 12
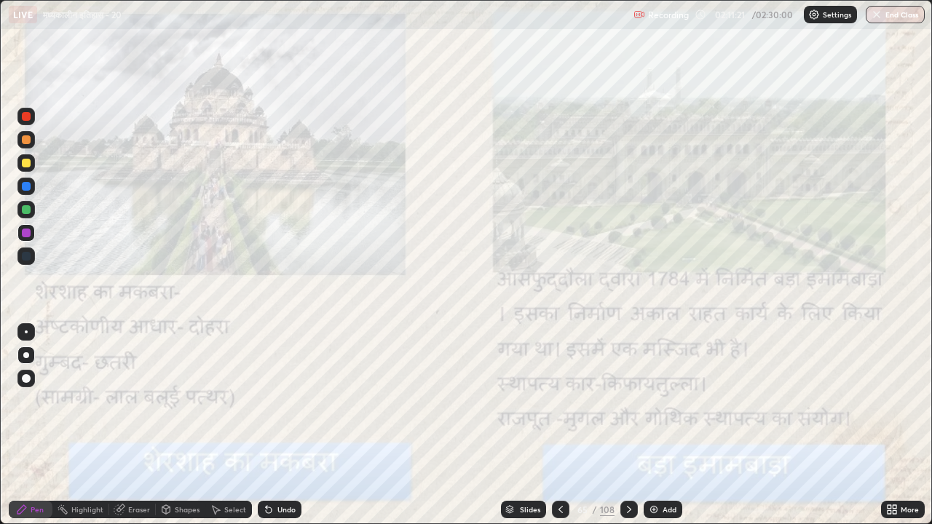
click at [629, 406] on icon at bounding box center [629, 509] width 4 height 7
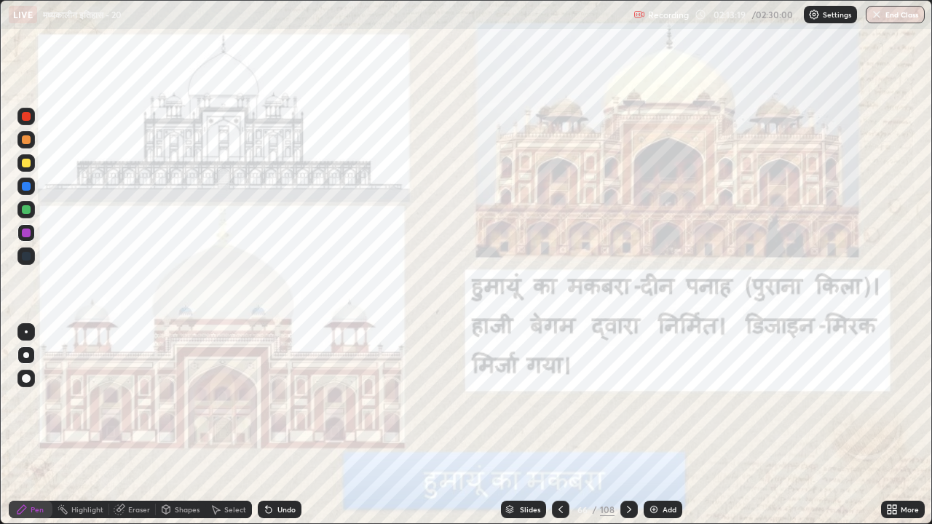
click at [629, 406] on icon at bounding box center [630, 510] width 12 height 12
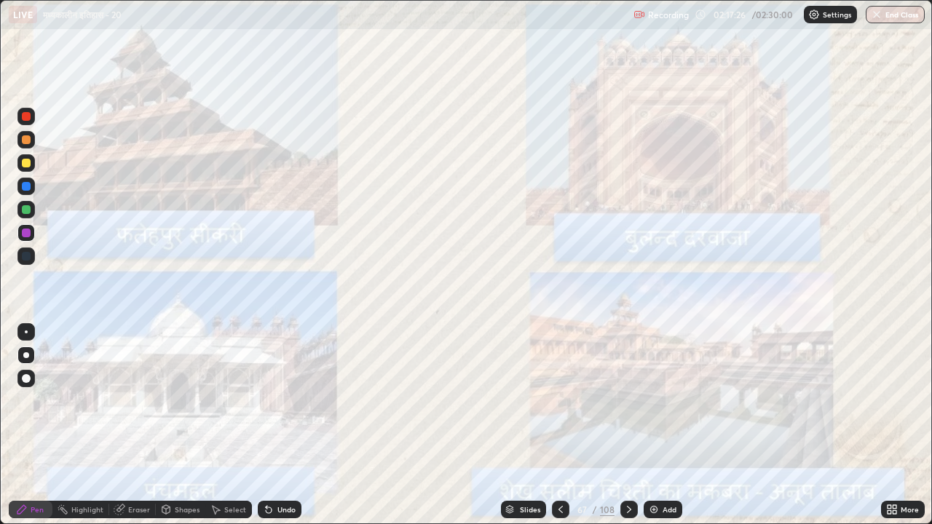
click at [627, 406] on icon at bounding box center [630, 510] width 12 height 12
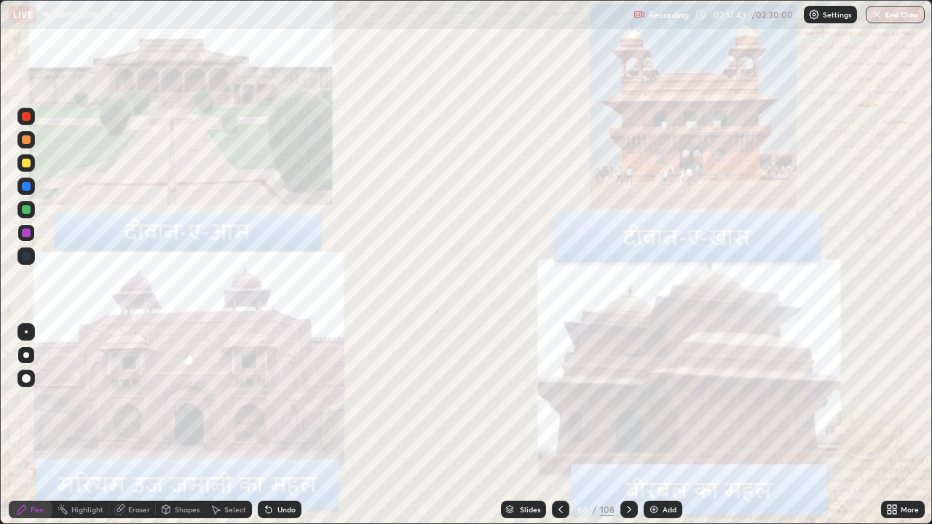
click at [628, 406] on icon at bounding box center [630, 510] width 12 height 12
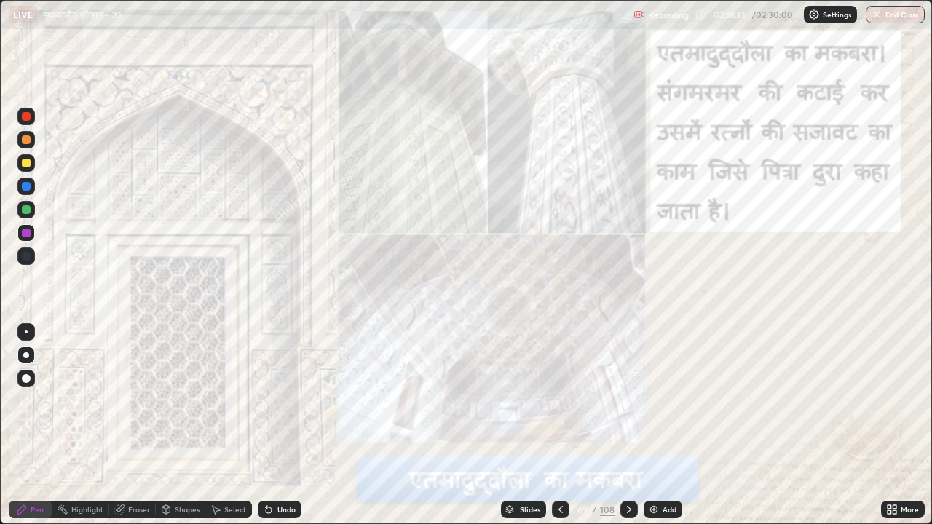
click at [629, 406] on div at bounding box center [629, 509] width 17 height 17
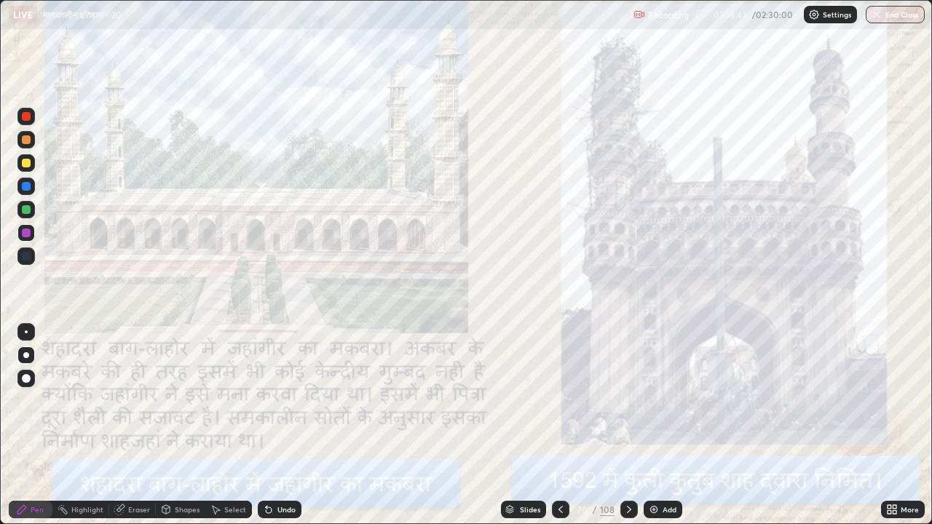
click at [626, 406] on icon at bounding box center [630, 510] width 12 height 12
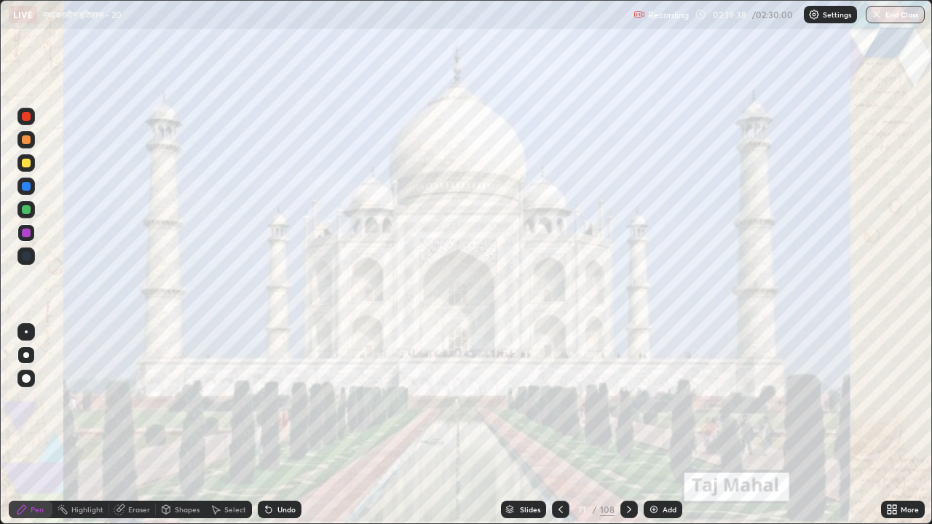
click at [626, 406] on icon at bounding box center [630, 510] width 12 height 12
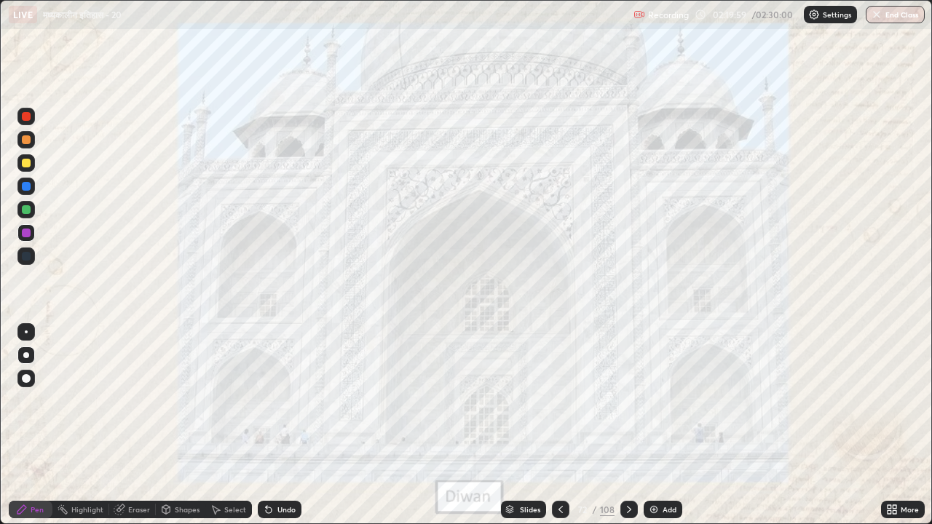
click at [627, 406] on icon at bounding box center [630, 510] width 12 height 12
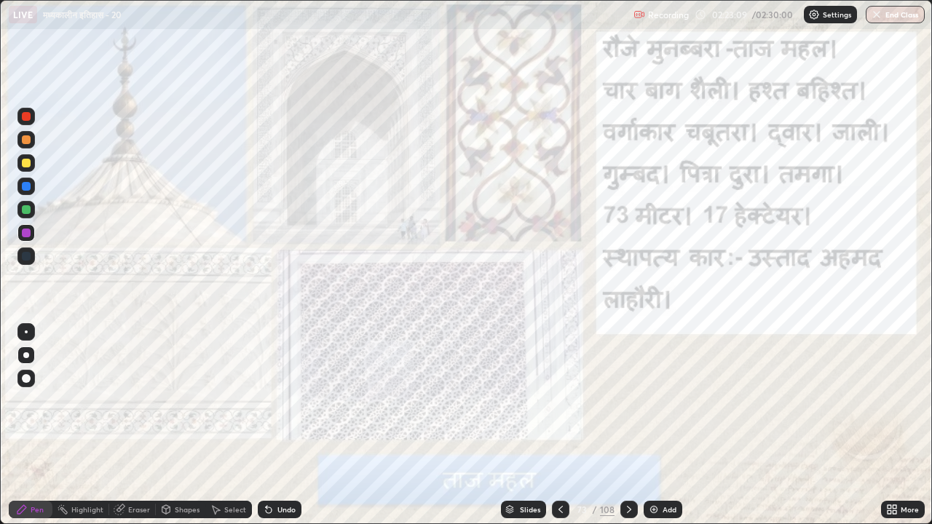
click at [629, 406] on icon at bounding box center [629, 509] width 4 height 7
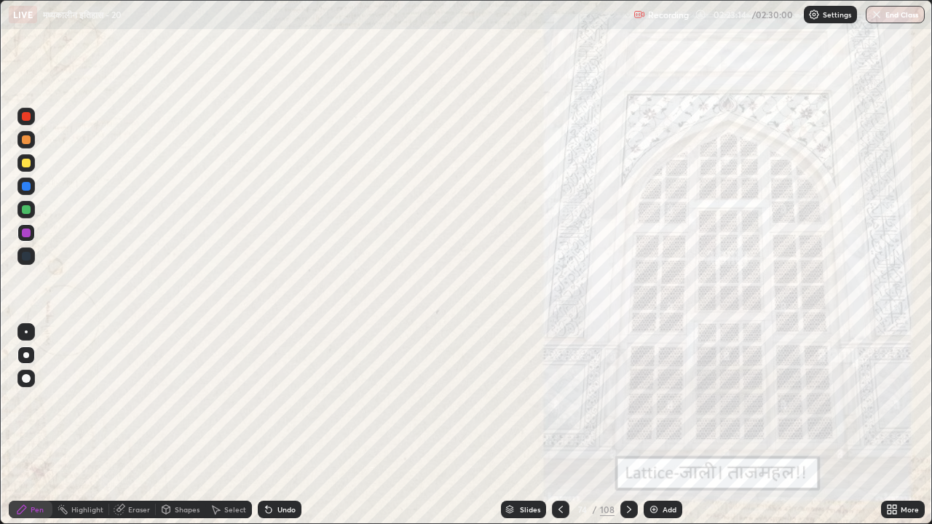
click at [627, 406] on icon at bounding box center [630, 510] width 12 height 12
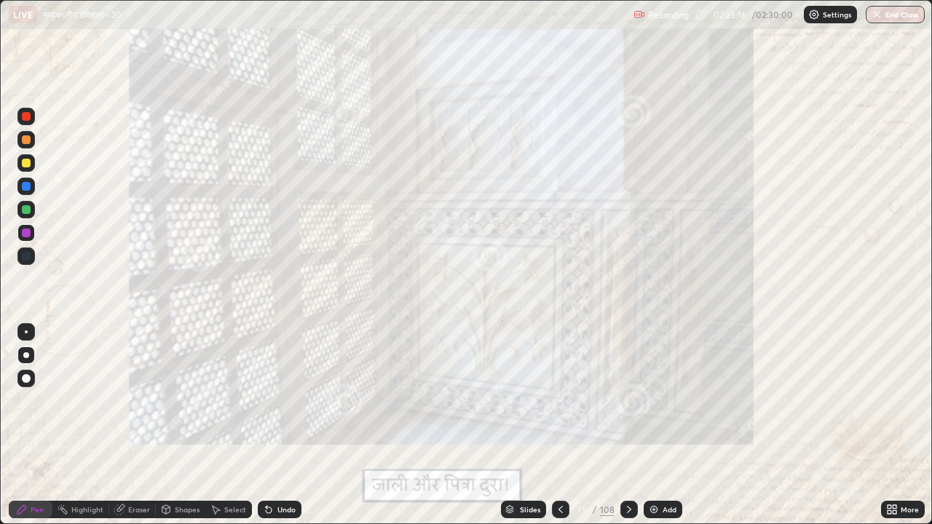
click at [627, 406] on icon at bounding box center [630, 510] width 12 height 12
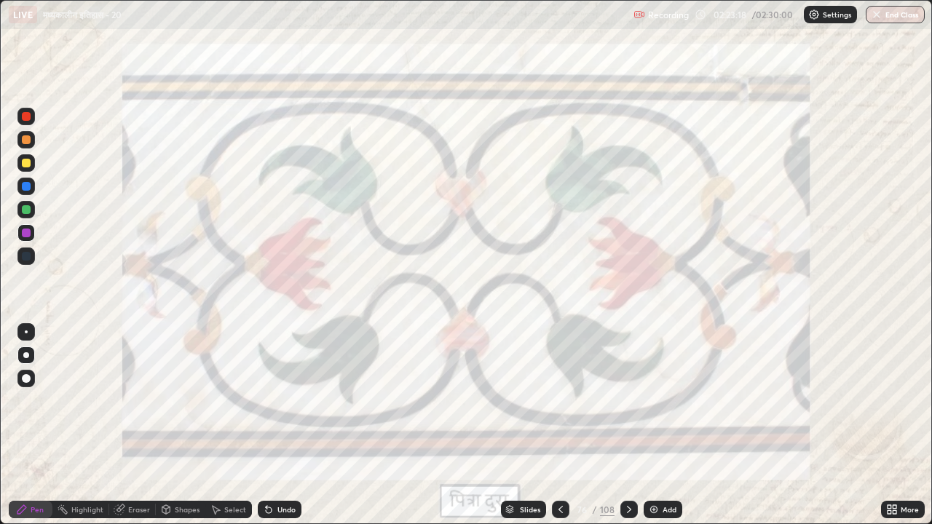
click at [627, 406] on icon at bounding box center [630, 510] width 12 height 12
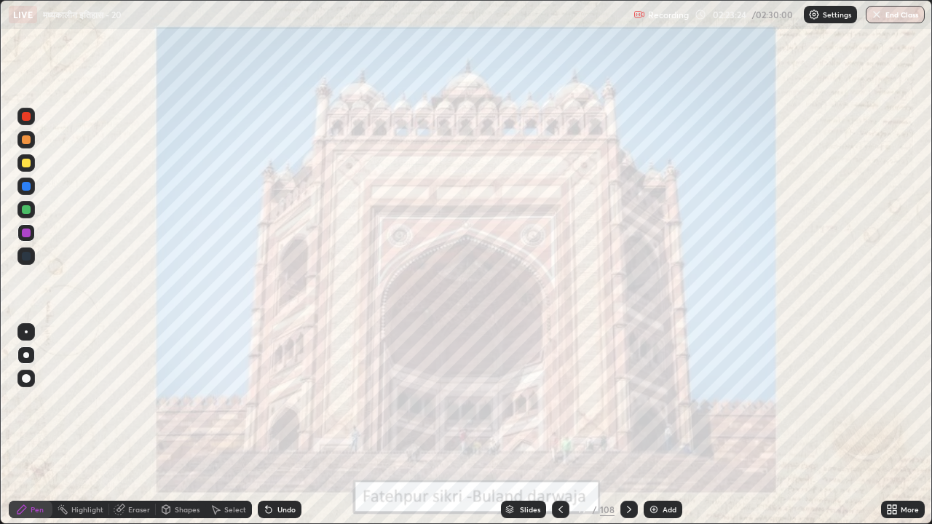
click at [627, 406] on icon at bounding box center [630, 510] width 12 height 12
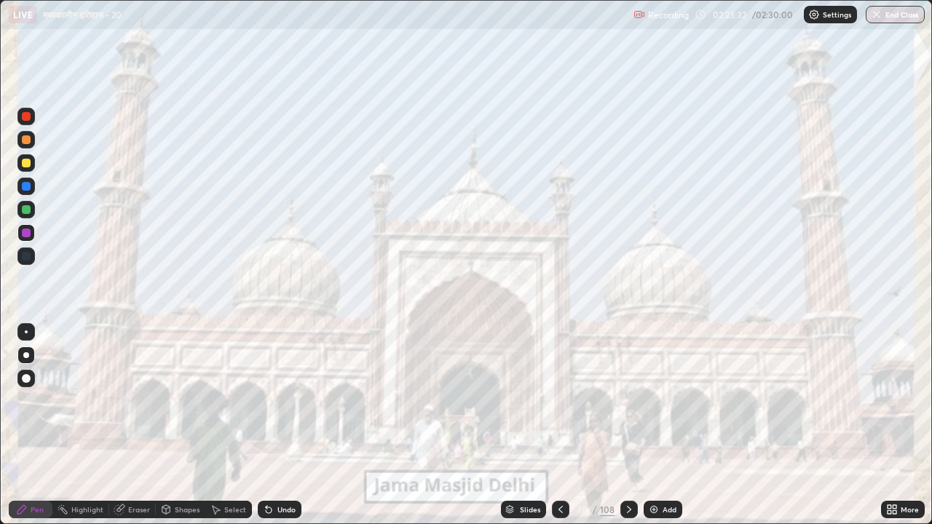
click at [627, 406] on icon at bounding box center [630, 510] width 12 height 12
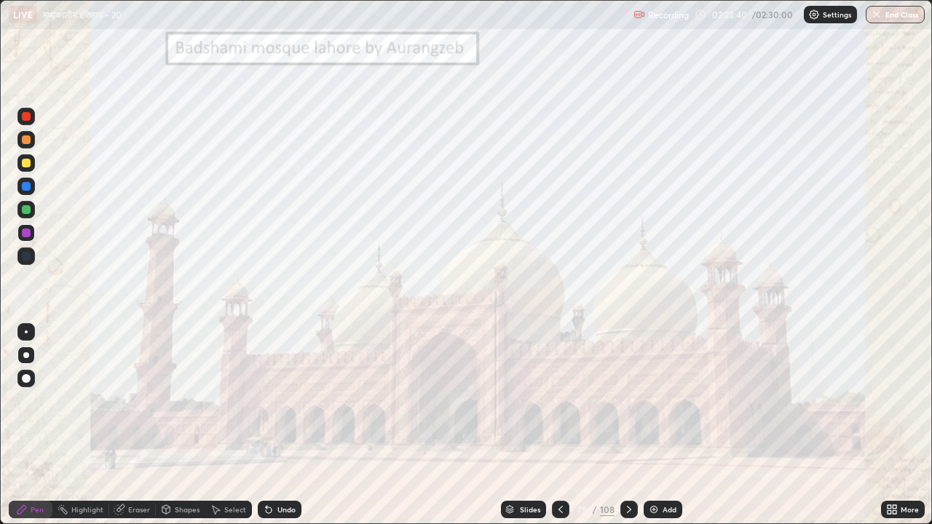
click at [627, 406] on icon at bounding box center [630, 510] width 12 height 12
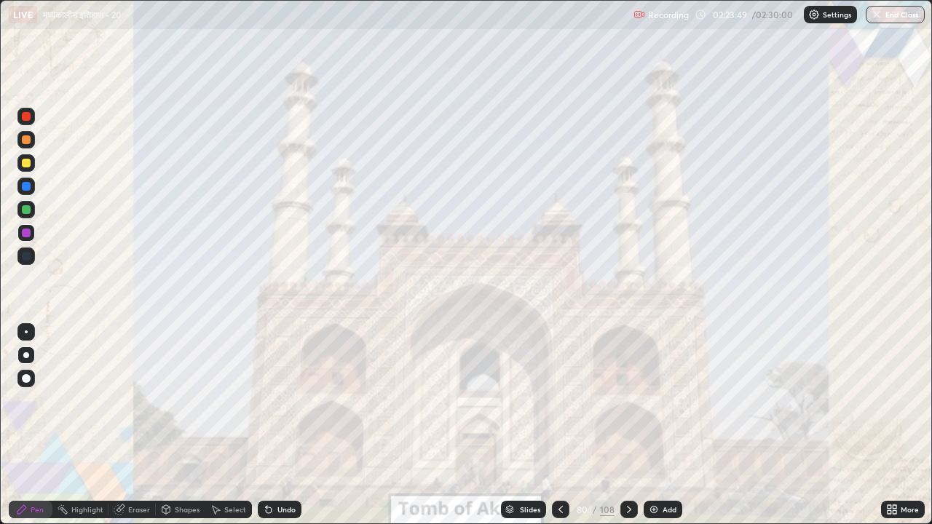
click at [627, 406] on icon at bounding box center [630, 510] width 12 height 12
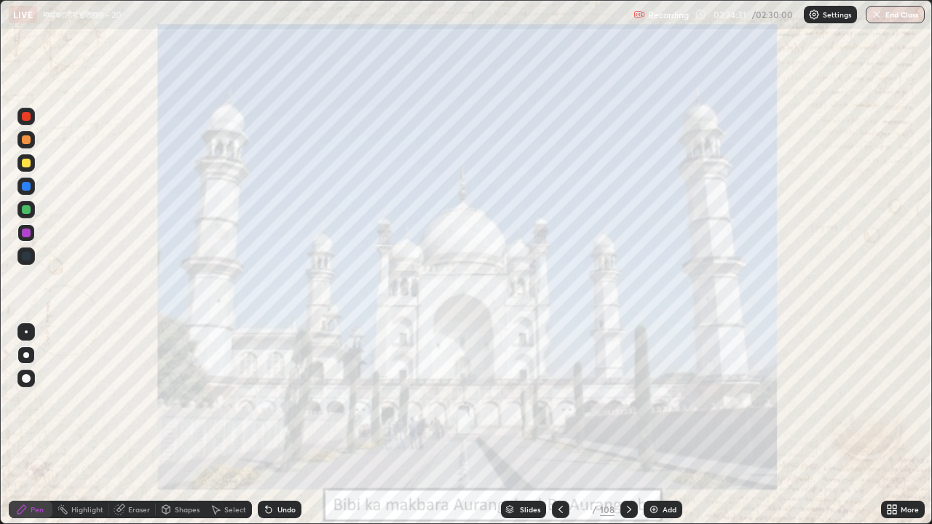
click at [629, 406] on icon at bounding box center [629, 509] width 4 height 7
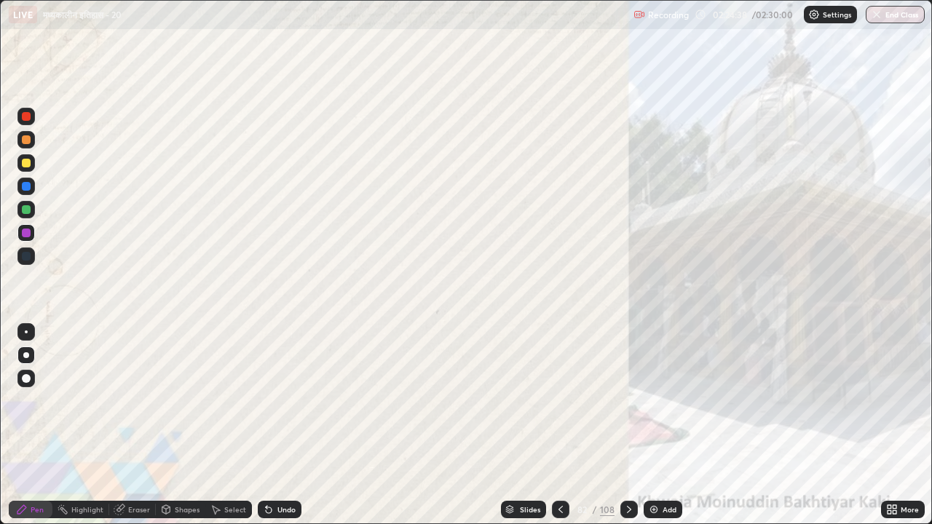
click at [629, 406] on icon at bounding box center [629, 509] width 4 height 7
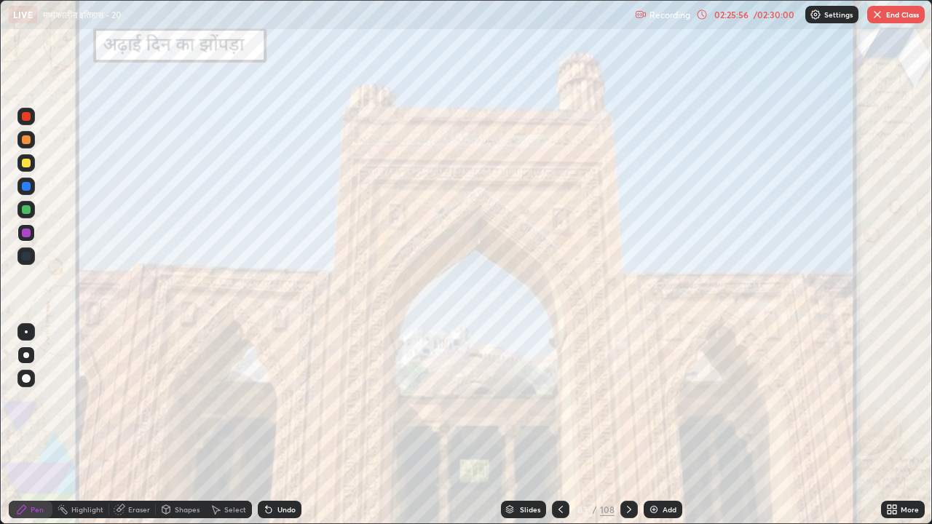
click at [672, 406] on div "Add" at bounding box center [670, 509] width 14 height 7
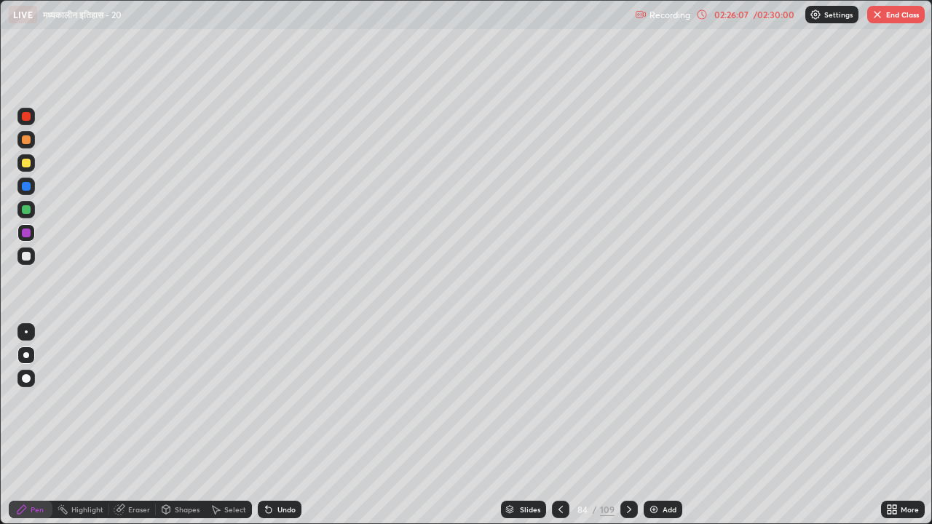
click at [28, 163] on div at bounding box center [26, 163] width 9 height 9
click at [139, 406] on div "Eraser" at bounding box center [139, 509] width 22 height 7
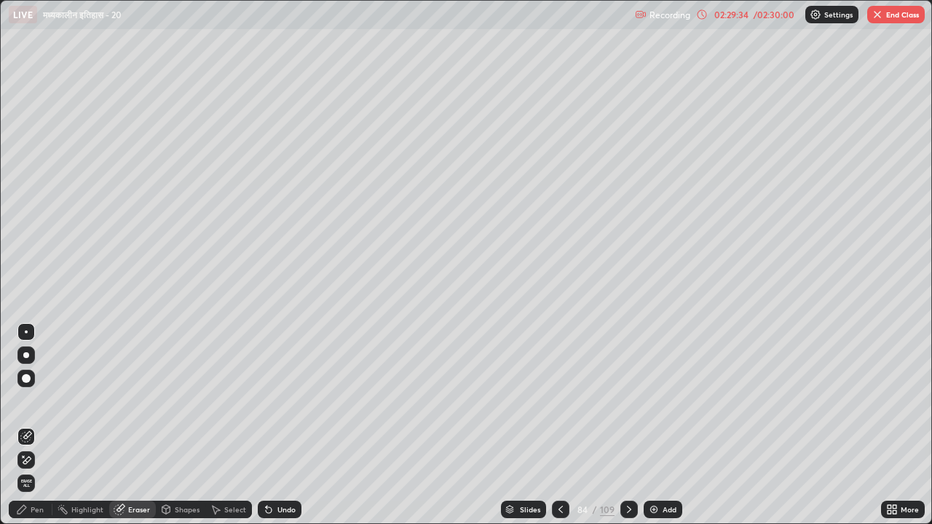
click at [39, 406] on div "Pen" at bounding box center [37, 509] width 13 height 7
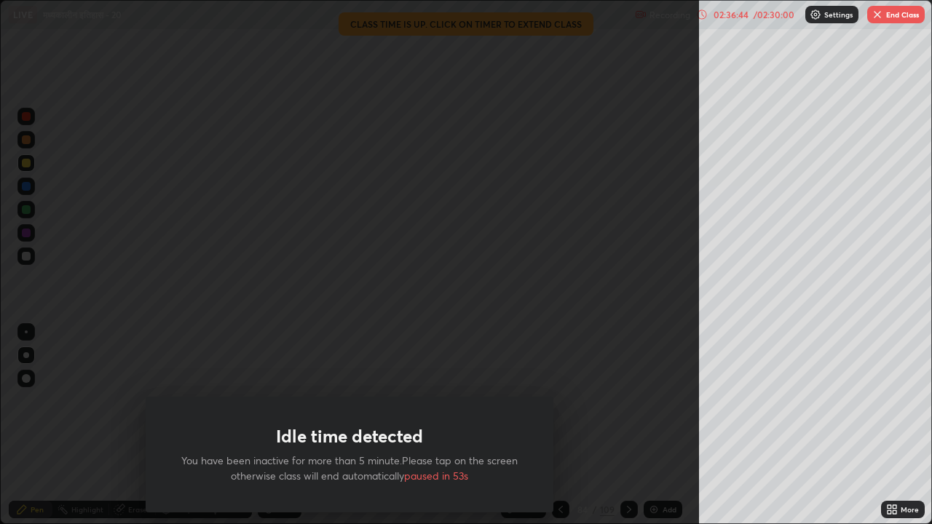
click at [642, 203] on div "Idle time detected You have been inactive for more than 5 minute.Please tap on …" at bounding box center [349, 262] width 699 height 524
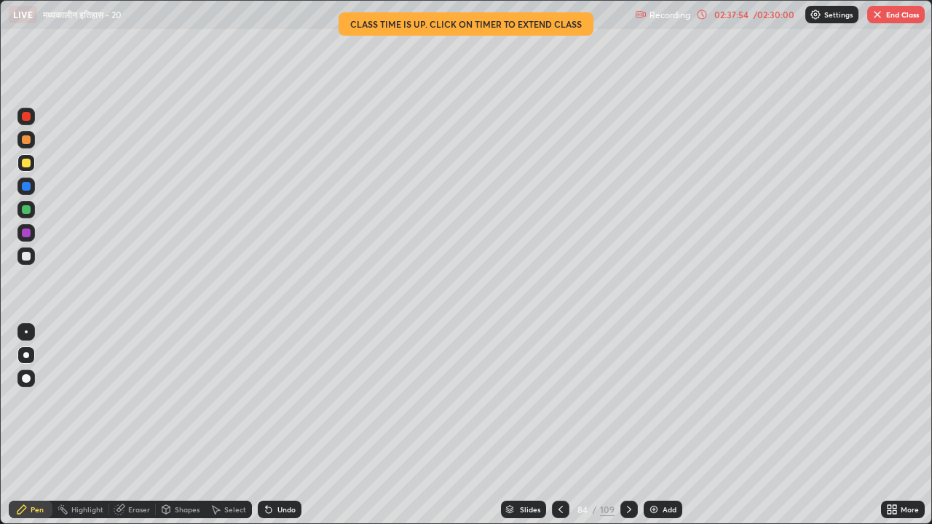
click at [669, 406] on div "Add" at bounding box center [670, 509] width 14 height 7
click at [737, 17] on div "02:41:18" at bounding box center [731, 14] width 41 height 9
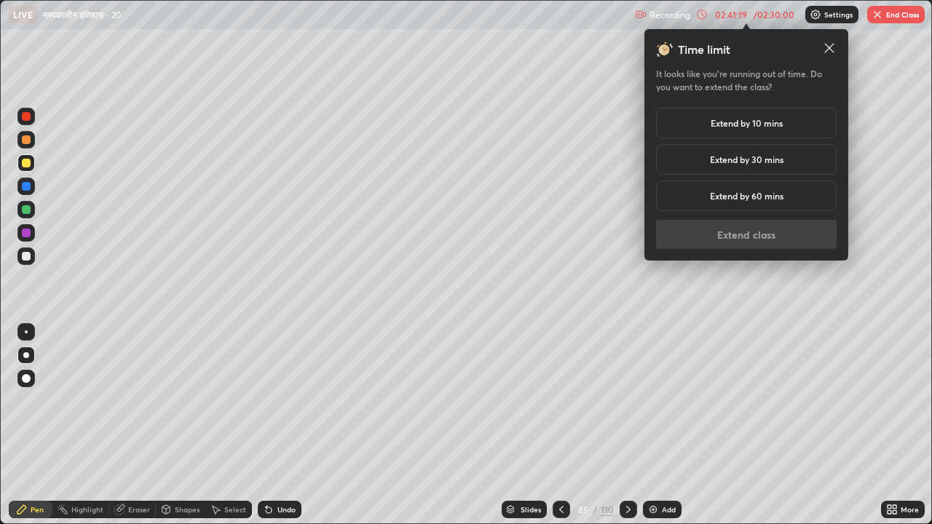
click at [742, 122] on h5 "Extend by 10 mins" at bounding box center [747, 123] width 72 height 13
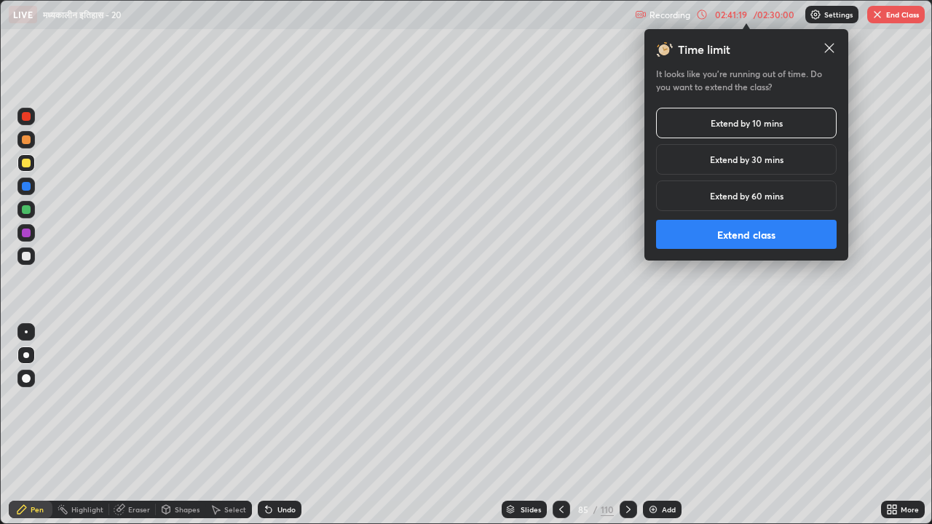
click at [734, 233] on button "Extend class" at bounding box center [746, 234] width 181 height 29
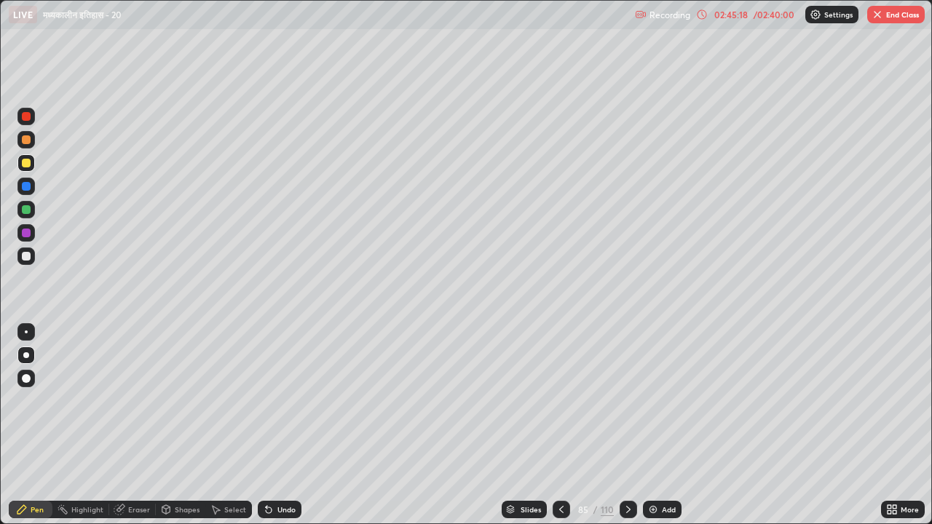
click at [884, 20] on button "End Class" at bounding box center [897, 14] width 58 height 17
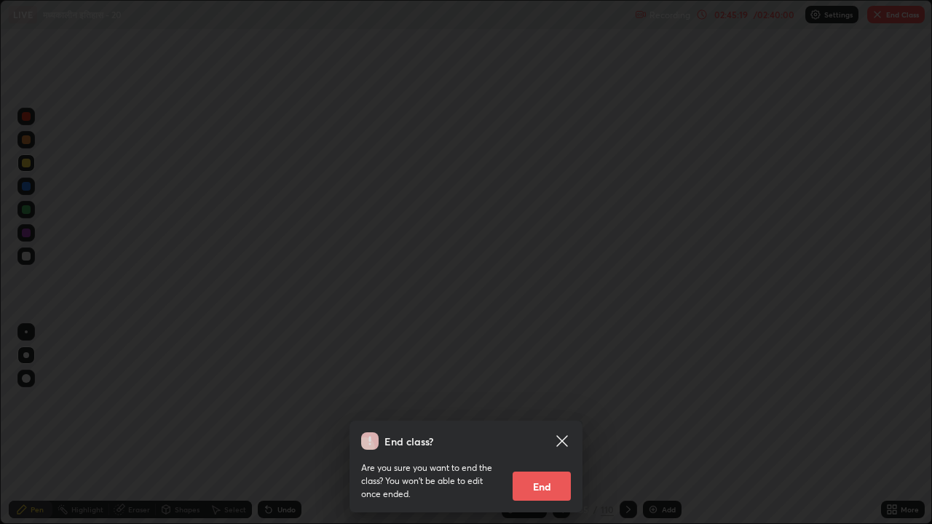
click at [554, 406] on button "End" at bounding box center [542, 486] width 58 height 29
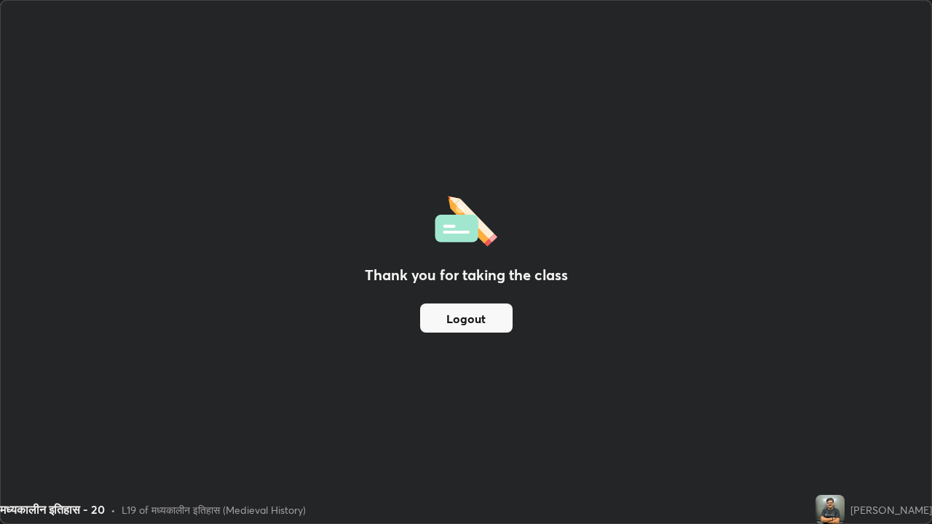
click at [495, 324] on button "Logout" at bounding box center [466, 318] width 93 height 29
click at [491, 326] on button "Logout" at bounding box center [466, 318] width 93 height 29
